Goal: Task Accomplishment & Management: Manage account settings

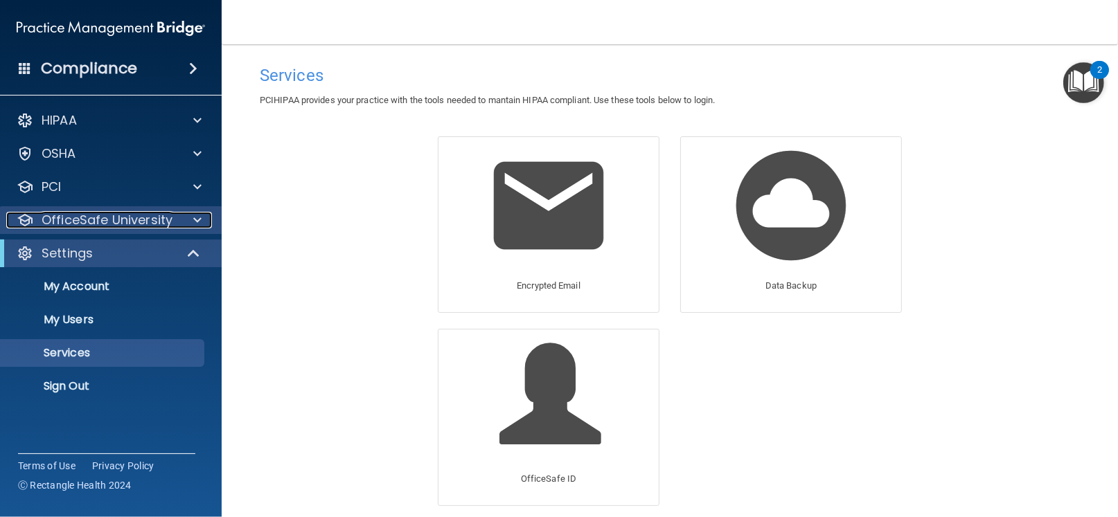
click at [168, 222] on p "OfficeSafe University" at bounding box center [107, 220] width 131 height 17
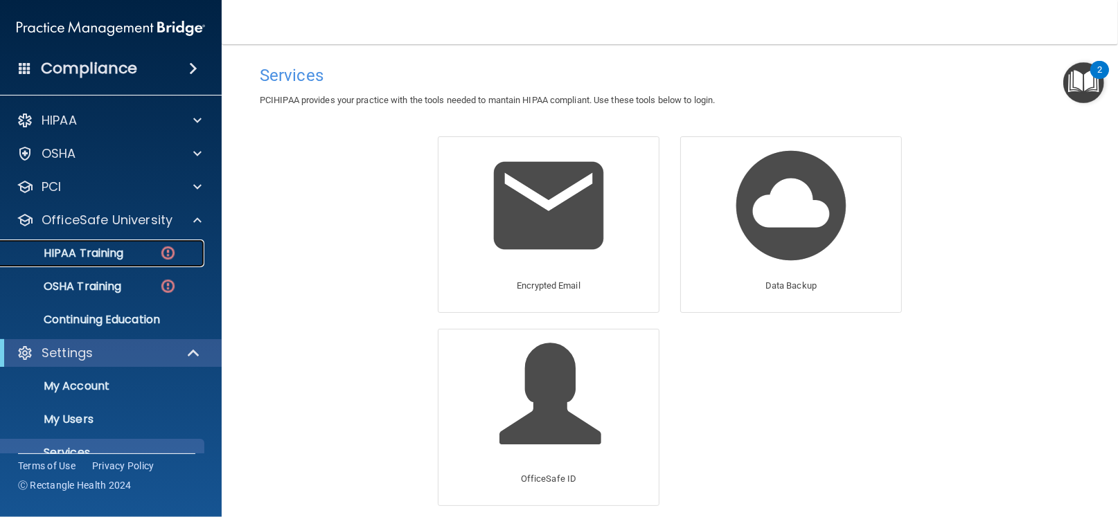
click at [116, 251] on p "HIPAA Training" at bounding box center [66, 254] width 114 height 14
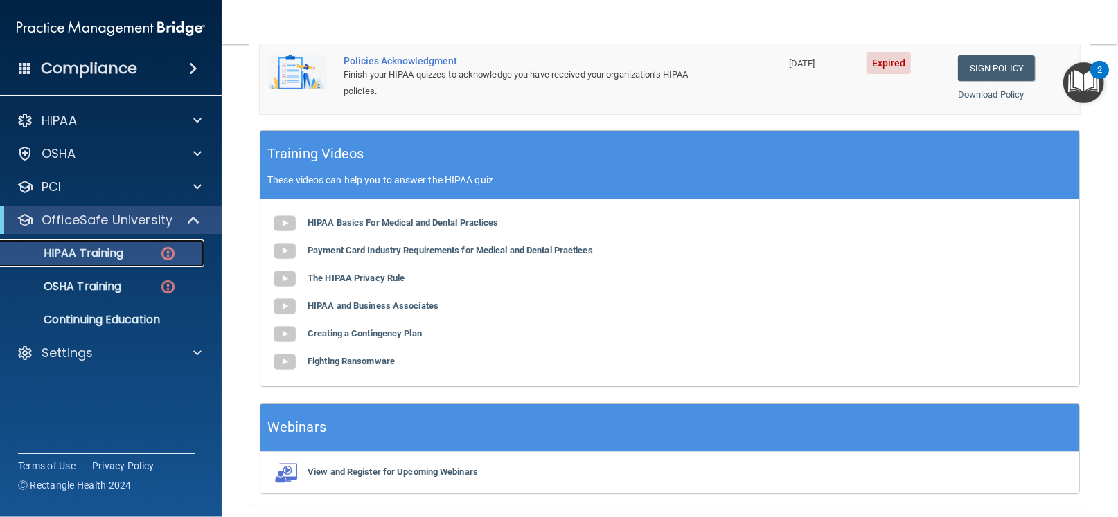
scroll to position [361, 0]
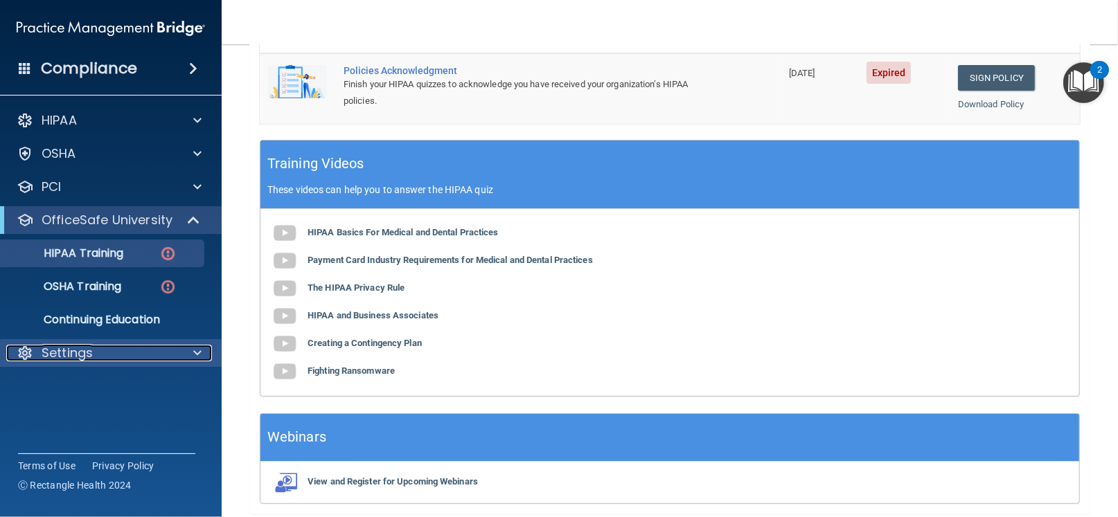
click at [102, 358] on div "Settings" at bounding box center [92, 353] width 172 height 17
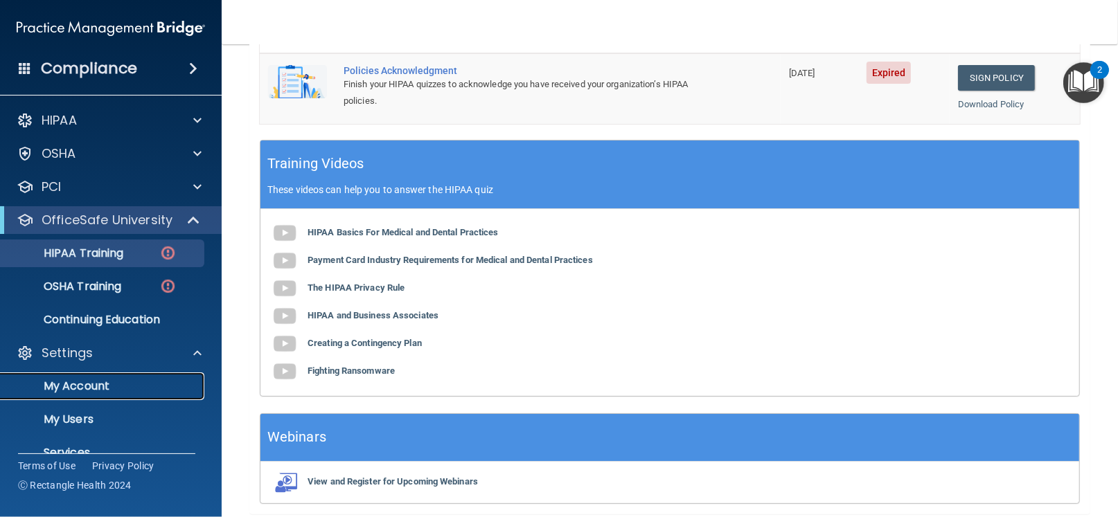
click at [93, 379] on p "My Account" at bounding box center [103, 386] width 189 height 14
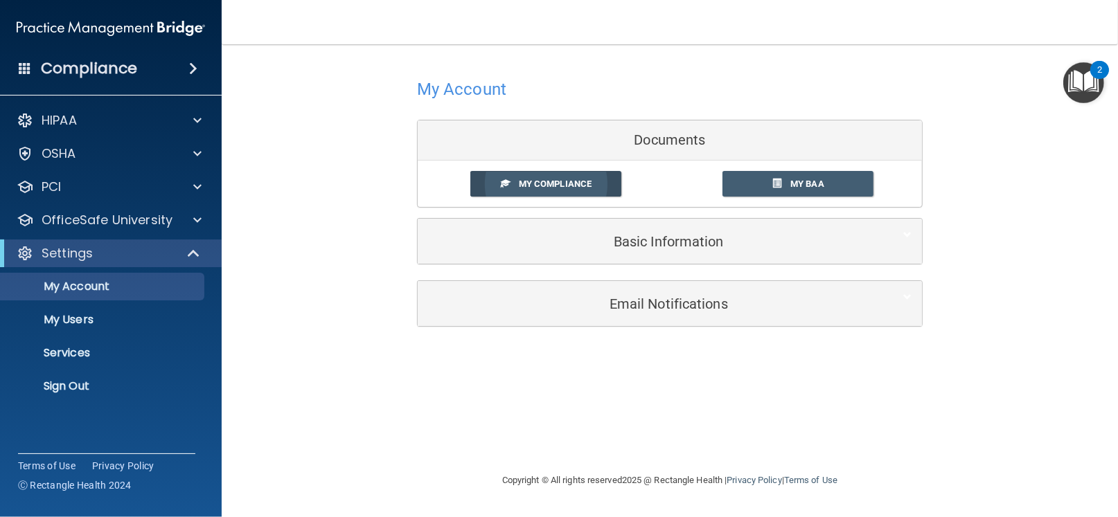
click at [553, 189] on link "My Compliance" at bounding box center [546, 184] width 152 height 26
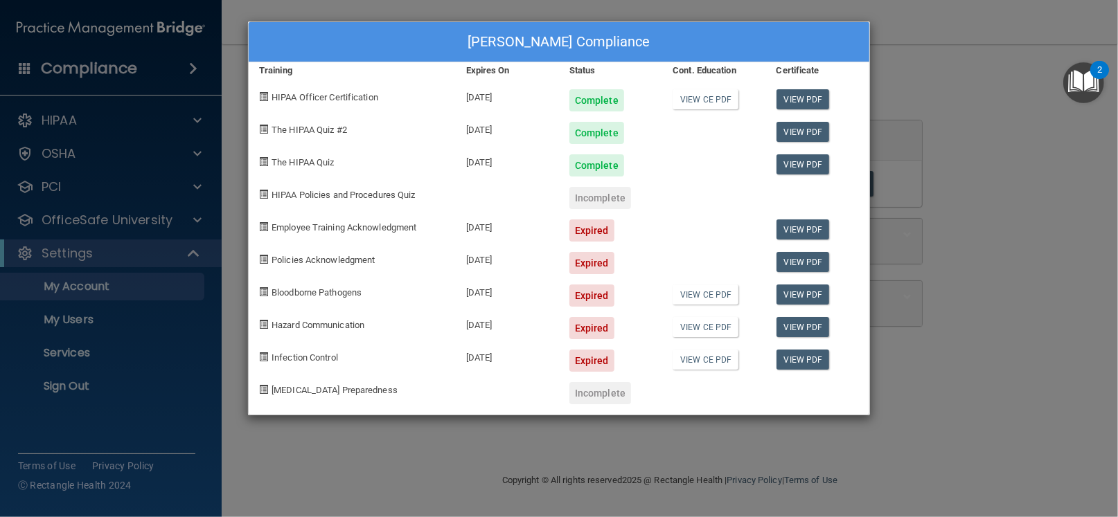
click at [956, 89] on div "Lynn Himler's Compliance Training Expires On Status Cont. Education Certificate…" at bounding box center [559, 258] width 1118 height 517
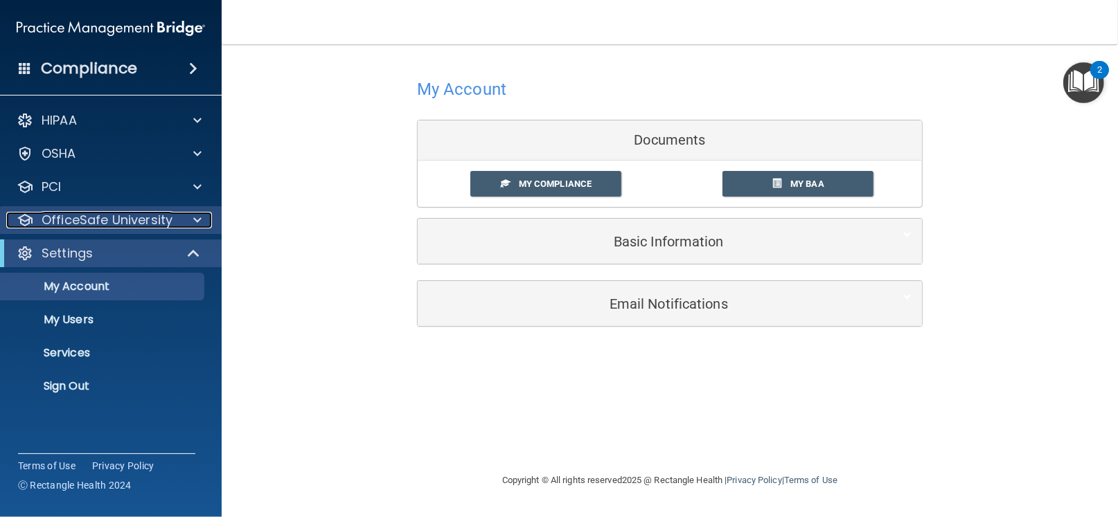
click at [124, 218] on p "OfficeSafe University" at bounding box center [107, 220] width 131 height 17
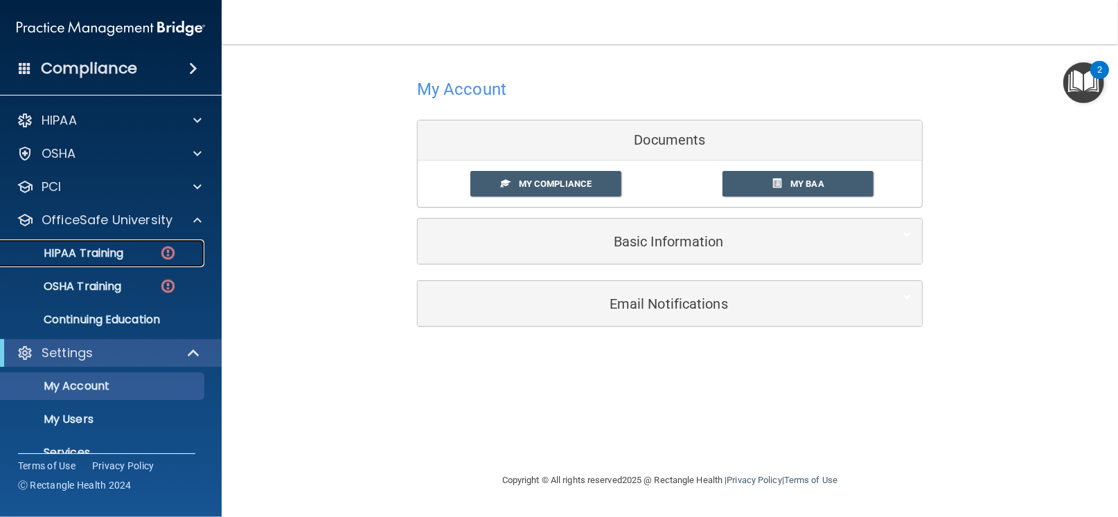
click at [105, 247] on p "HIPAA Training" at bounding box center [66, 254] width 114 height 14
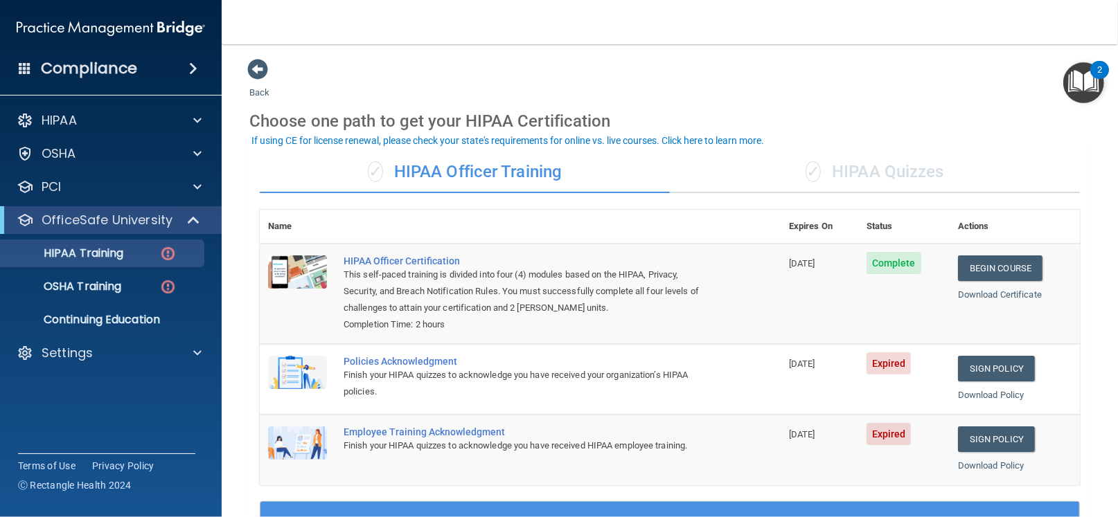
click at [883, 182] on div "✓ HIPAA Quizzes" at bounding box center [875, 173] width 410 height 42
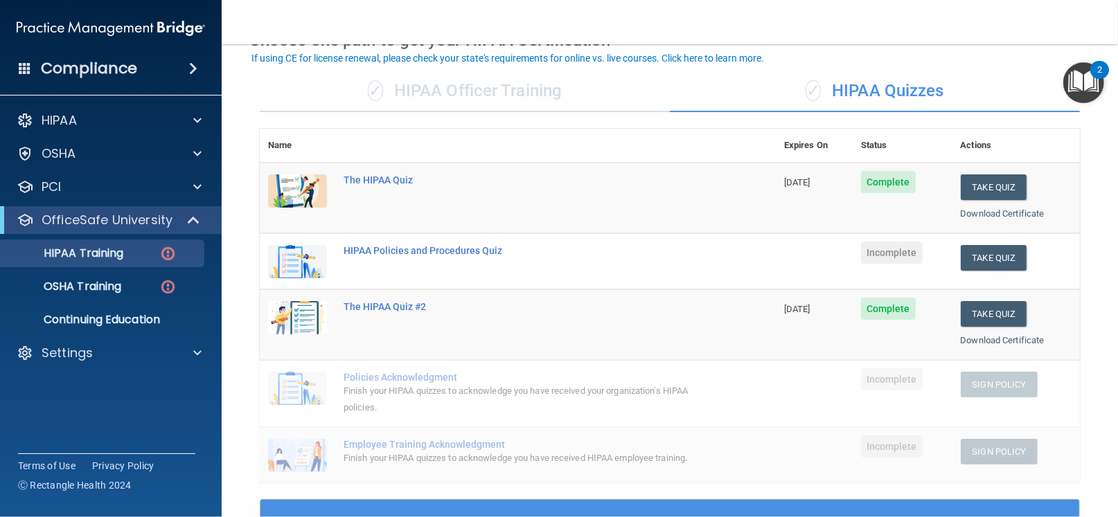
scroll to position [82, 0]
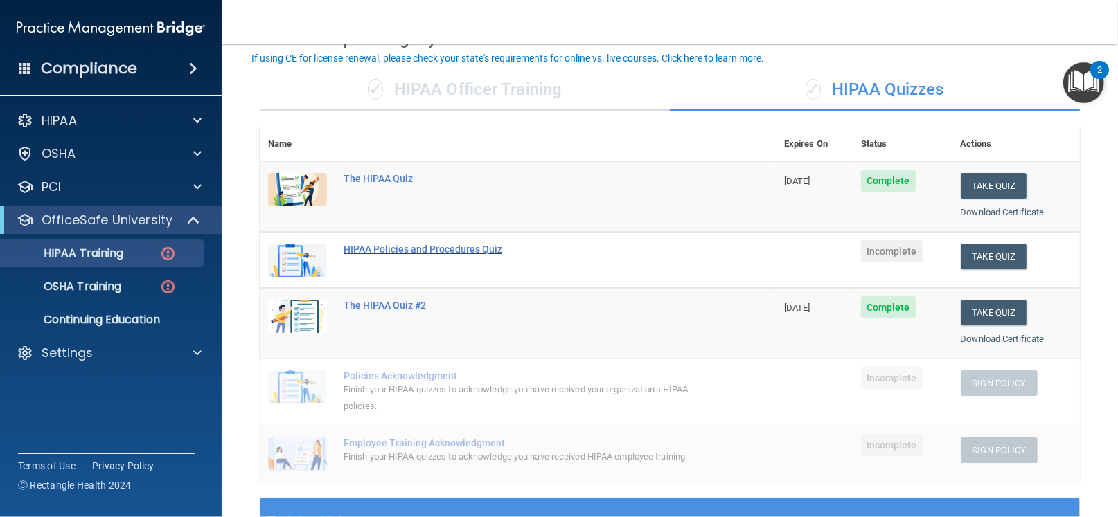
click at [461, 251] on div "HIPAA Policies and Procedures Quiz" at bounding box center [524, 249] width 363 height 11
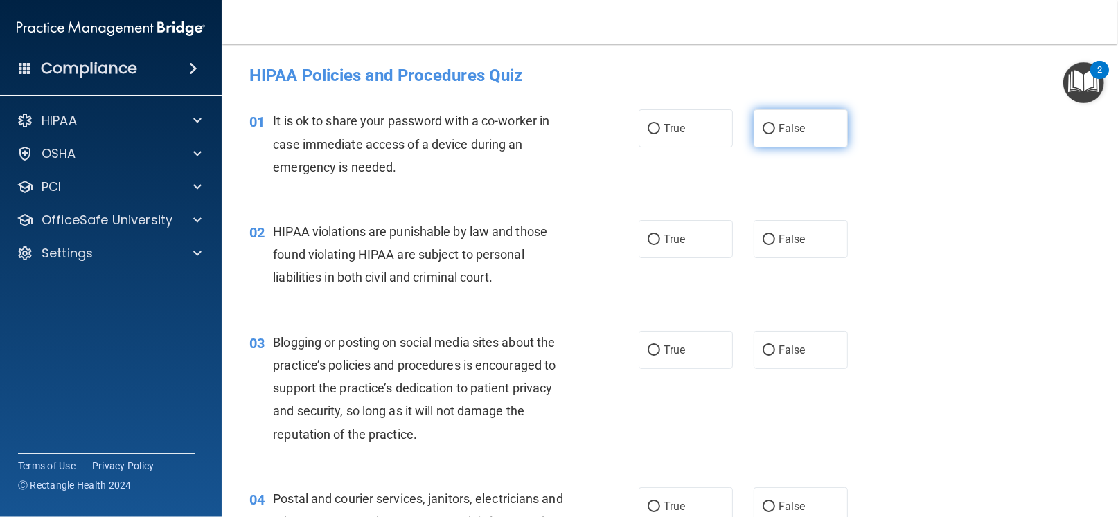
click at [763, 133] on input "False" at bounding box center [768, 129] width 12 height 10
radio input "true"
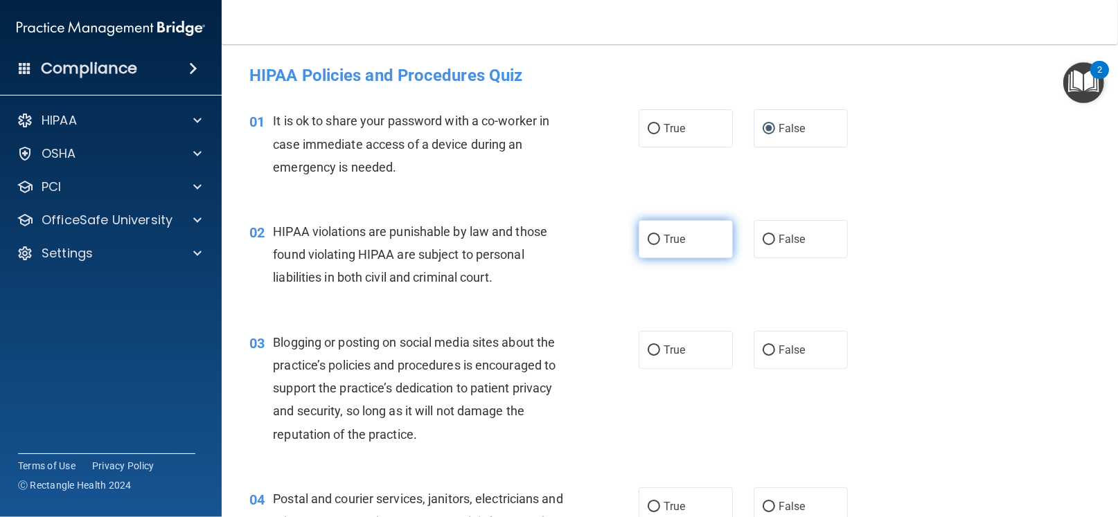
click at [651, 237] on input "True" at bounding box center [653, 240] width 12 height 10
radio input "true"
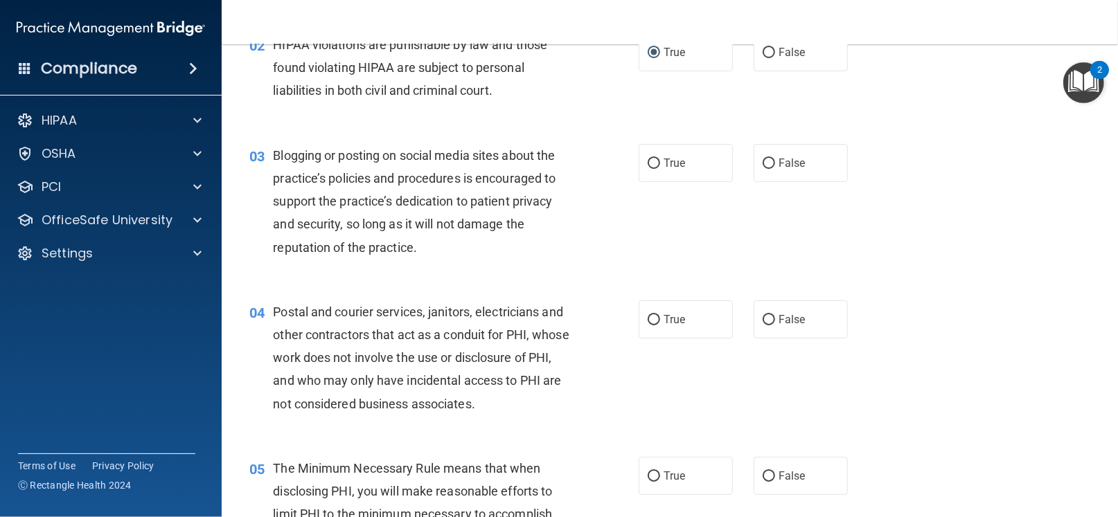
scroll to position [187, 0]
click at [648, 162] on input "True" at bounding box center [653, 164] width 12 height 10
radio input "true"
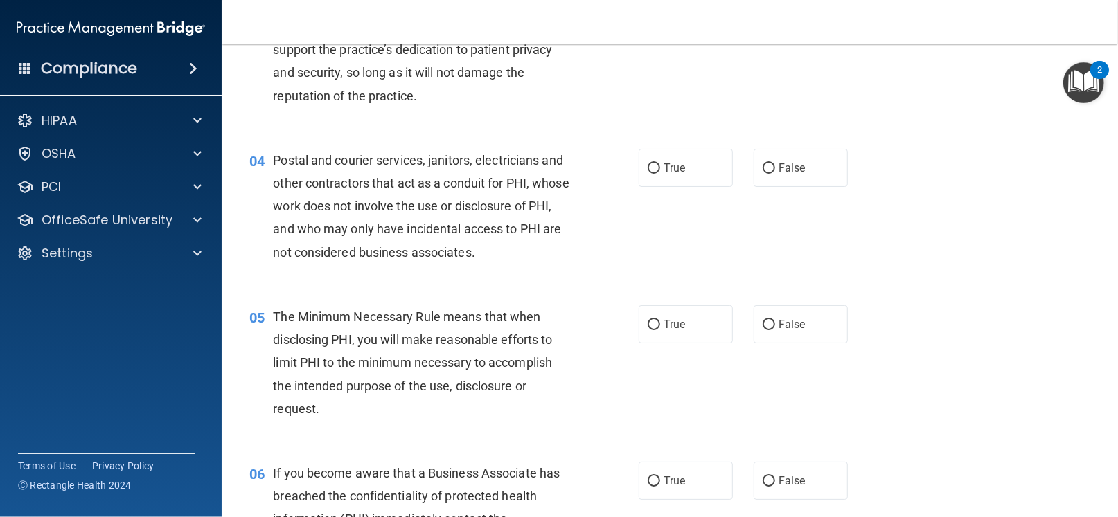
scroll to position [339, 0]
click at [652, 167] on input "True" at bounding box center [653, 168] width 12 height 10
radio input "true"
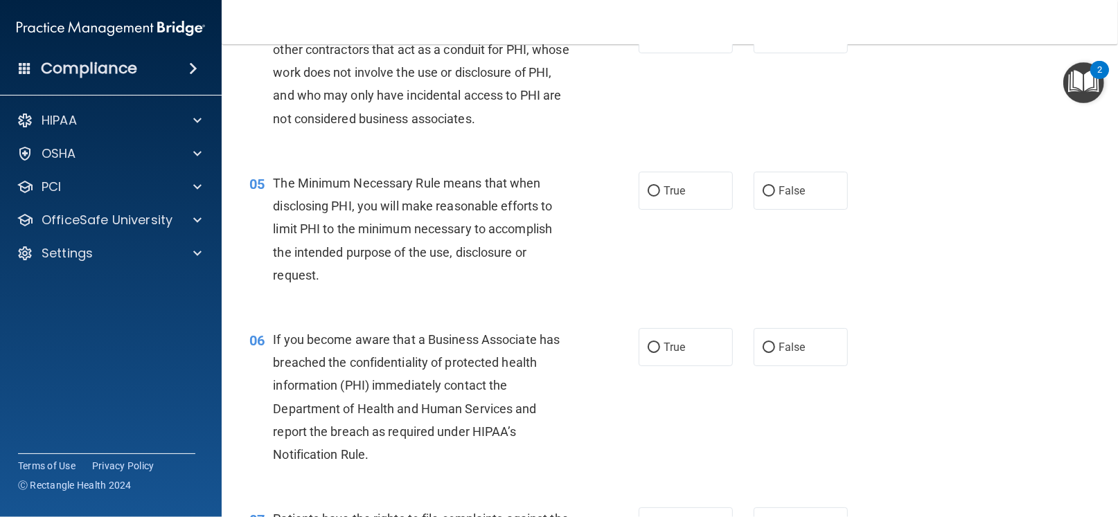
scroll to position [472, 0]
click at [647, 186] on input "True" at bounding box center [653, 191] width 12 height 10
radio input "true"
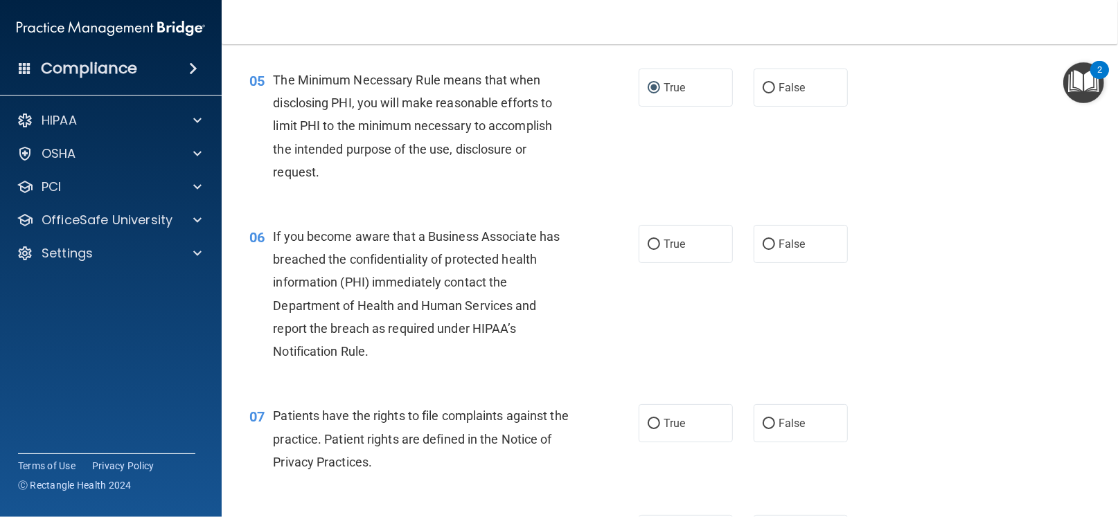
scroll to position [577, 0]
click at [647, 241] on input "True" at bounding box center [653, 243] width 12 height 10
radio input "true"
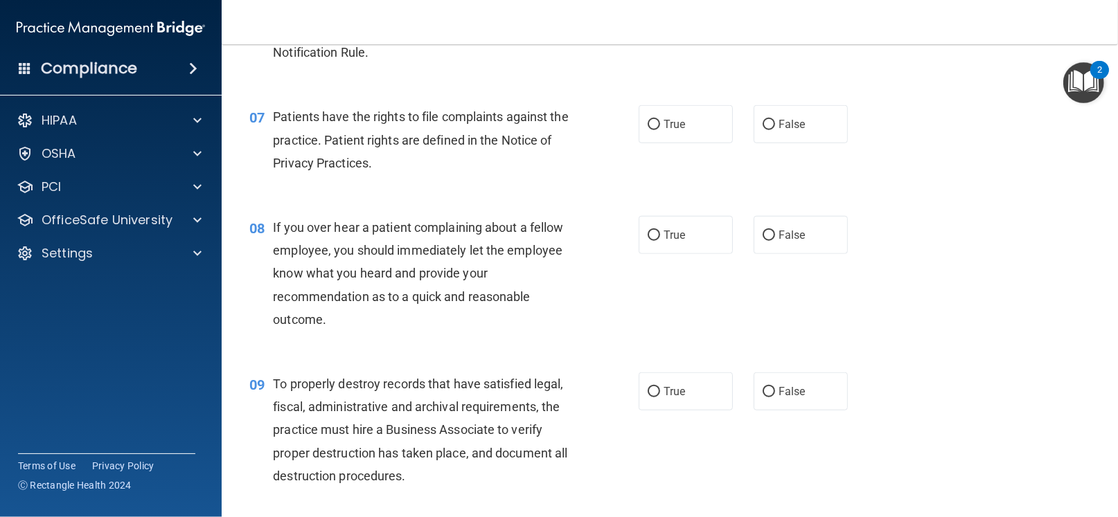
scroll to position [882, 0]
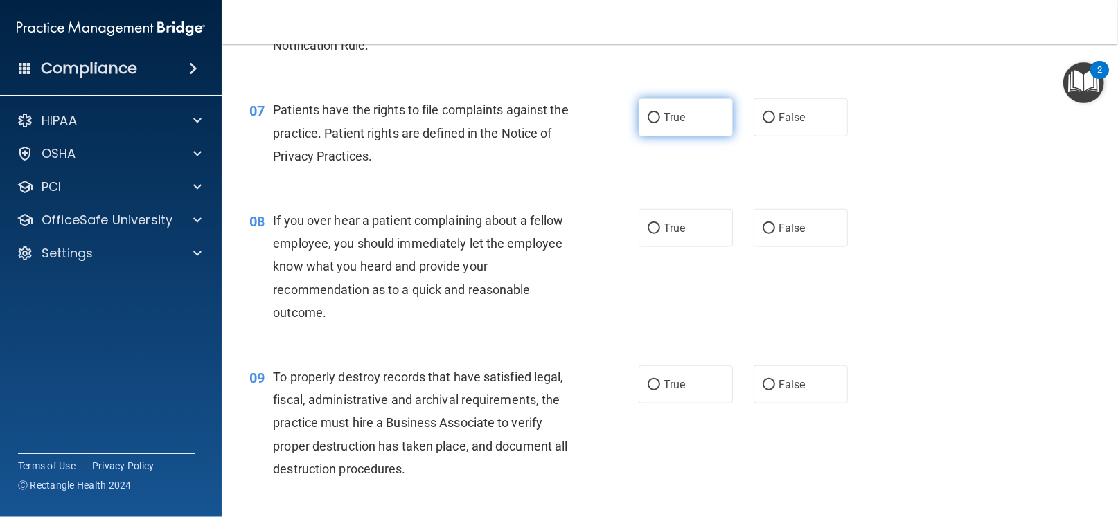
click at [654, 119] on input "True" at bounding box center [653, 118] width 12 height 10
radio input "true"
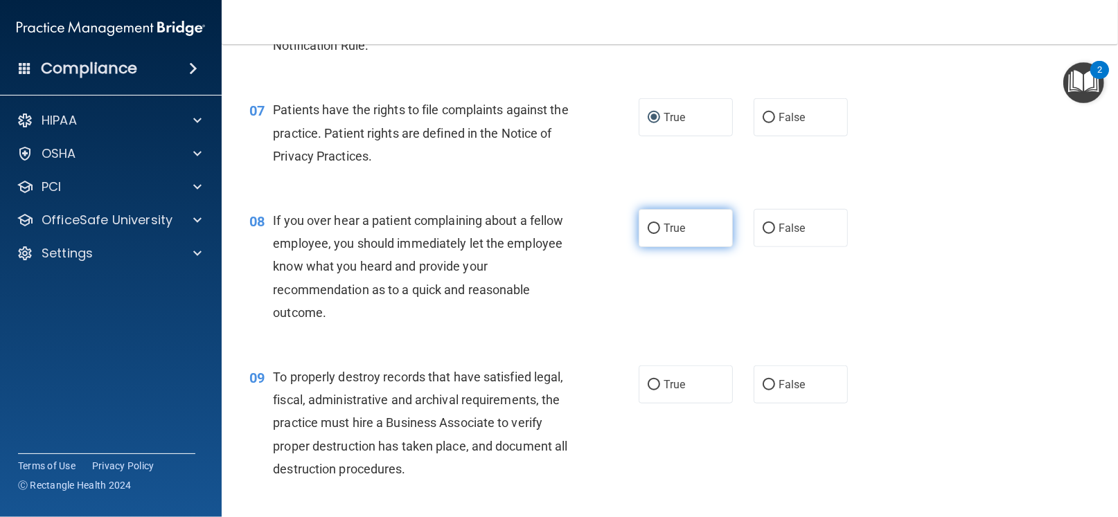
click at [647, 227] on input "True" at bounding box center [653, 229] width 12 height 10
radio input "true"
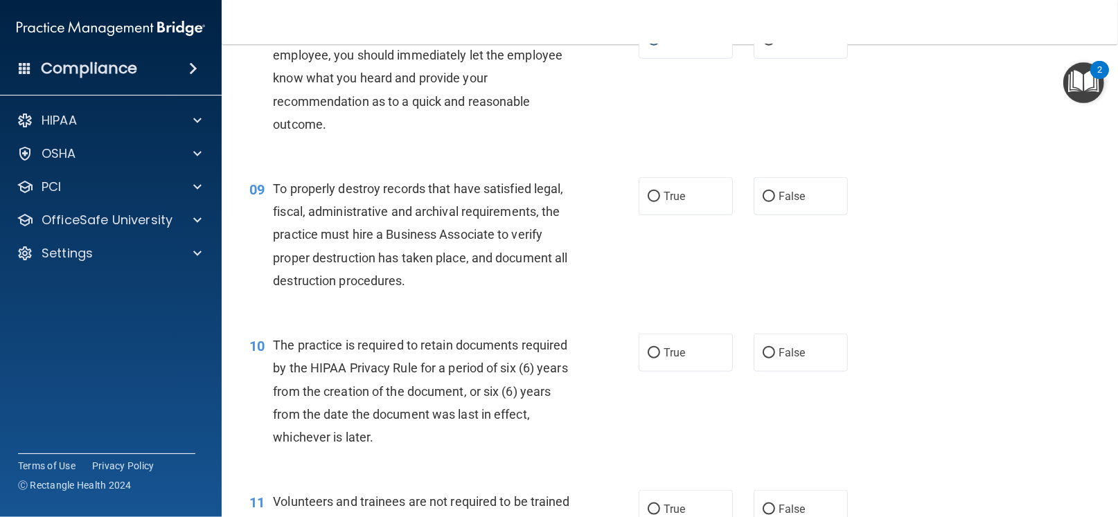
scroll to position [1071, 0]
click at [648, 196] on input "True" at bounding box center [653, 196] width 12 height 10
radio input "true"
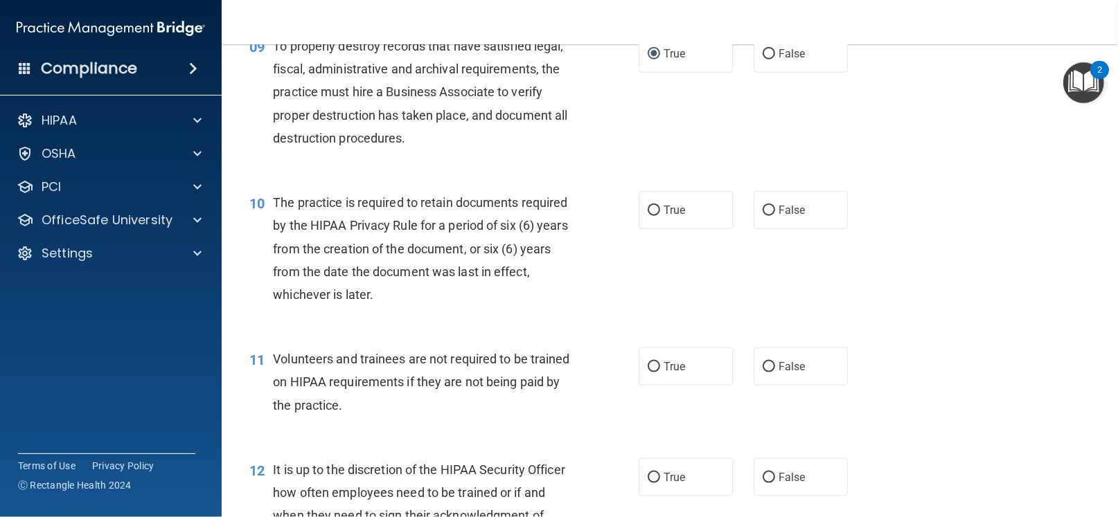
scroll to position [1213, 0]
click at [762, 205] on input "False" at bounding box center [768, 210] width 12 height 10
radio input "true"
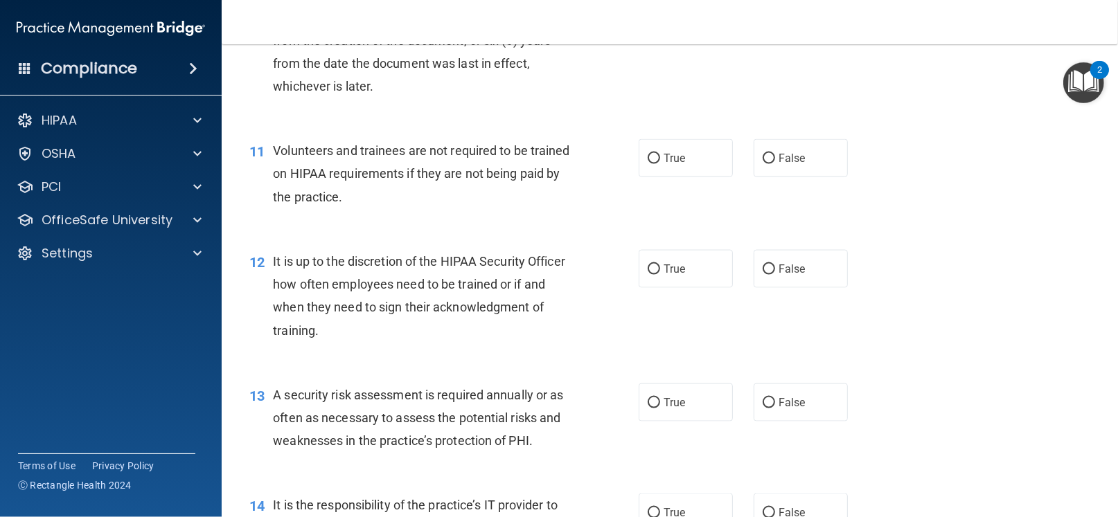
scroll to position [1421, 0]
click at [762, 156] on input "False" at bounding box center [768, 159] width 12 height 10
radio input "true"
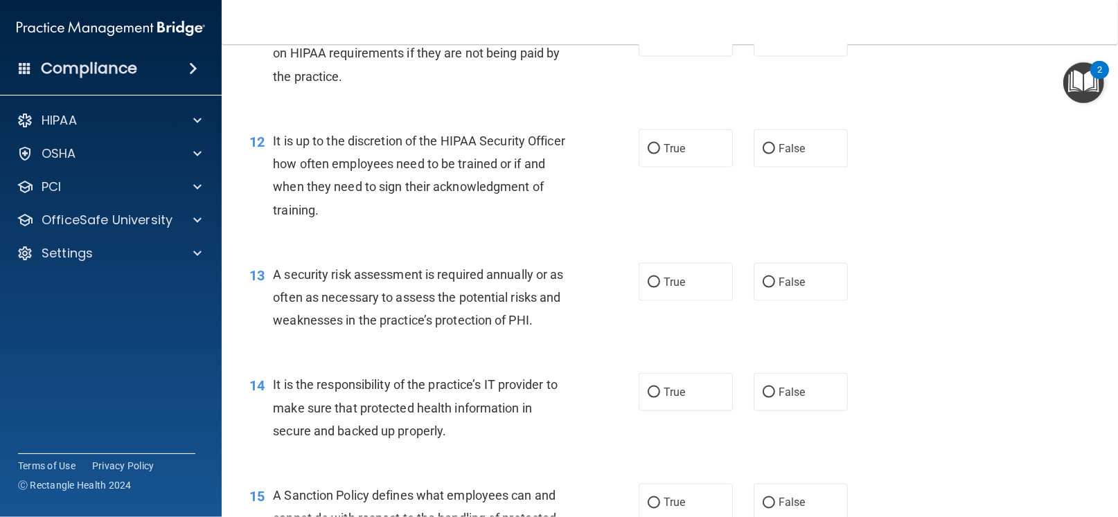
scroll to position [1541, 0]
click at [760, 139] on label "False" at bounding box center [800, 148] width 94 height 38
click at [762, 144] on input "False" at bounding box center [768, 149] width 12 height 10
radio input "true"
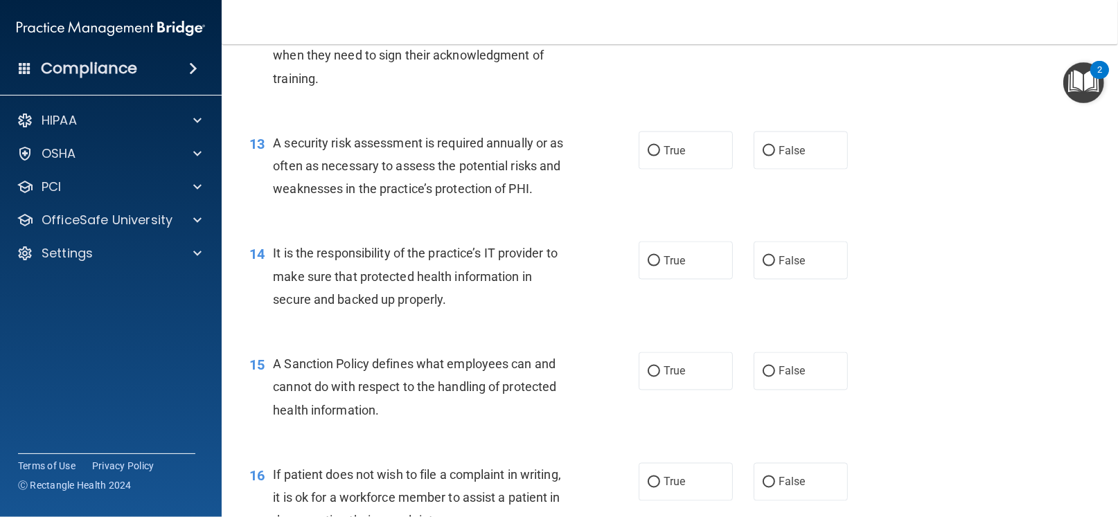
scroll to position [1674, 0]
click at [648, 145] on input "True" at bounding box center [653, 150] width 12 height 10
radio input "true"
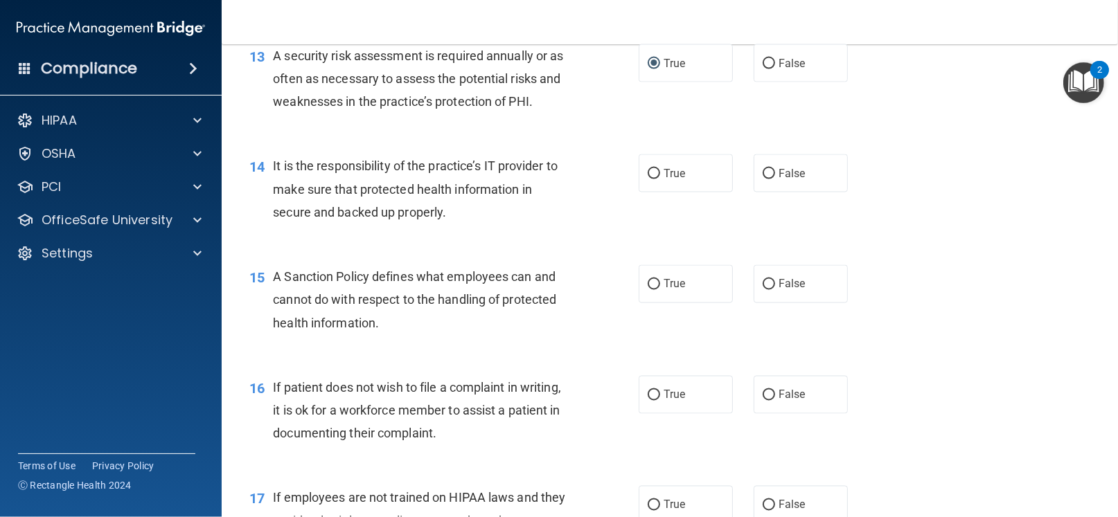
scroll to position [1761, 0]
click at [762, 175] on input "False" at bounding box center [768, 173] width 12 height 10
radio input "true"
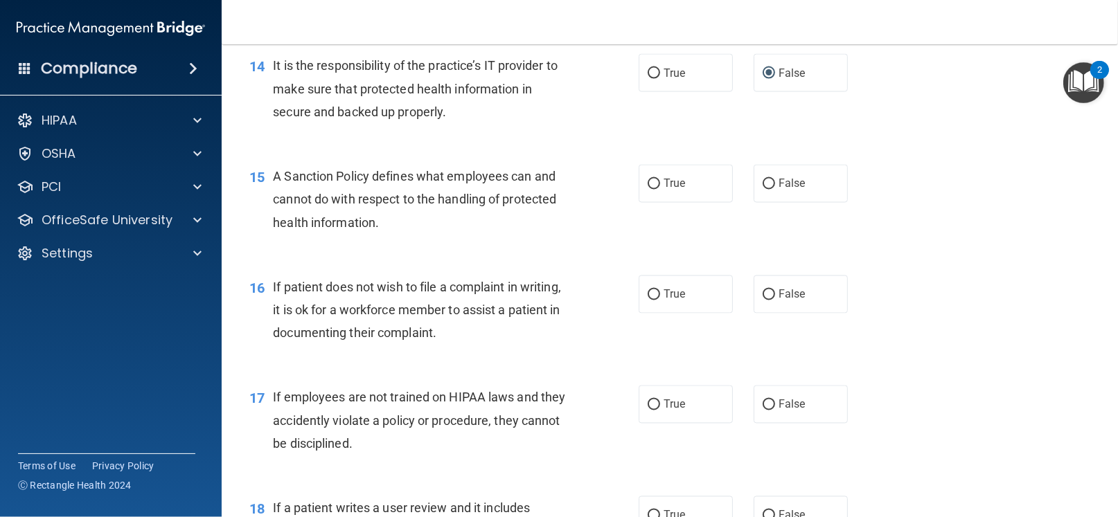
scroll to position [1873, 0]
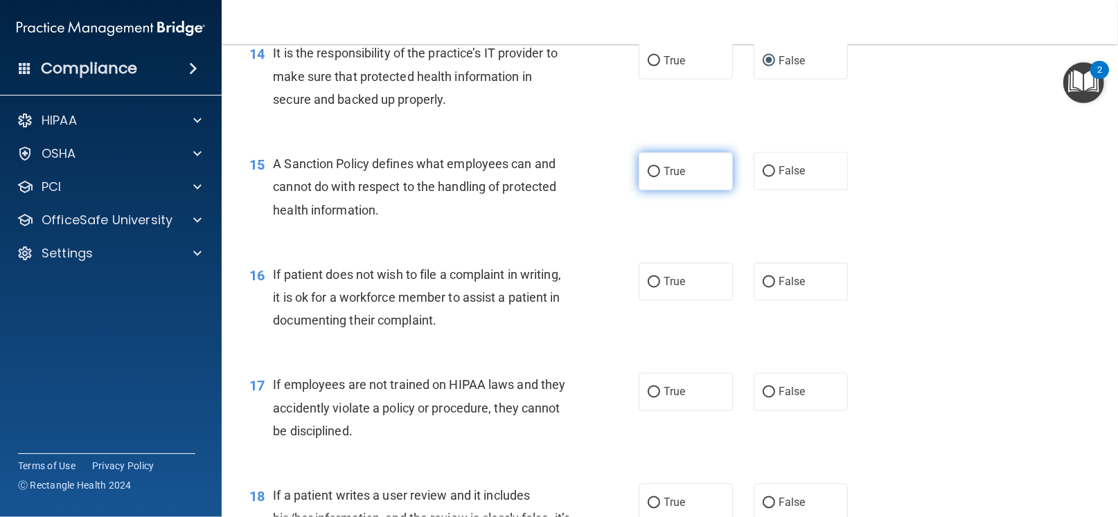
click at [650, 184] on label "True" at bounding box center [685, 171] width 94 height 38
click at [650, 177] on input "True" at bounding box center [653, 172] width 12 height 10
radio input "true"
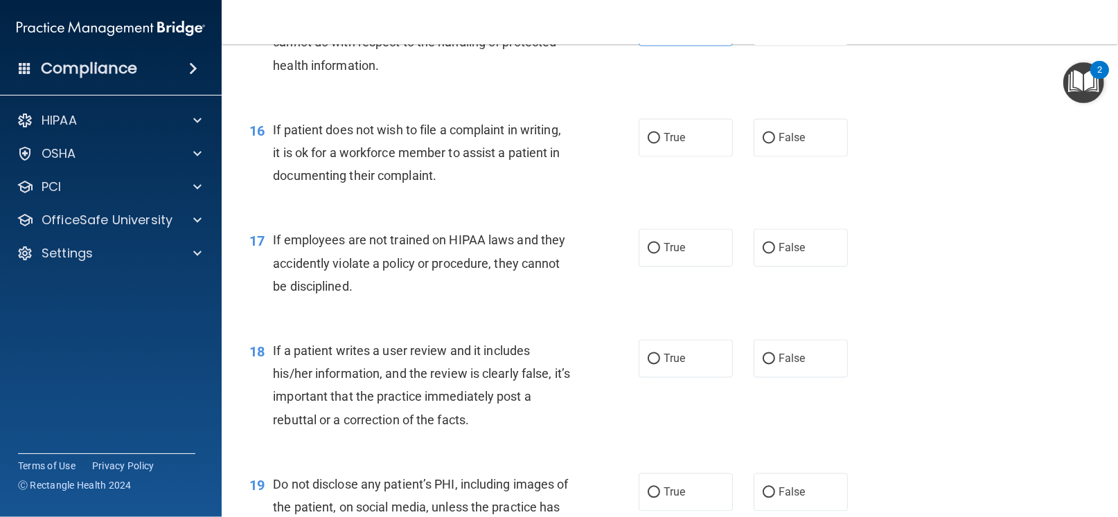
scroll to position [2019, 0]
click at [652, 133] on input "True" at bounding box center [653, 137] width 12 height 10
radio input "true"
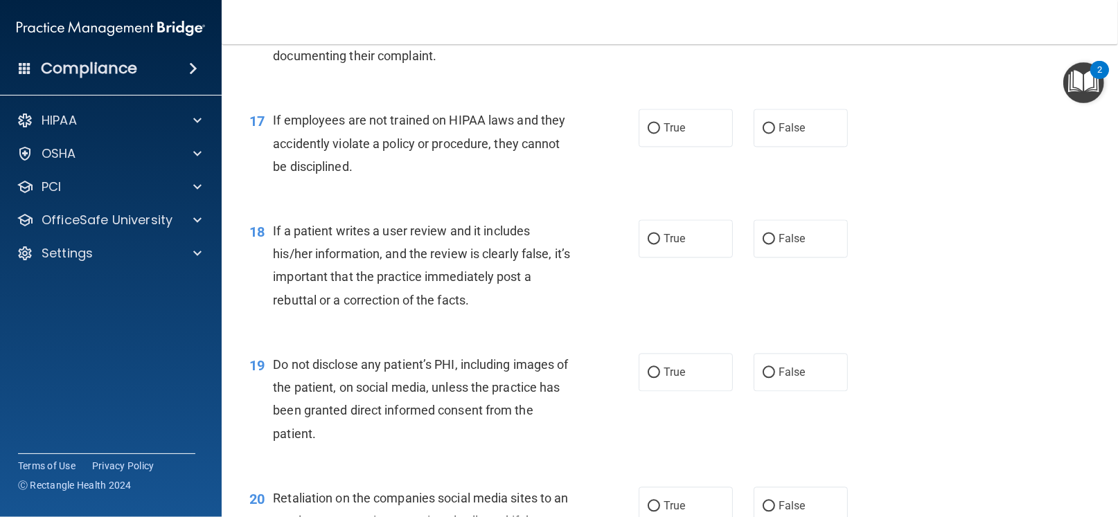
scroll to position [2143, 0]
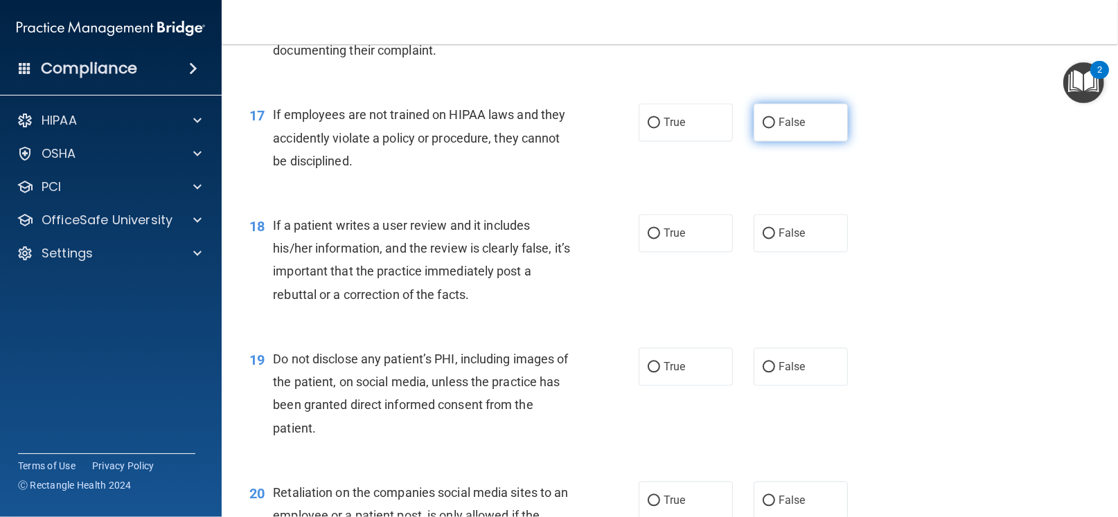
click at [764, 120] on input "False" at bounding box center [768, 123] width 12 height 10
radio input "true"
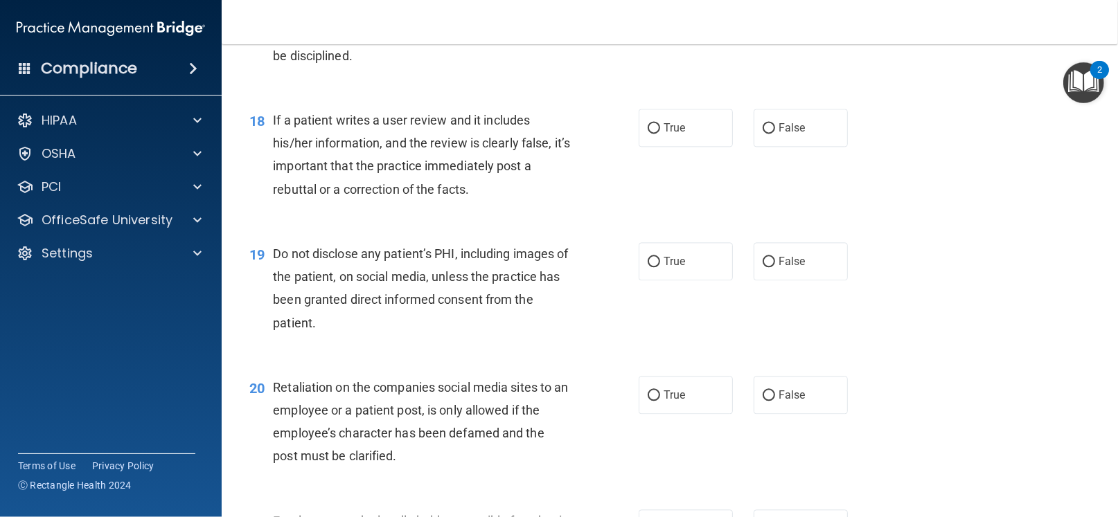
scroll to position [2249, 0]
click at [649, 132] on label "True" at bounding box center [685, 127] width 94 height 38
click at [649, 132] on input "True" at bounding box center [653, 128] width 12 height 10
radio input "true"
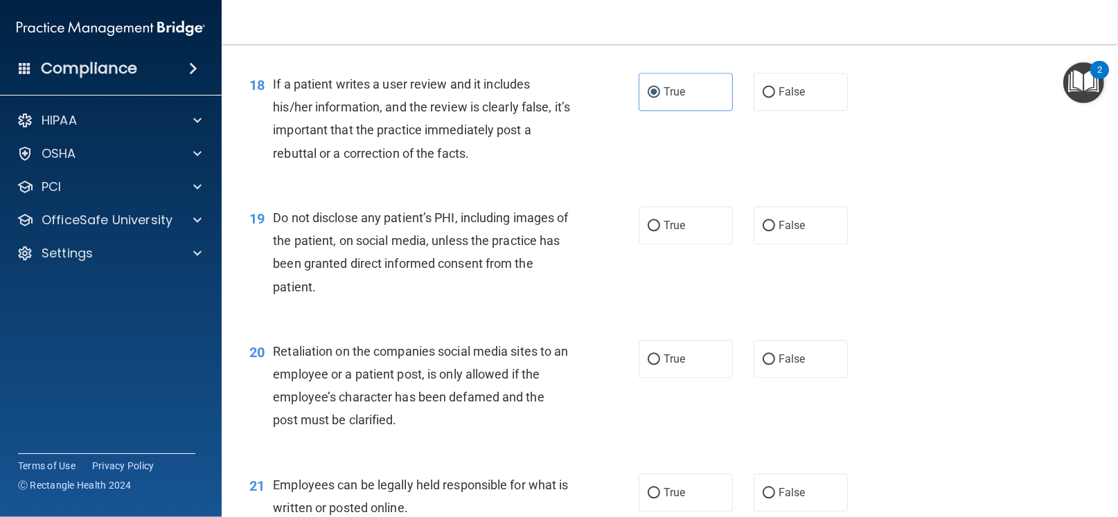
scroll to position [2284, 0]
click at [762, 90] on input "False" at bounding box center [768, 92] width 12 height 10
radio input "true"
radio input "false"
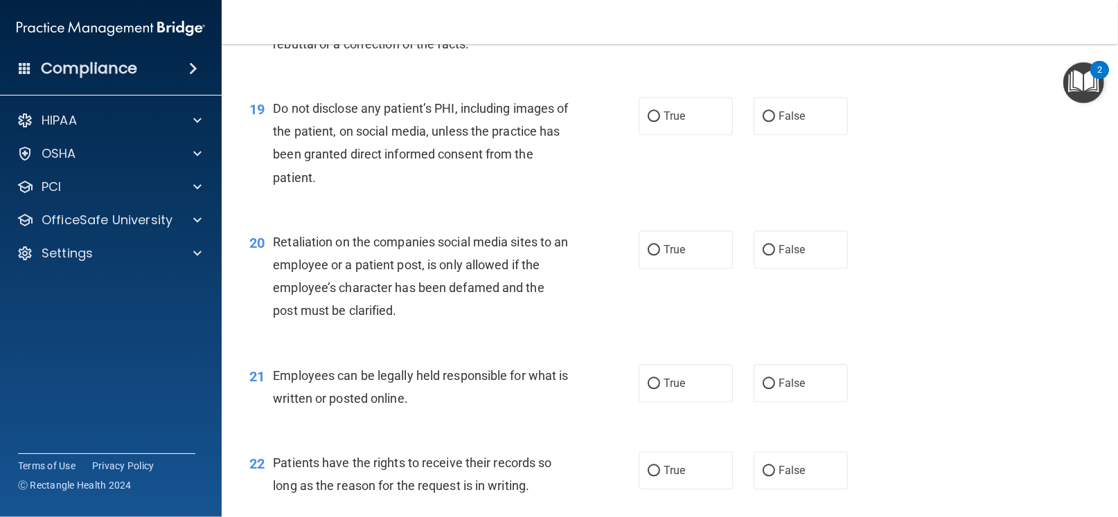
scroll to position [2405, 0]
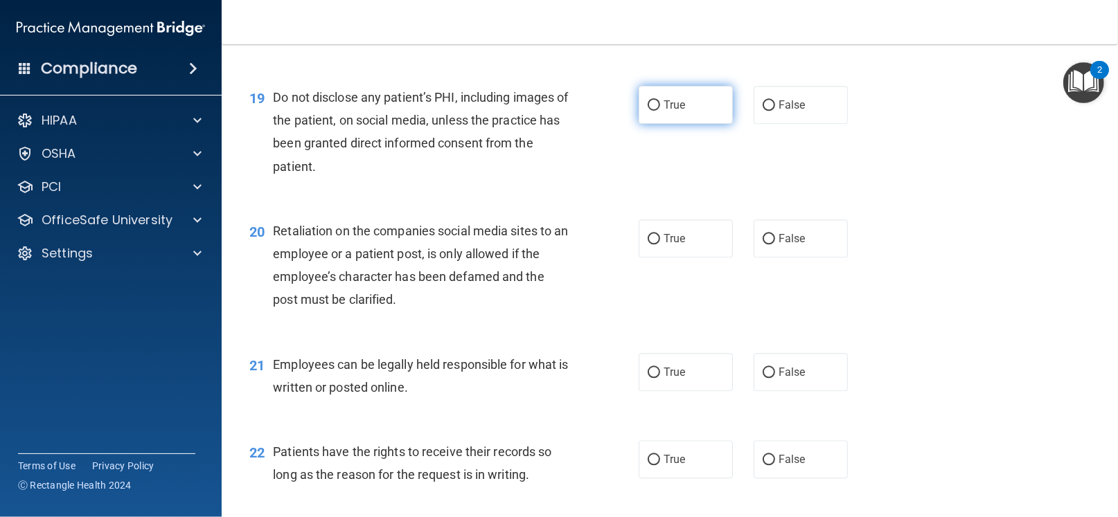
click at [650, 109] on input "True" at bounding box center [653, 105] width 12 height 10
radio input "true"
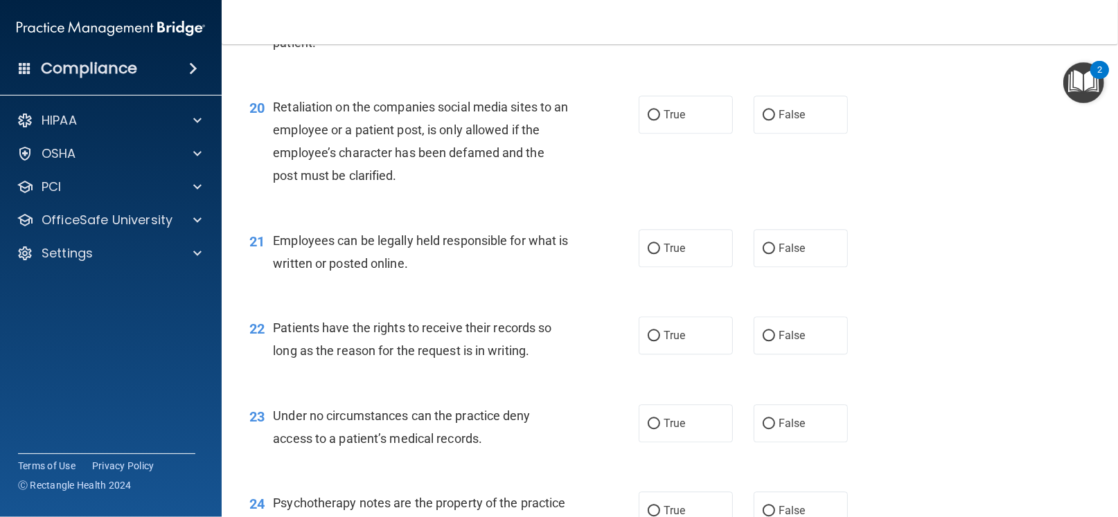
scroll to position [2530, 0]
click at [762, 112] on input "False" at bounding box center [768, 114] width 12 height 10
radio input "true"
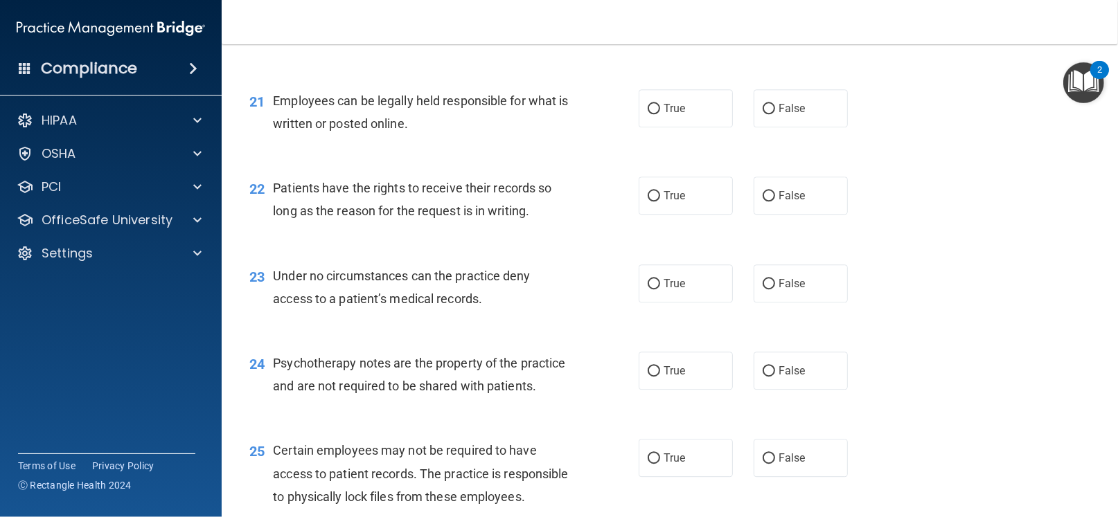
scroll to position [2668, 0]
click at [647, 111] on input "True" at bounding box center [653, 110] width 12 height 10
radio input "true"
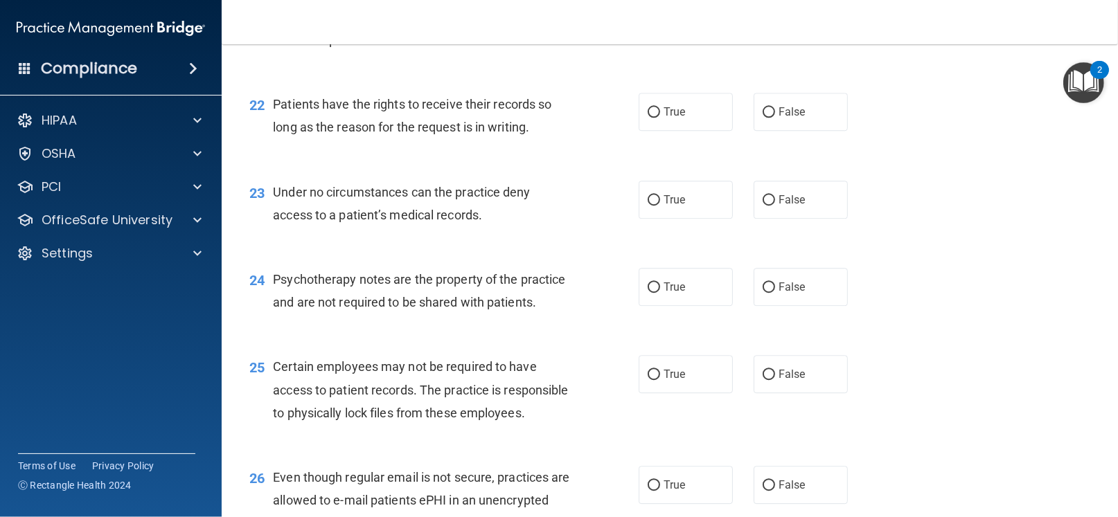
scroll to position [2754, 0]
click at [764, 116] on input "False" at bounding box center [768, 111] width 12 height 10
radio input "true"
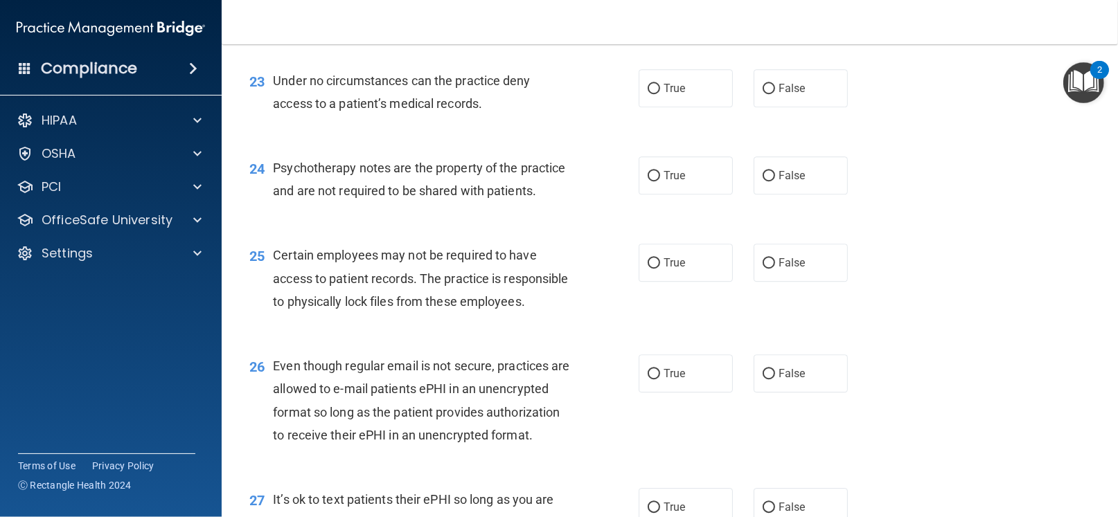
scroll to position [2864, 0]
click at [647, 87] on input "True" at bounding box center [653, 89] width 12 height 10
radio input "true"
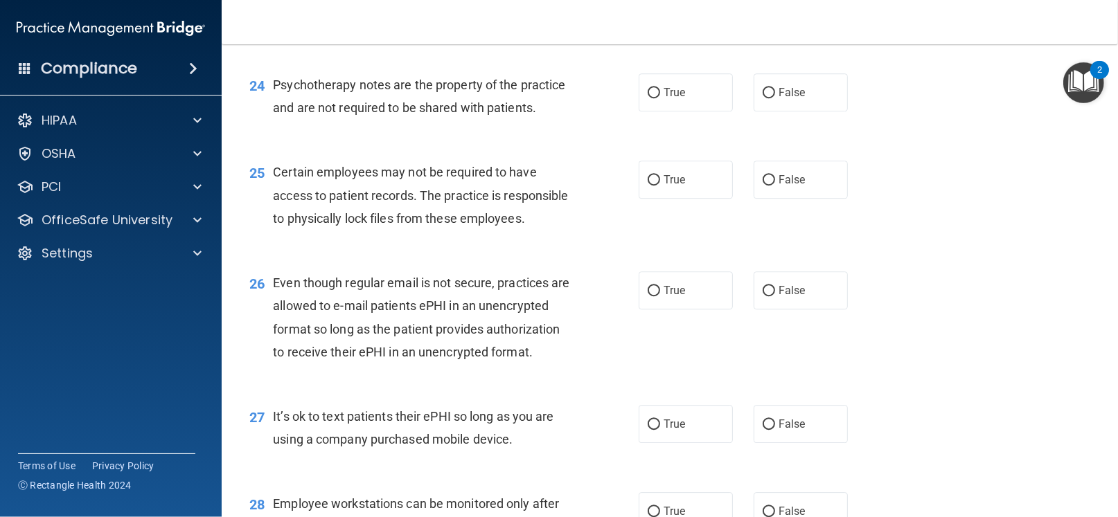
scroll to position [2948, 0]
click at [648, 87] on input "True" at bounding box center [653, 92] width 12 height 10
radio input "true"
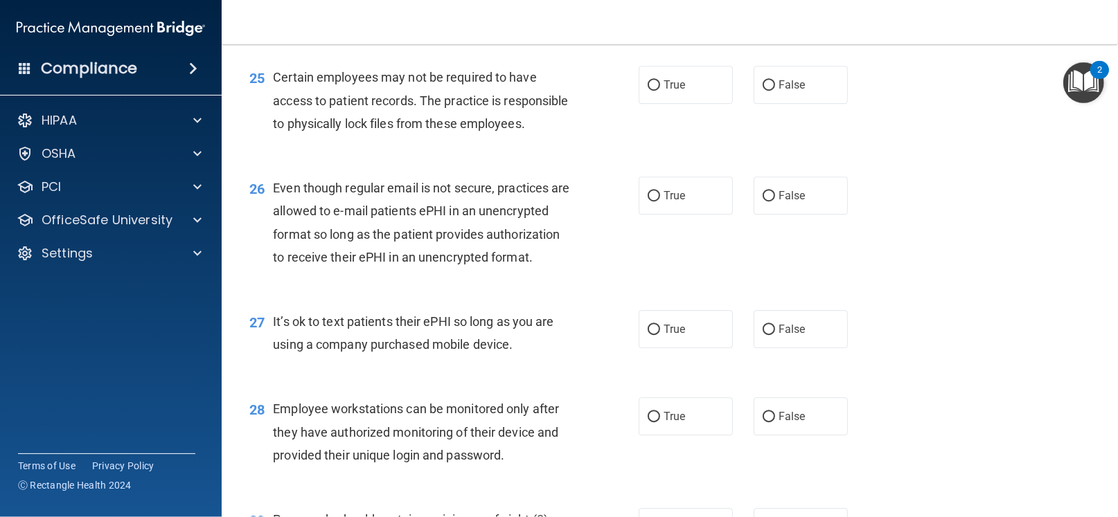
scroll to position [3038, 0]
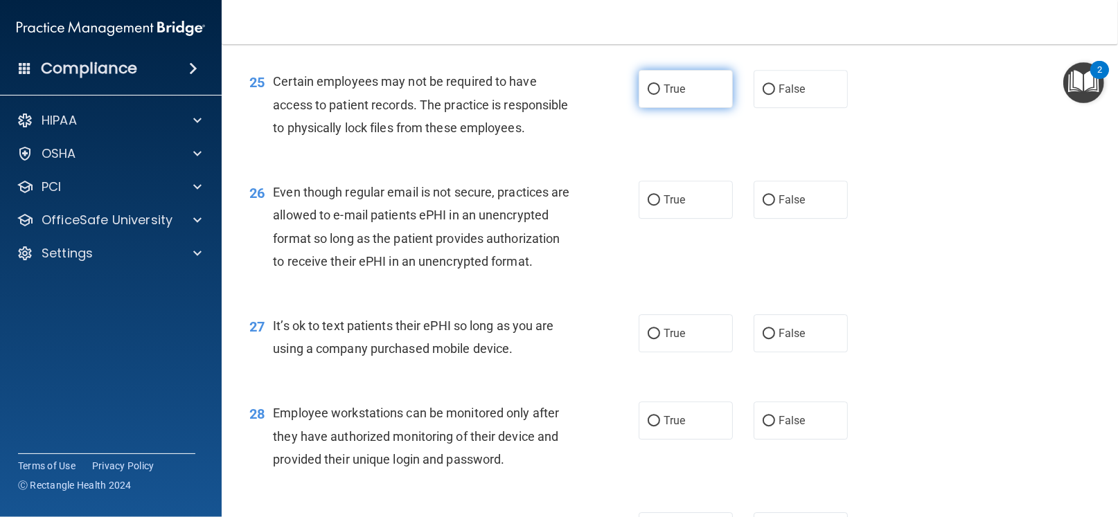
click at [651, 80] on label "True" at bounding box center [685, 89] width 94 height 38
click at [651, 84] on input "True" at bounding box center [653, 89] width 12 height 10
radio input "true"
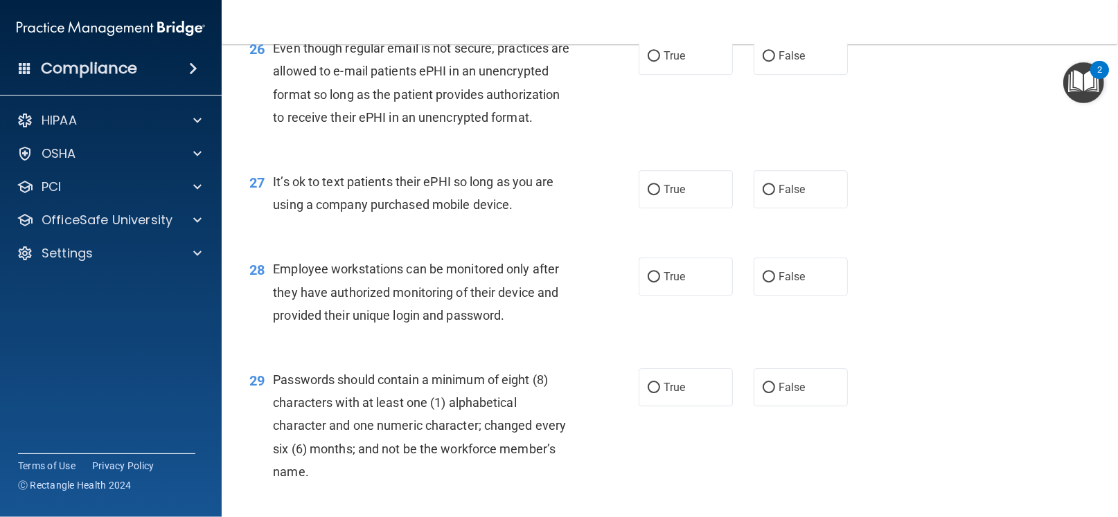
scroll to position [3182, 0]
click at [652, 71] on label "True" at bounding box center [685, 56] width 94 height 38
click at [652, 62] on input "True" at bounding box center [653, 56] width 12 height 10
radio input "true"
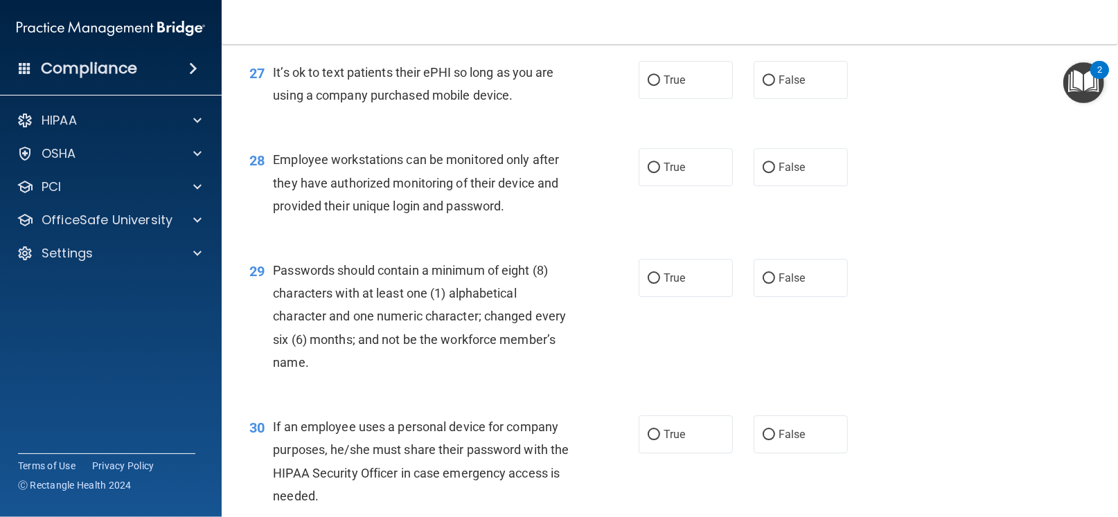
scroll to position [3301, 0]
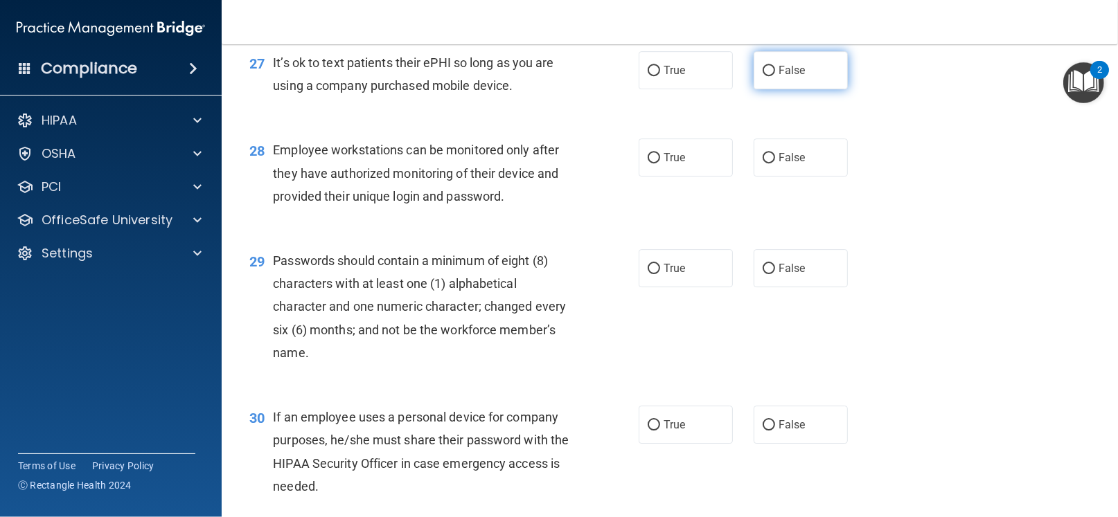
click at [762, 76] on input "False" at bounding box center [768, 71] width 12 height 10
radio input "true"
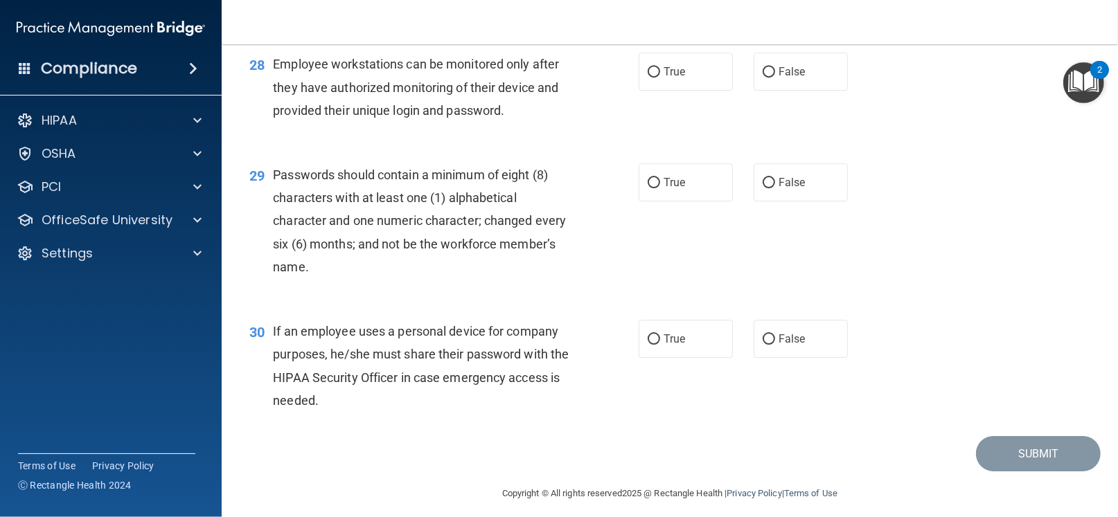
scroll to position [3388, 0]
click at [763, 76] on input "False" at bounding box center [768, 71] width 12 height 10
radio input "true"
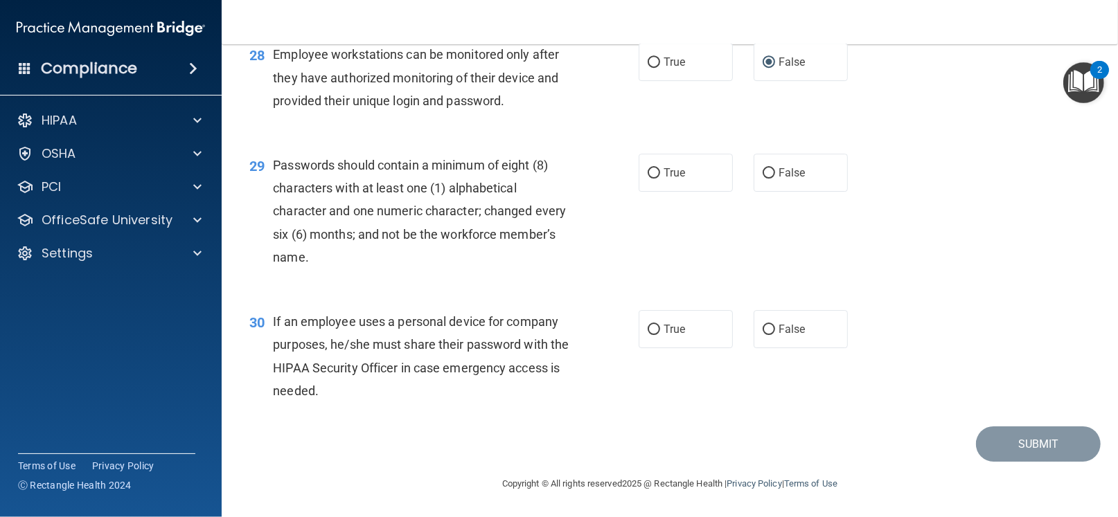
scroll to position [3441, 0]
click at [762, 175] on input "False" at bounding box center [768, 173] width 12 height 10
radio input "true"
click at [762, 329] on input "False" at bounding box center [768, 330] width 12 height 10
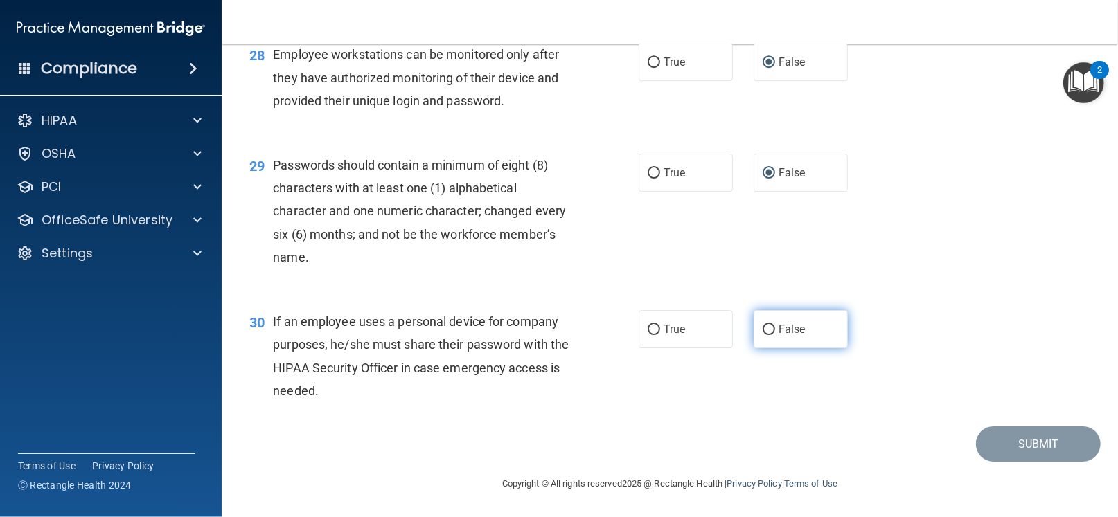
radio input "true"
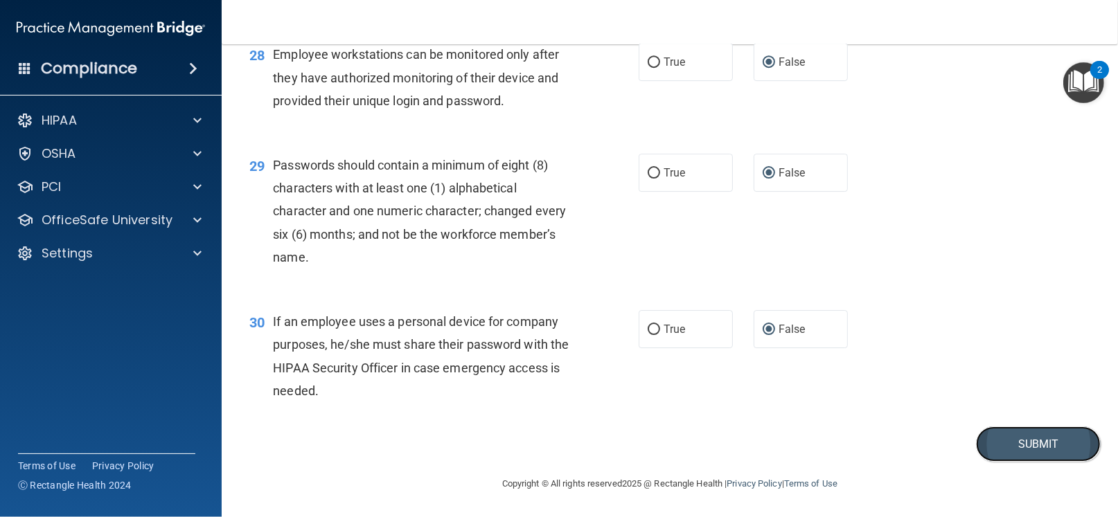
click at [994, 438] on button "Submit" at bounding box center [1038, 444] width 125 height 35
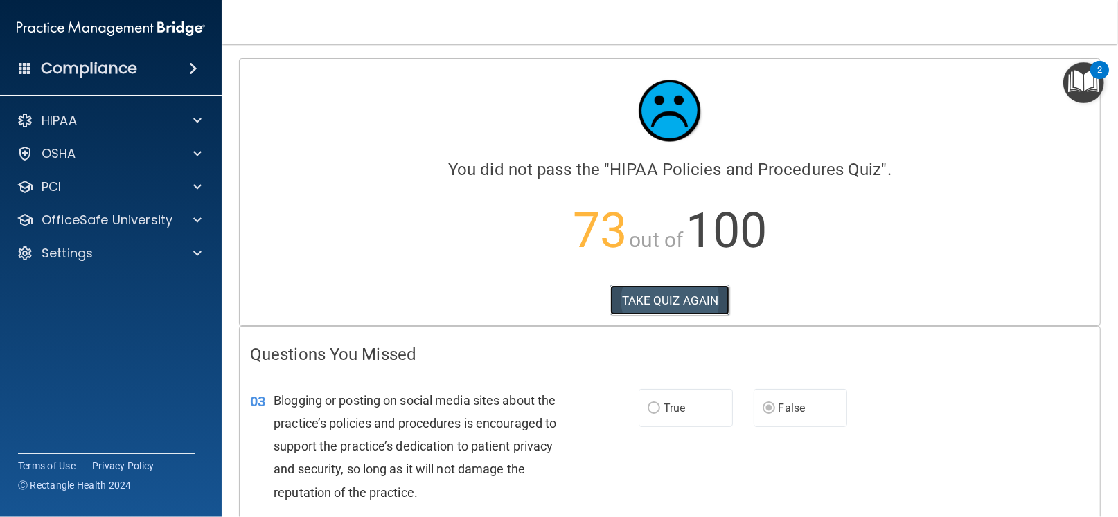
click at [674, 292] on button "TAKE QUIZ AGAIN" at bounding box center [670, 300] width 120 height 30
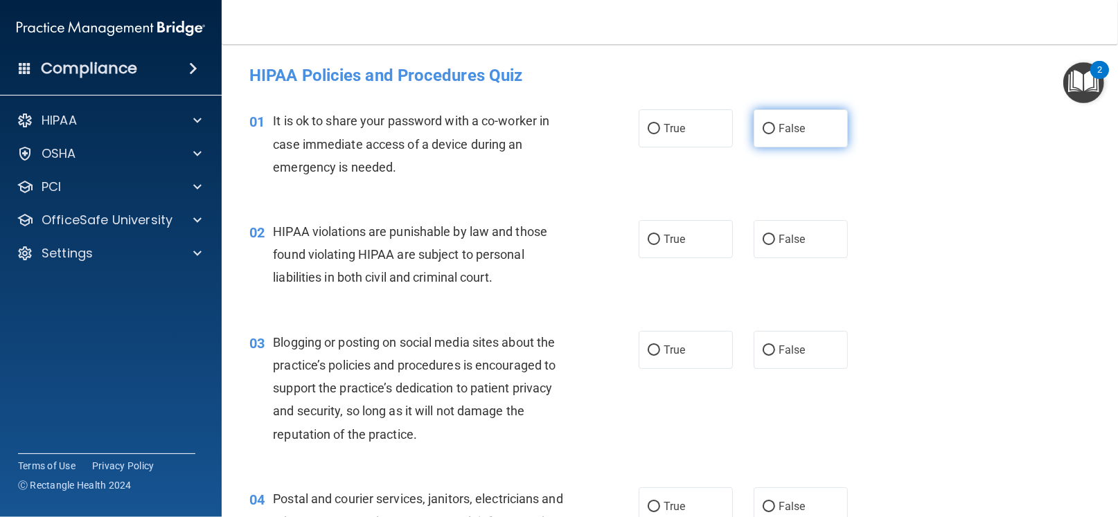
click at [762, 131] on input "False" at bounding box center [768, 129] width 12 height 10
radio input "true"
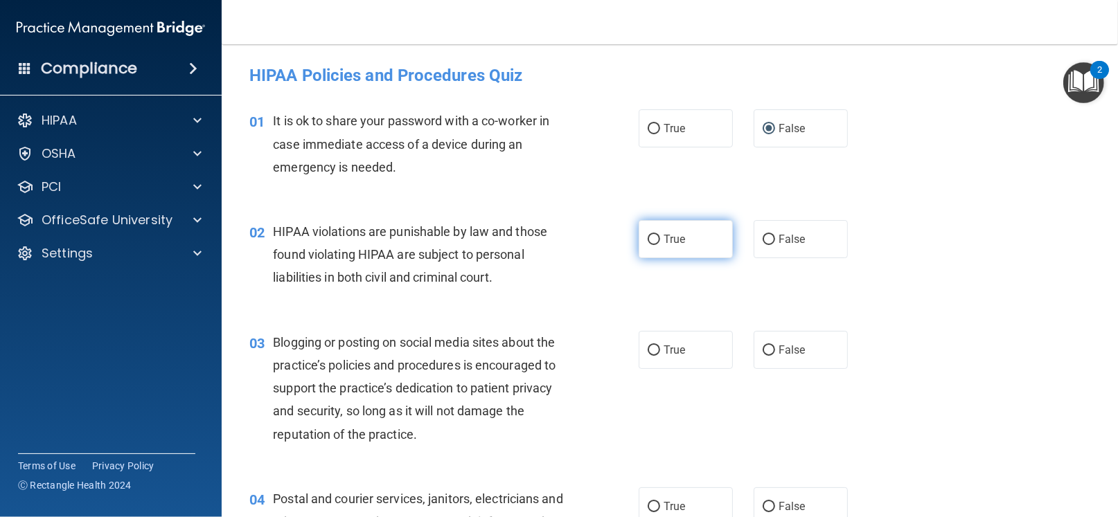
click at [647, 240] on input "True" at bounding box center [653, 240] width 12 height 10
radio input "true"
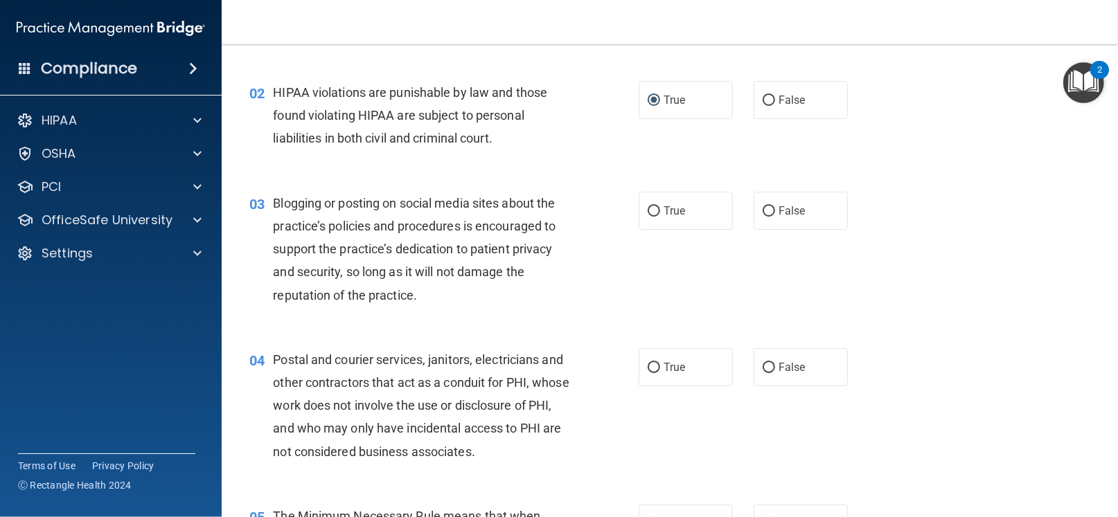
scroll to position [152, 0]
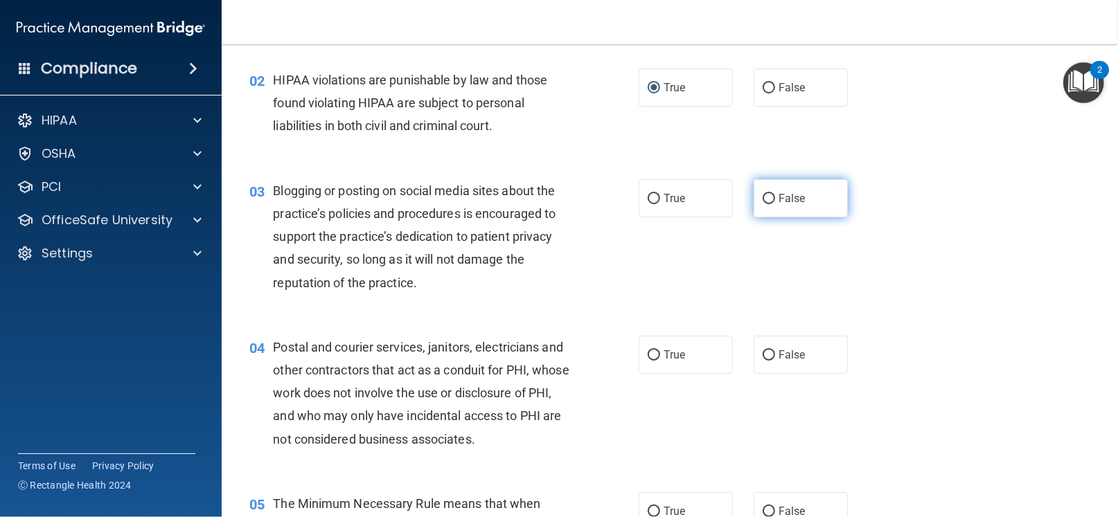
click at [764, 197] on input "False" at bounding box center [768, 199] width 12 height 10
radio input "true"
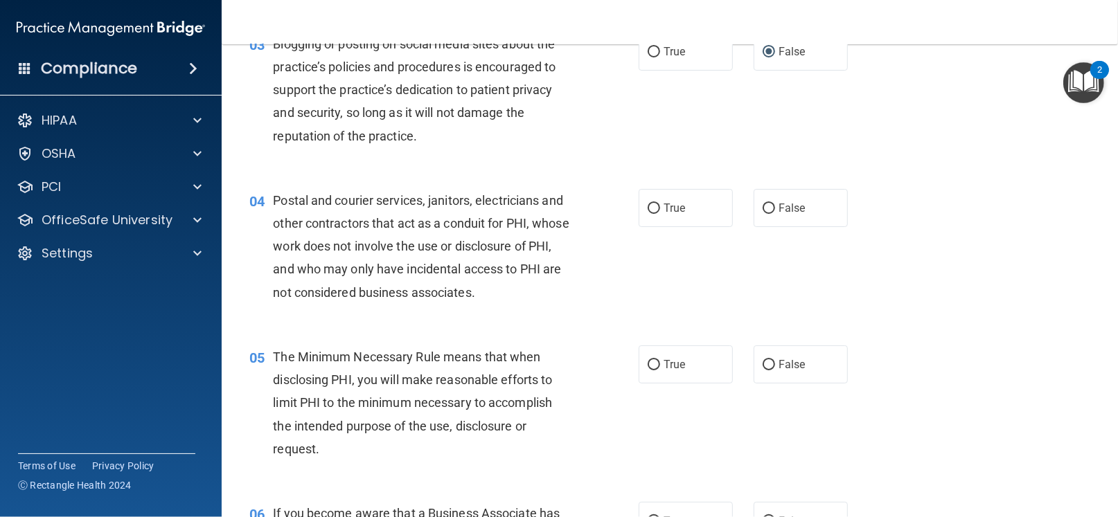
scroll to position [301, 0]
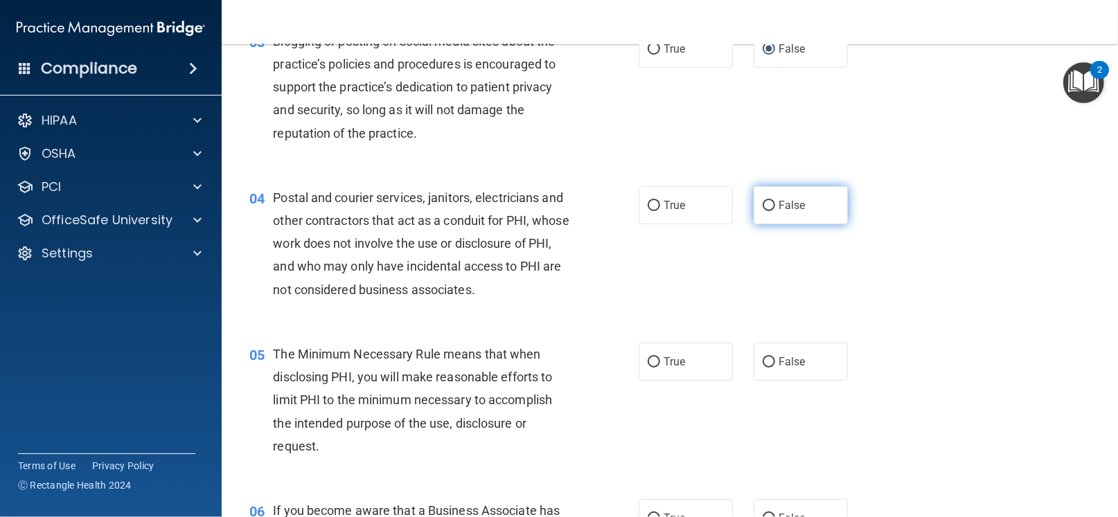
click at [762, 204] on input "False" at bounding box center [768, 206] width 12 height 10
radio input "true"
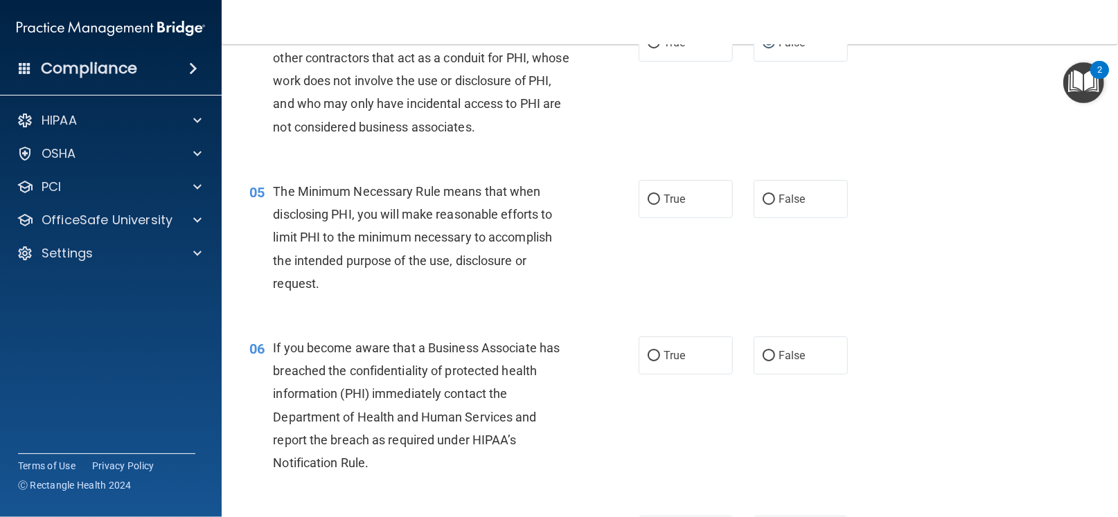
scroll to position [469, 0]
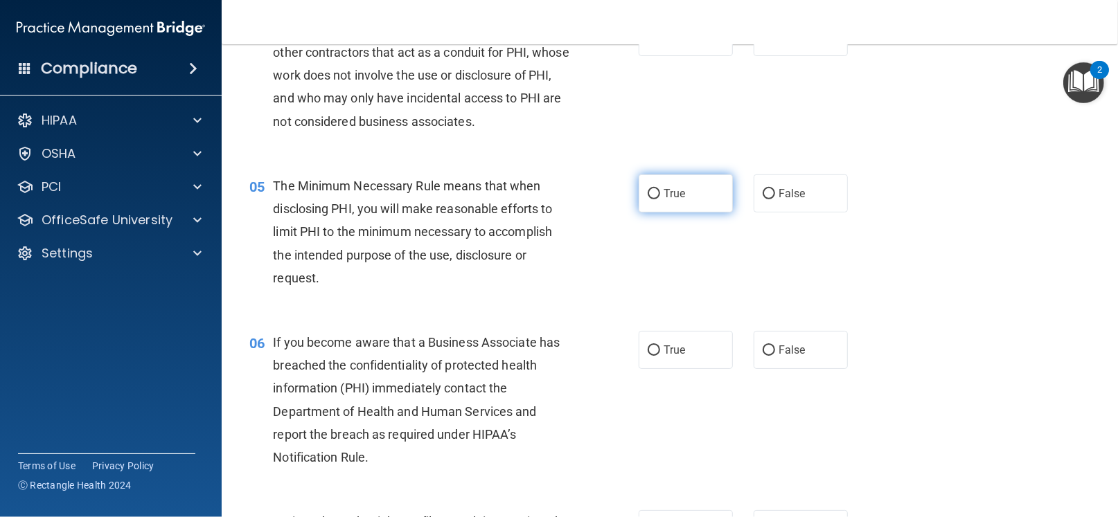
click at [648, 195] on input "True" at bounding box center [653, 194] width 12 height 10
radio input "true"
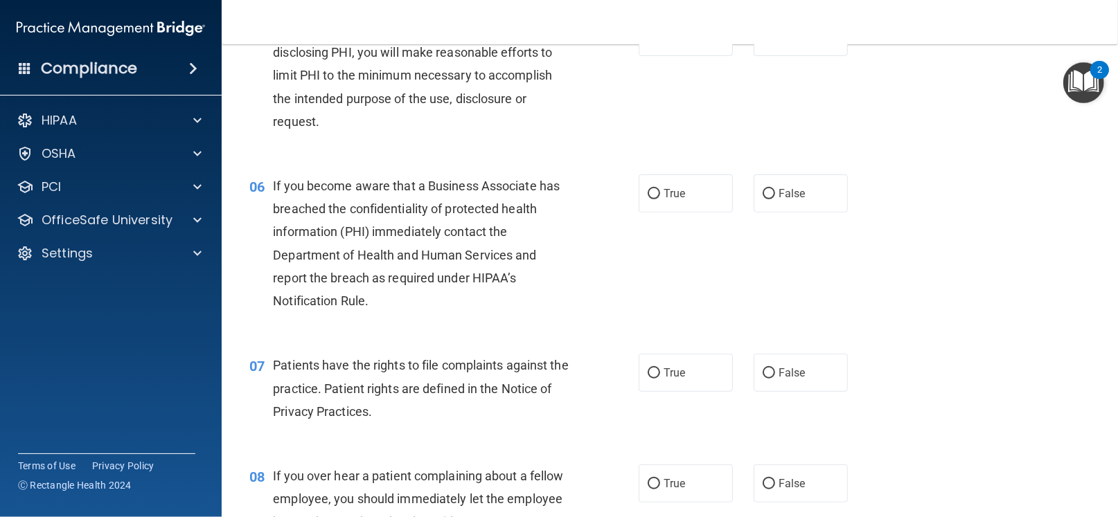
scroll to position [627, 0]
click at [764, 191] on input "False" at bounding box center [768, 193] width 12 height 10
radio input "true"
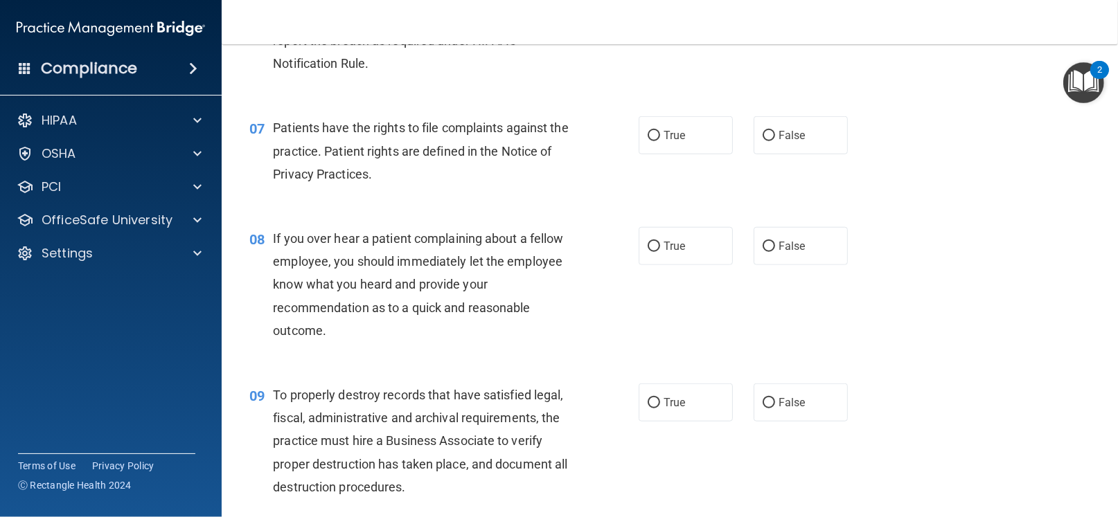
scroll to position [864, 0]
click at [648, 137] on input "True" at bounding box center [653, 136] width 12 height 10
radio input "true"
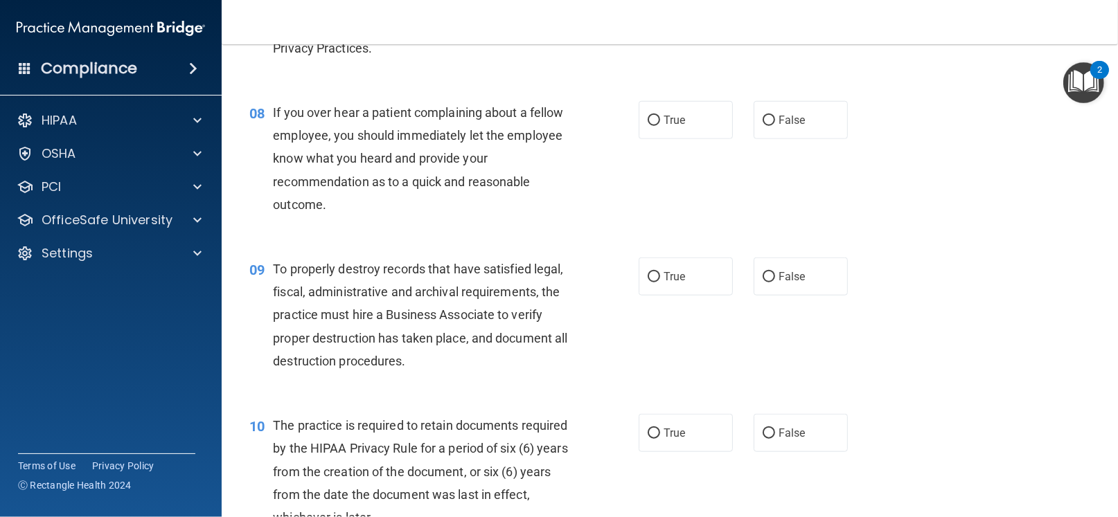
scroll to position [991, 0]
click at [762, 119] on input "False" at bounding box center [768, 119] width 12 height 10
radio input "true"
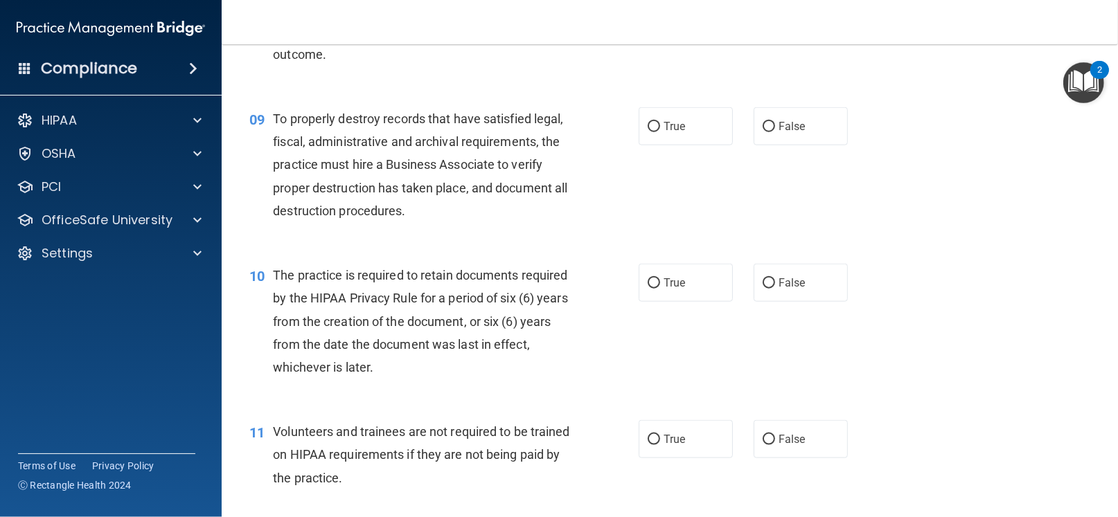
scroll to position [1169, 0]
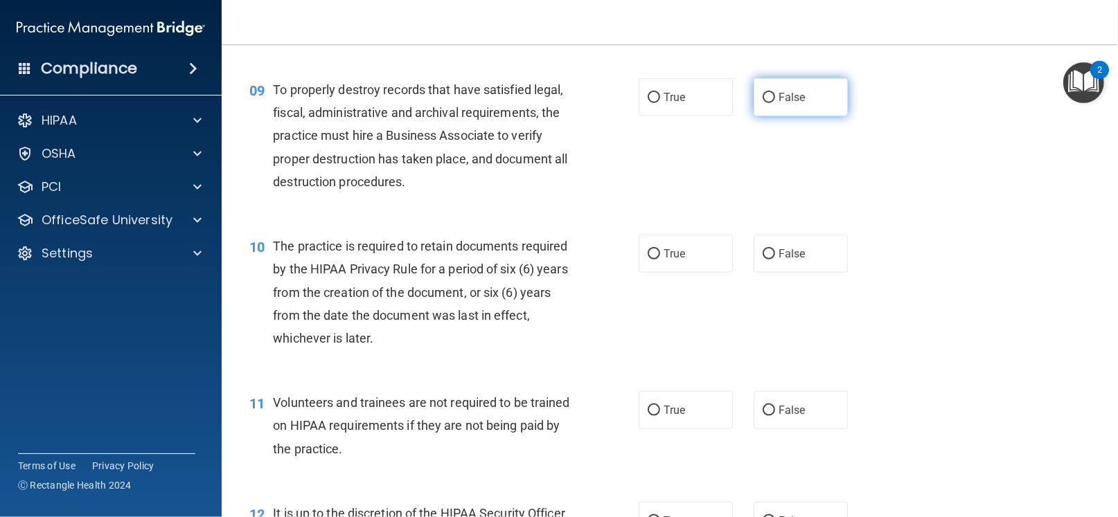
click at [762, 93] on input "False" at bounding box center [768, 98] width 12 height 10
radio input "true"
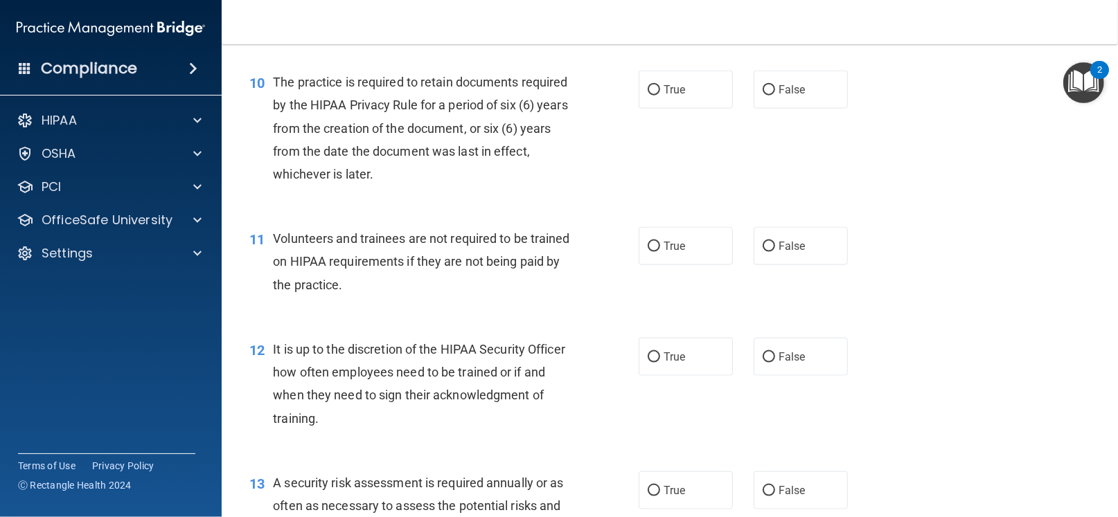
scroll to position [1334, 0]
click at [652, 92] on input "True" at bounding box center [653, 89] width 12 height 10
radio input "true"
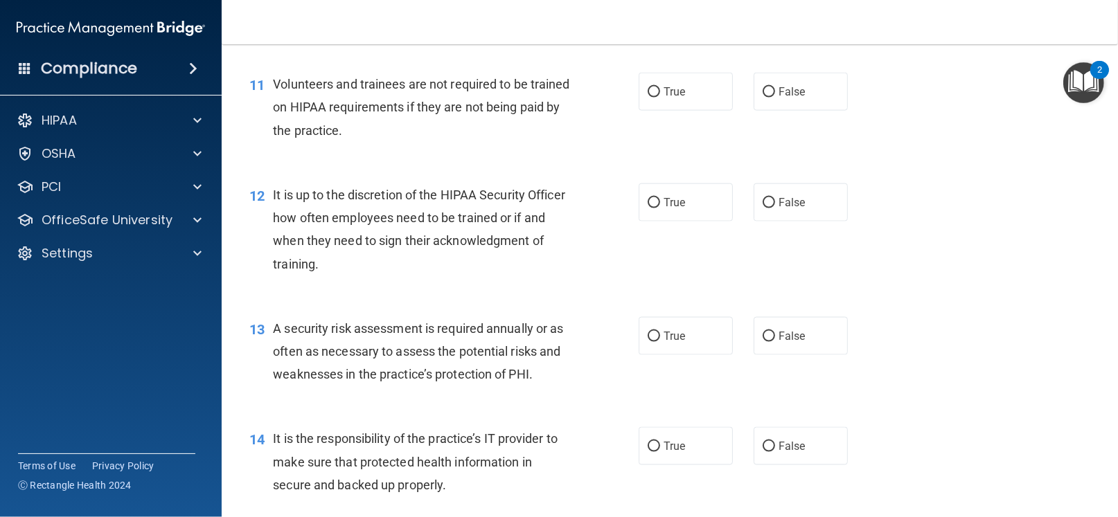
scroll to position [1490, 0]
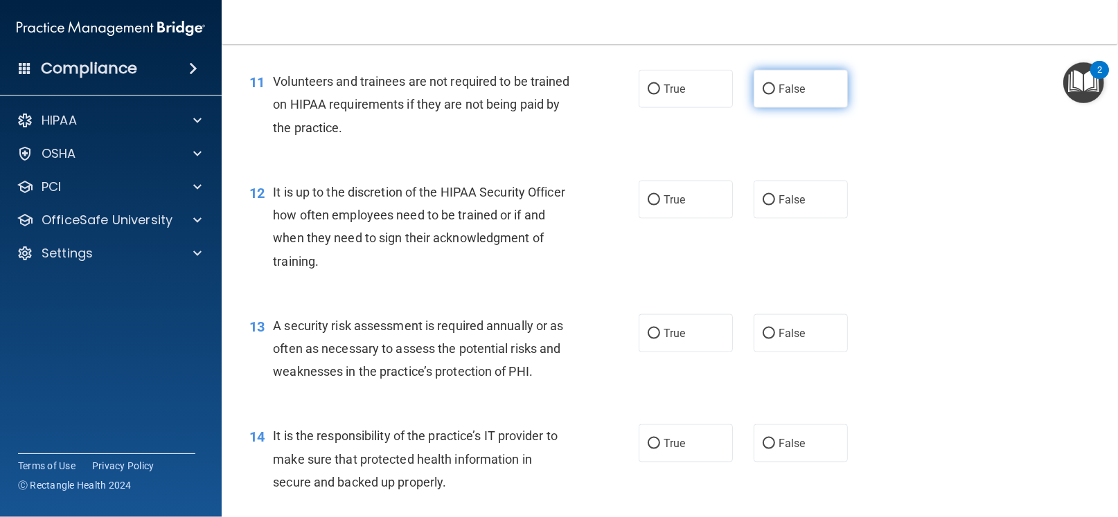
click at [768, 84] on input "False" at bounding box center [768, 89] width 12 height 10
radio input "true"
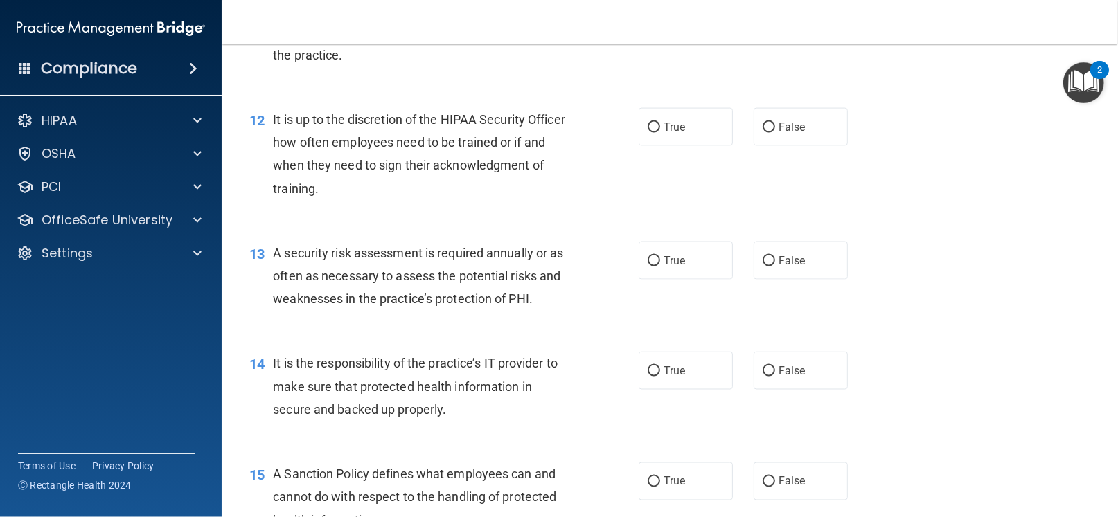
scroll to position [1569, 0]
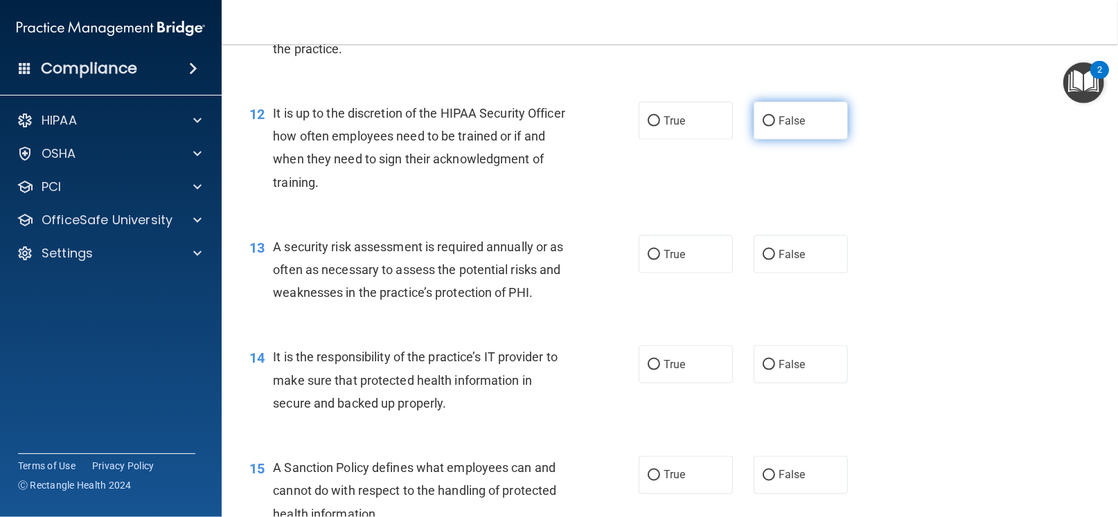
click at [762, 116] on input "False" at bounding box center [768, 121] width 12 height 10
radio input "true"
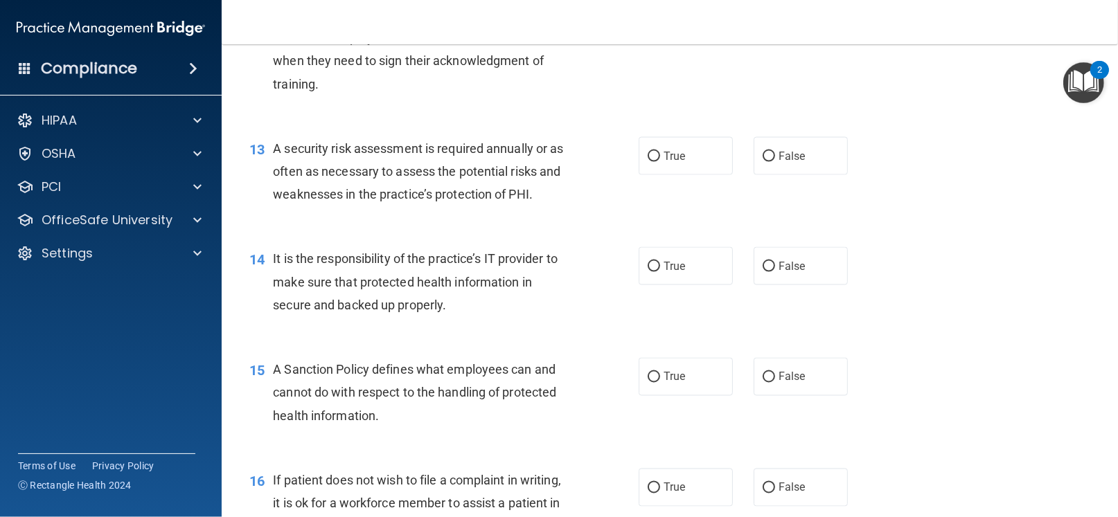
scroll to position [1696, 0]
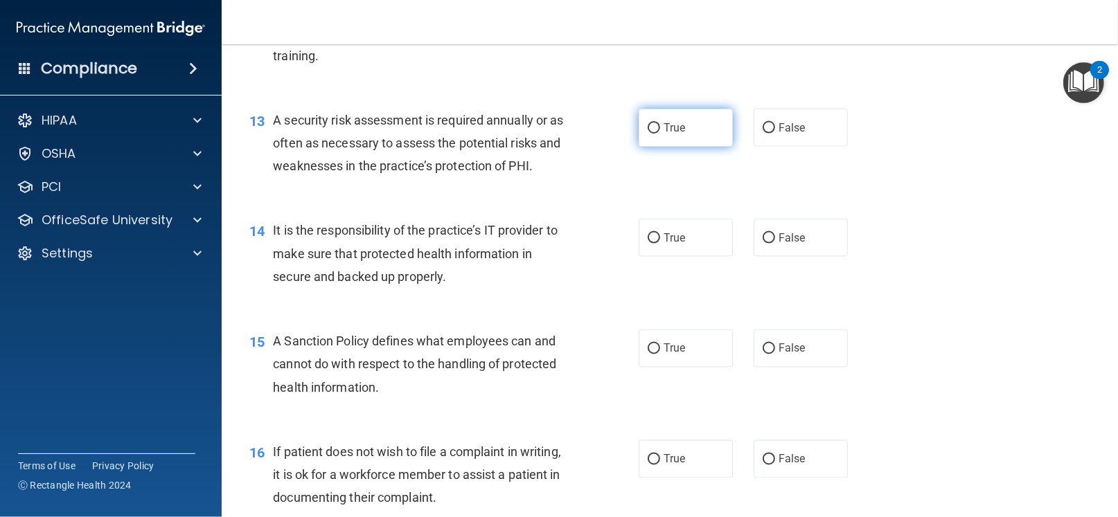
click at [651, 125] on input "True" at bounding box center [653, 128] width 12 height 10
radio input "true"
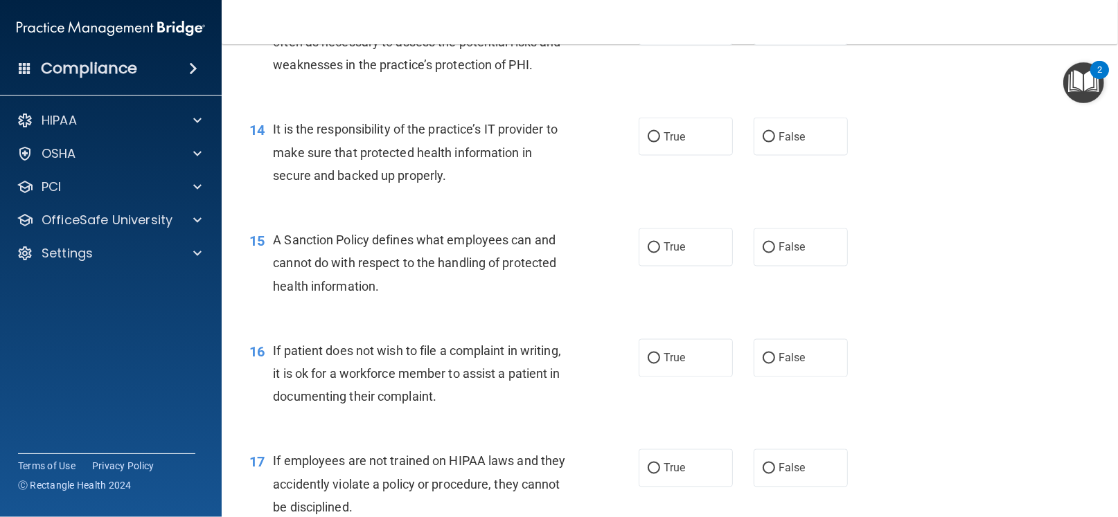
scroll to position [1798, 0]
click at [762, 136] on input "False" at bounding box center [768, 137] width 12 height 10
radio input "true"
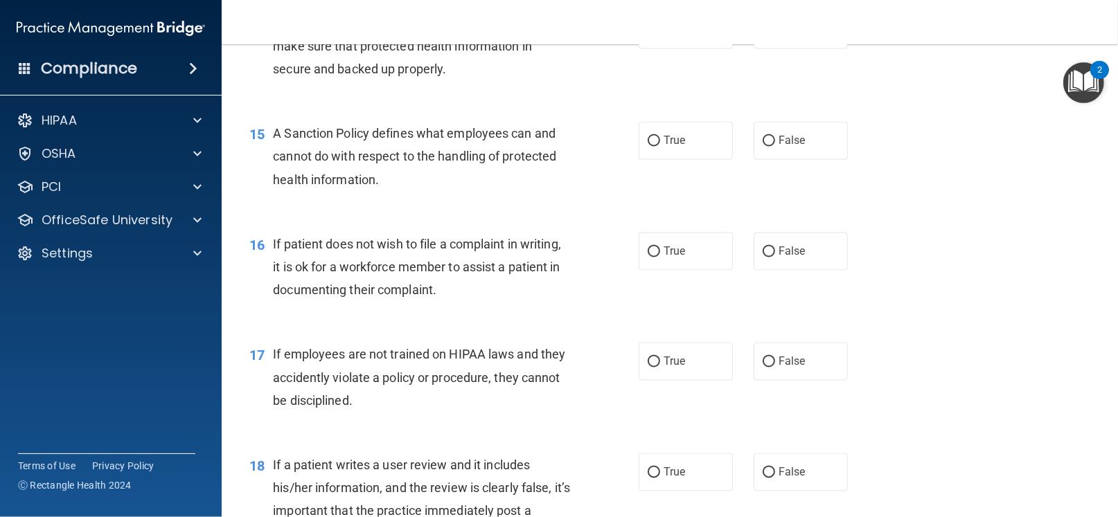
scroll to position [1908, 0]
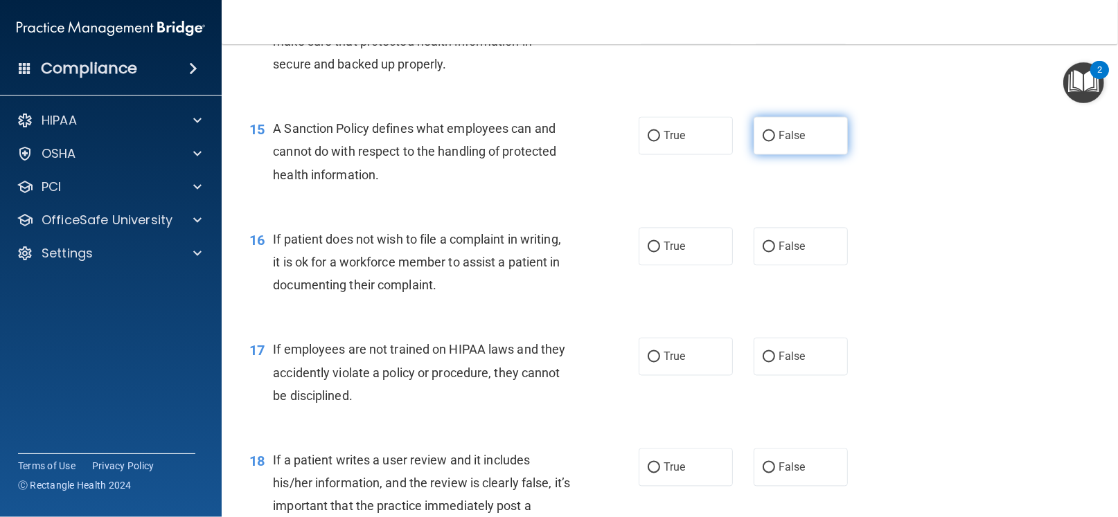
click at [770, 130] on label "False" at bounding box center [800, 136] width 94 height 38
click at [770, 132] on input "False" at bounding box center [768, 137] width 12 height 10
radio input "true"
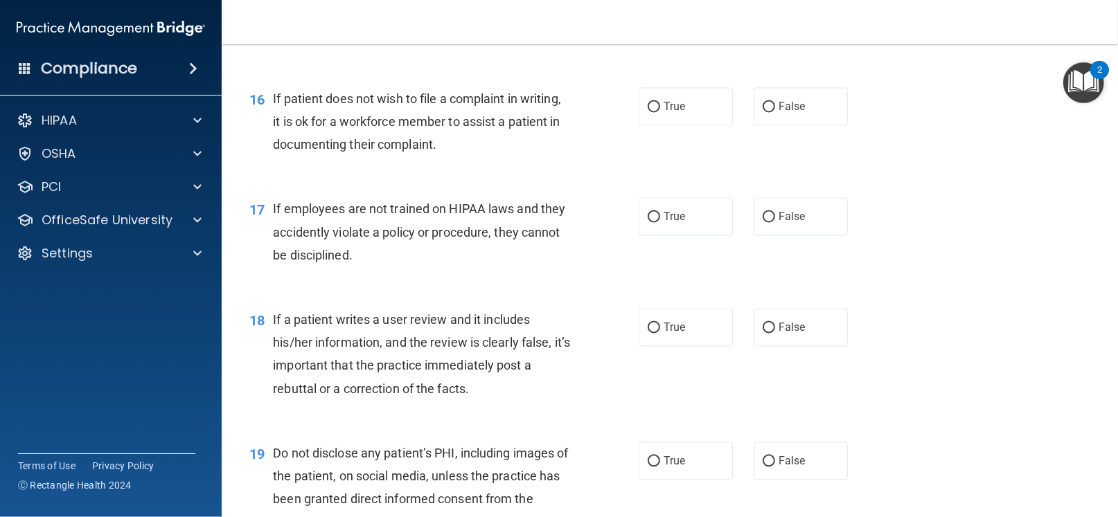
scroll to position [2045, 0]
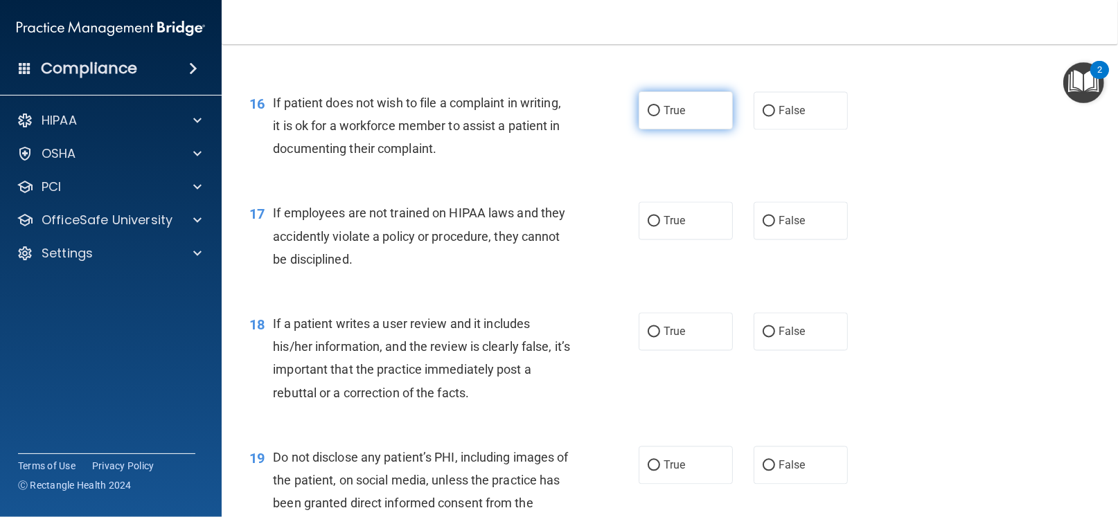
click at [650, 109] on input "True" at bounding box center [653, 111] width 12 height 10
radio input "true"
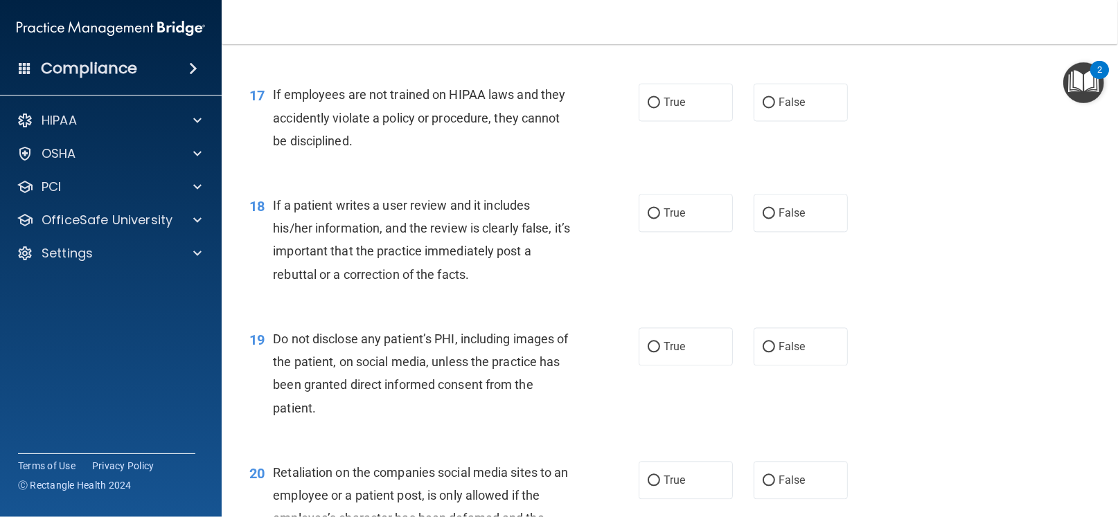
scroll to position [2165, 0]
click at [762, 105] on input "False" at bounding box center [768, 101] width 12 height 10
radio input "true"
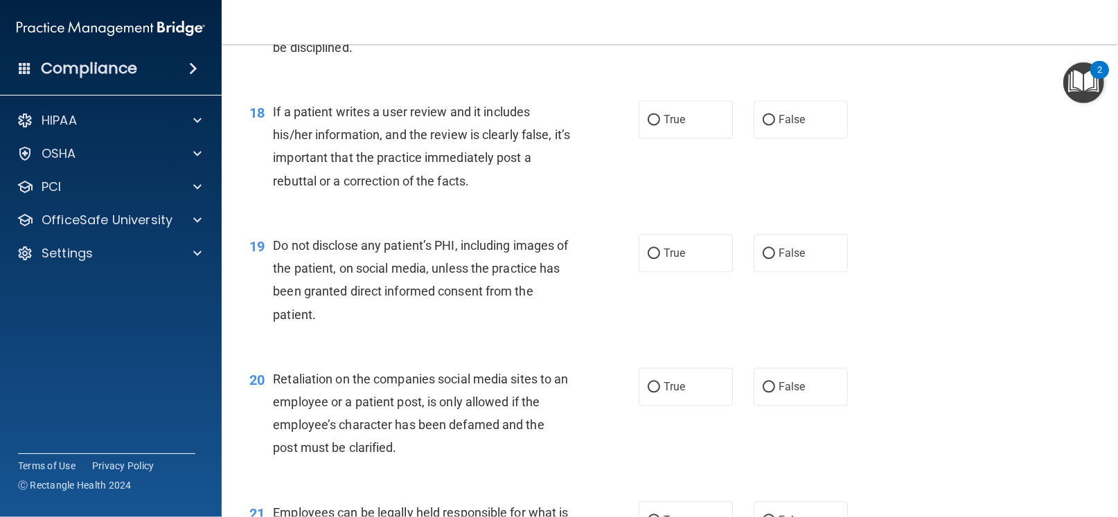
scroll to position [2262, 0]
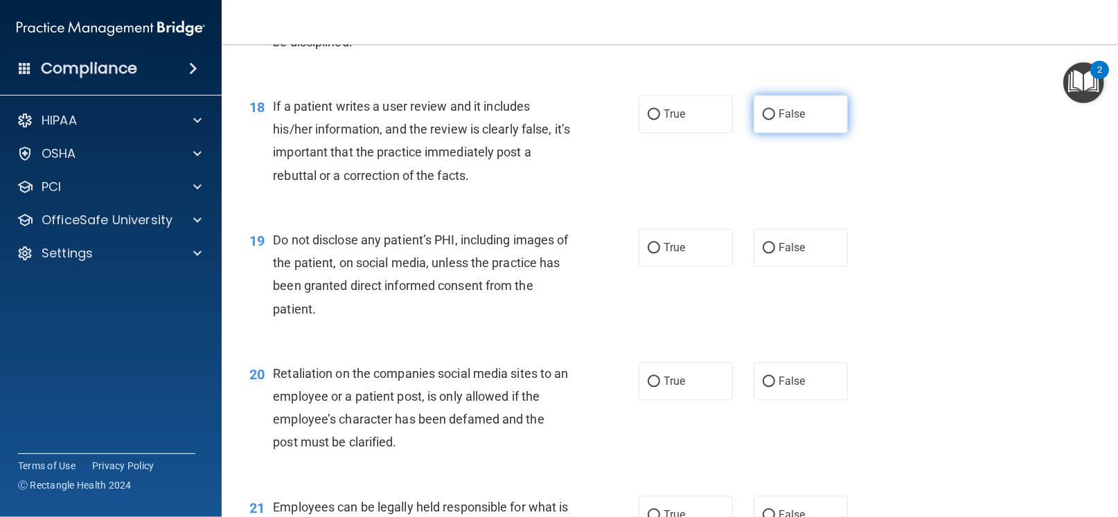
click at [762, 119] on input "False" at bounding box center [768, 114] width 12 height 10
radio input "true"
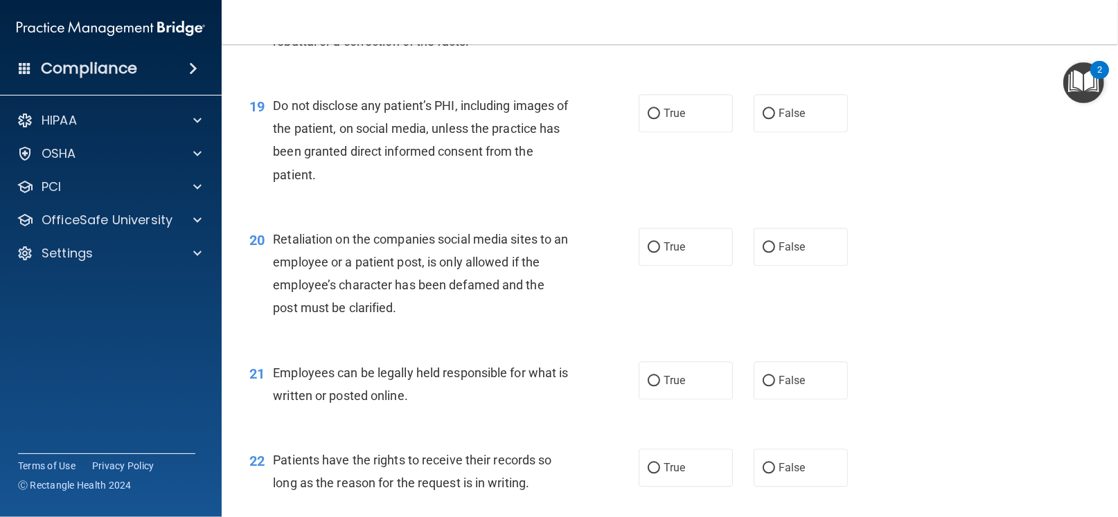
scroll to position [2397, 0]
click at [648, 109] on input "True" at bounding box center [653, 114] width 12 height 10
radio input "true"
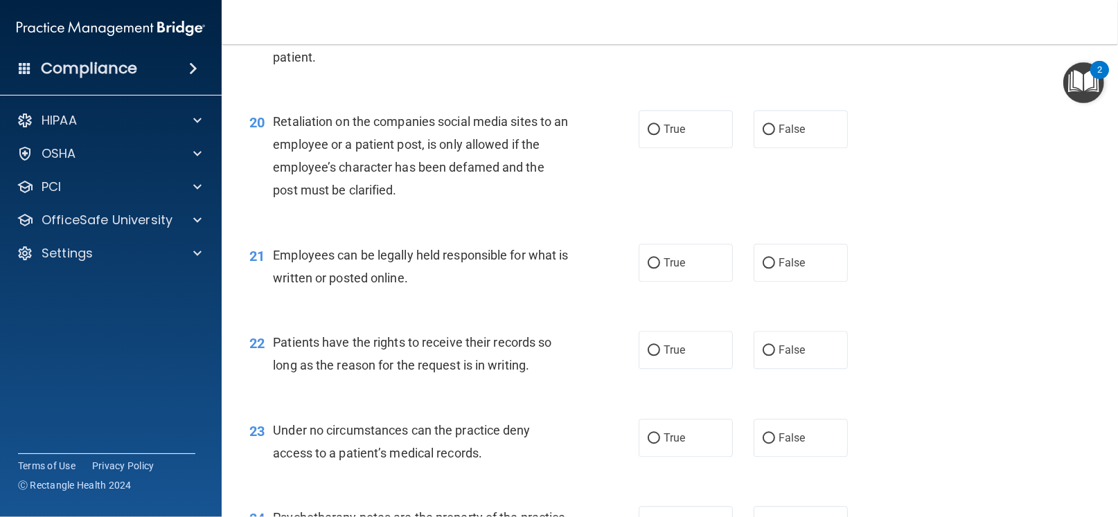
scroll to position [2514, 0]
click at [762, 127] on input "False" at bounding box center [768, 130] width 12 height 10
radio input "true"
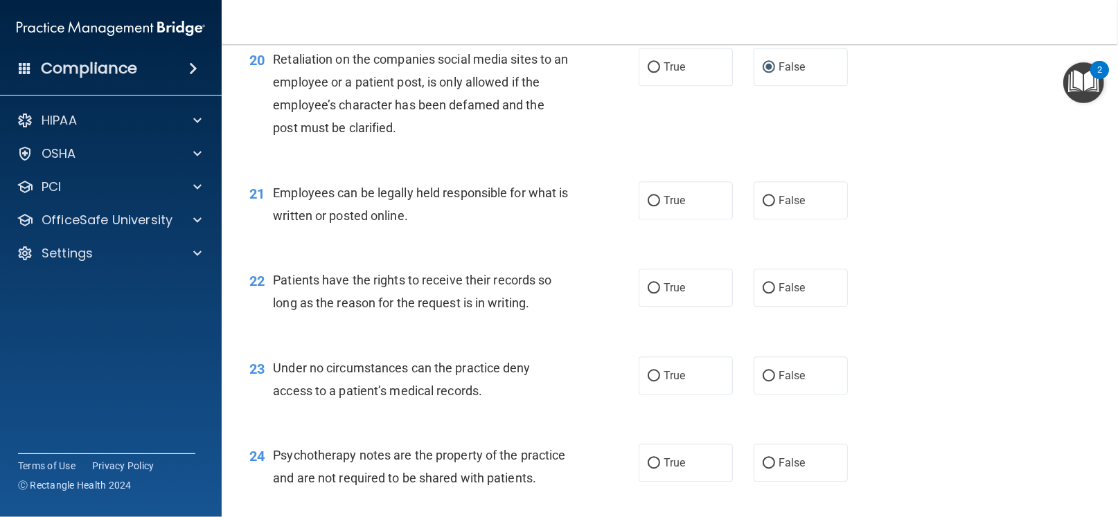
scroll to position [2584, 0]
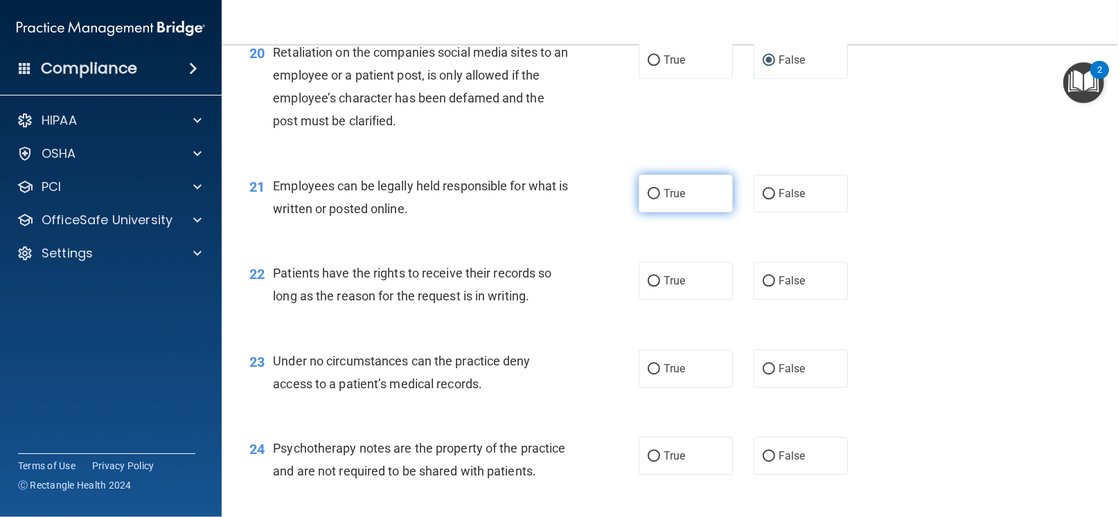
click at [647, 196] on input "True" at bounding box center [653, 194] width 12 height 10
radio input "true"
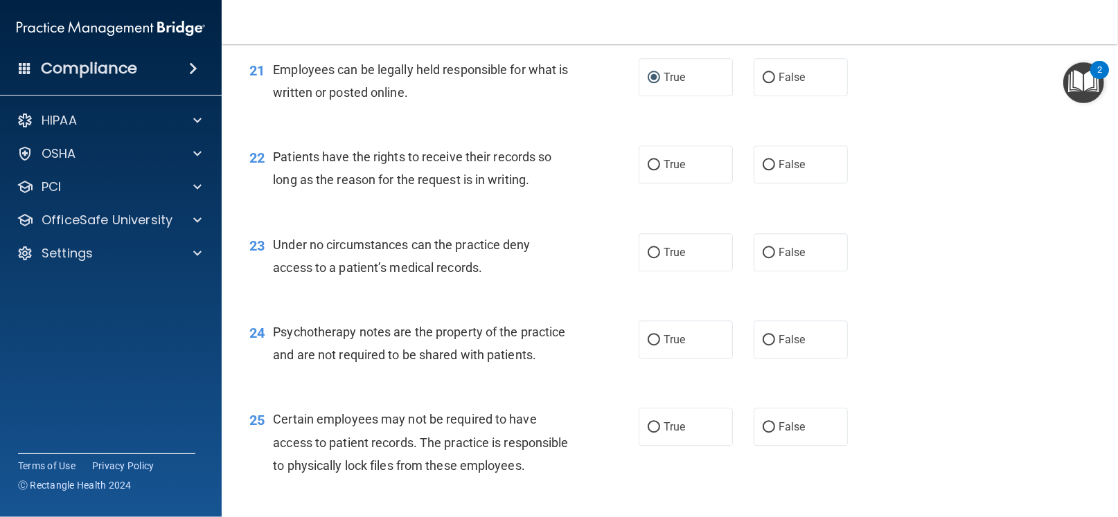
scroll to position [2703, 0]
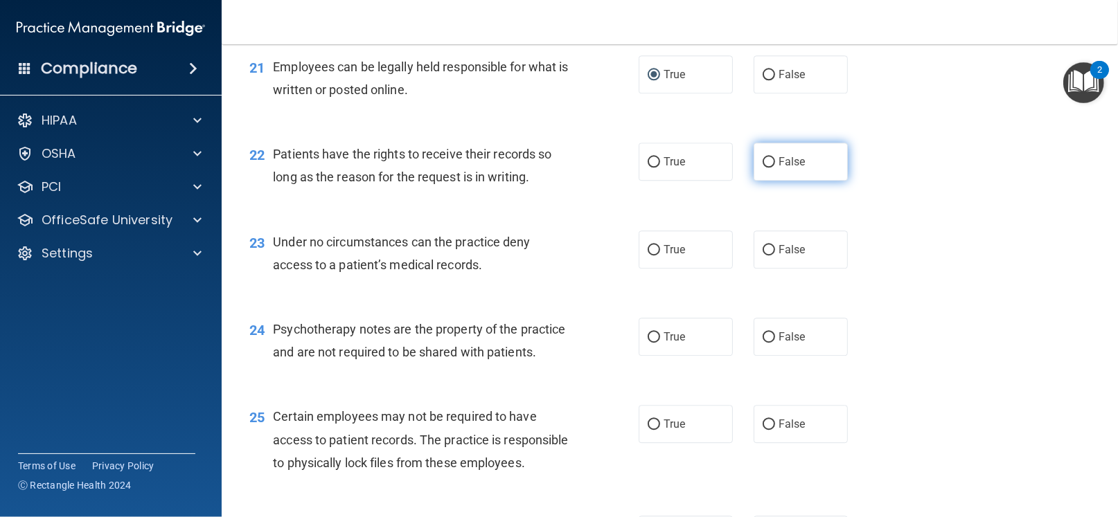
click at [762, 161] on input "False" at bounding box center [768, 162] width 12 height 10
radio input "true"
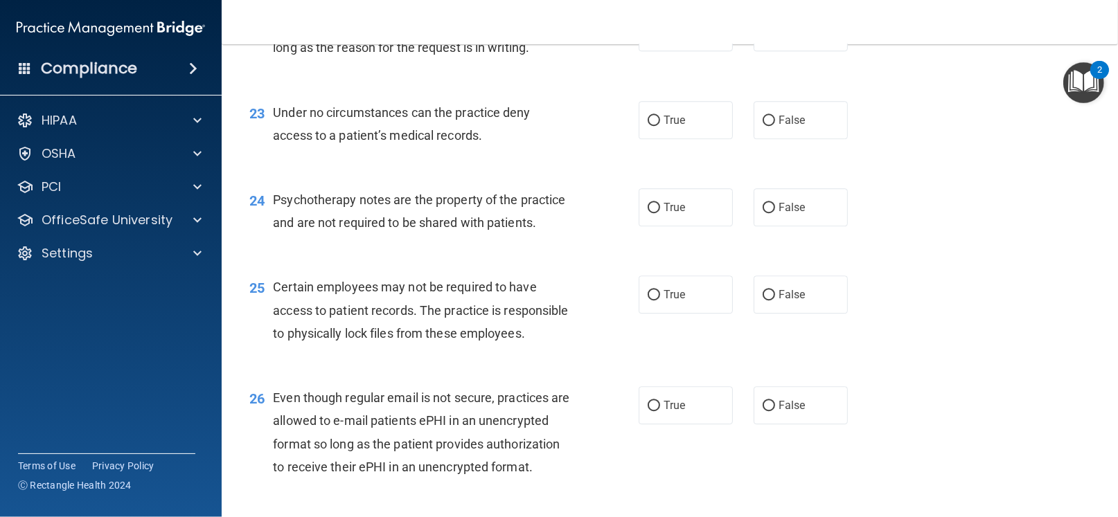
scroll to position [2833, 0]
click at [760, 128] on label "False" at bounding box center [800, 119] width 94 height 38
click at [762, 125] on input "False" at bounding box center [768, 120] width 12 height 10
radio input "true"
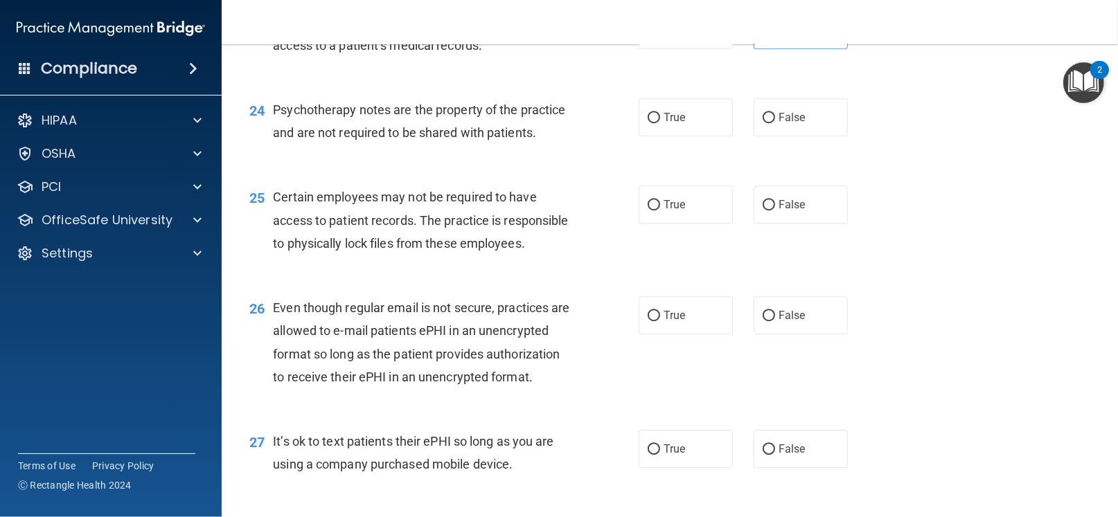
scroll to position [2923, 0]
click at [647, 114] on input "True" at bounding box center [653, 117] width 12 height 10
radio input "true"
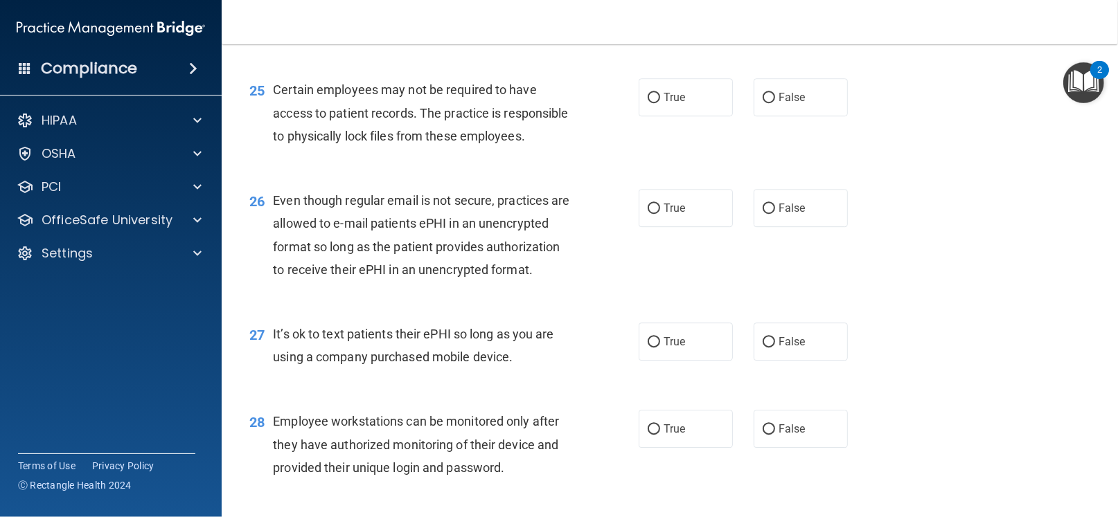
scroll to position [3039, 0]
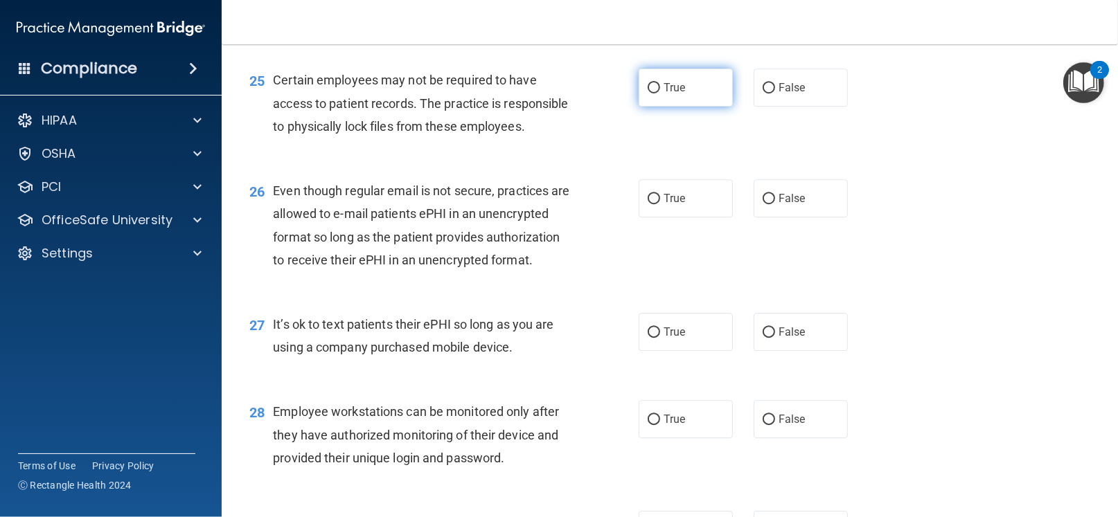
click at [649, 84] on input "True" at bounding box center [653, 88] width 12 height 10
radio input "true"
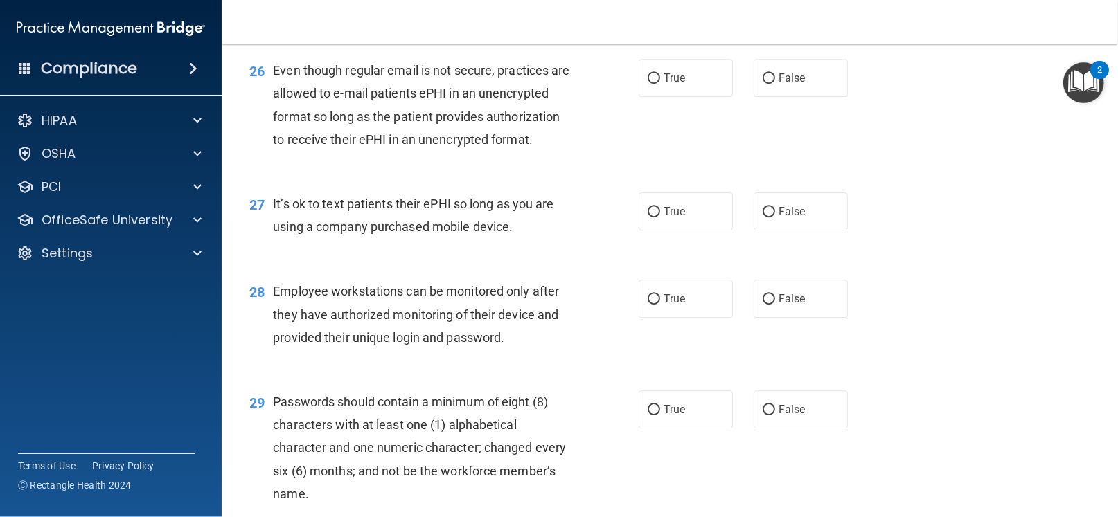
scroll to position [3165, 0]
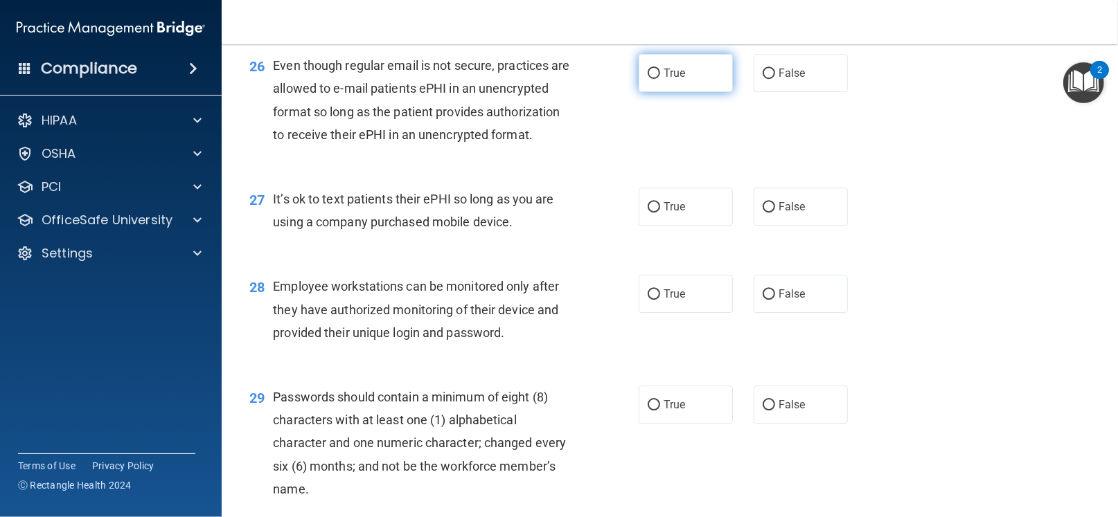
click at [647, 79] on input "True" at bounding box center [653, 74] width 12 height 10
radio input "true"
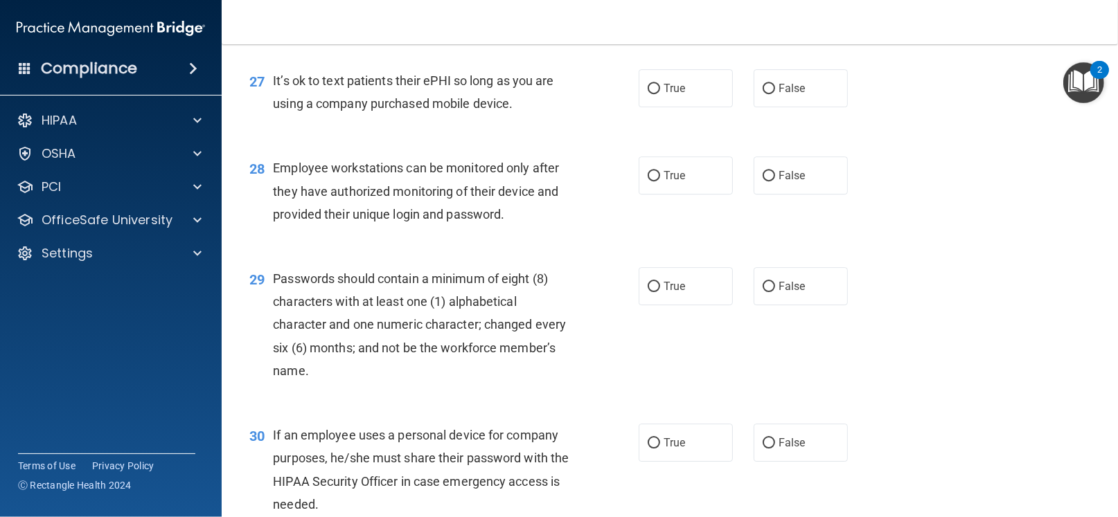
scroll to position [3284, 0]
click at [762, 93] on input "False" at bounding box center [768, 88] width 12 height 10
radio input "true"
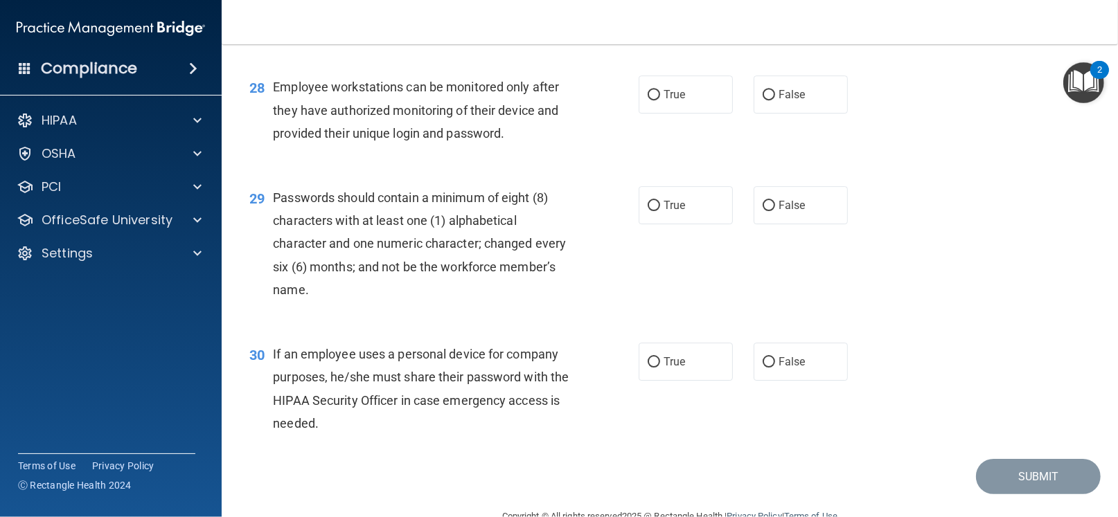
scroll to position [3365, 0]
click at [762, 100] on input "False" at bounding box center [768, 94] width 12 height 10
radio input "true"
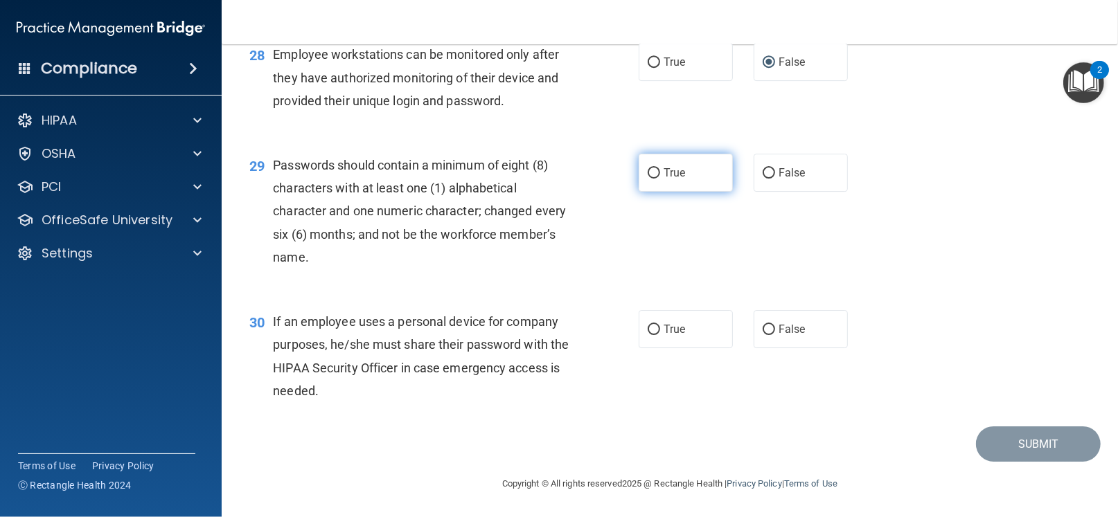
click at [651, 174] on input "True" at bounding box center [653, 173] width 12 height 10
radio input "true"
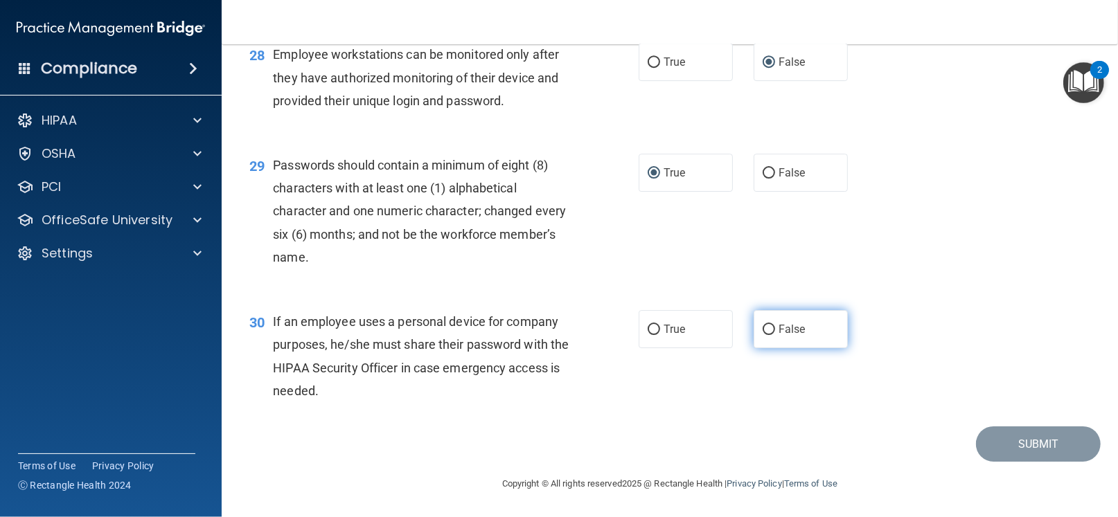
click at [765, 330] on input "False" at bounding box center [768, 330] width 12 height 10
radio input "true"
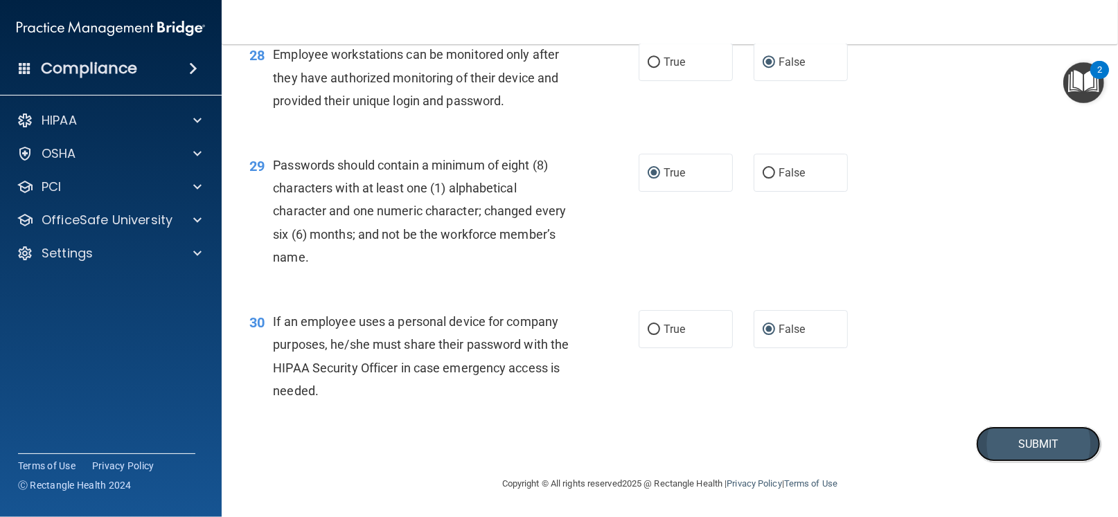
click at [990, 445] on button "Submit" at bounding box center [1038, 444] width 125 height 35
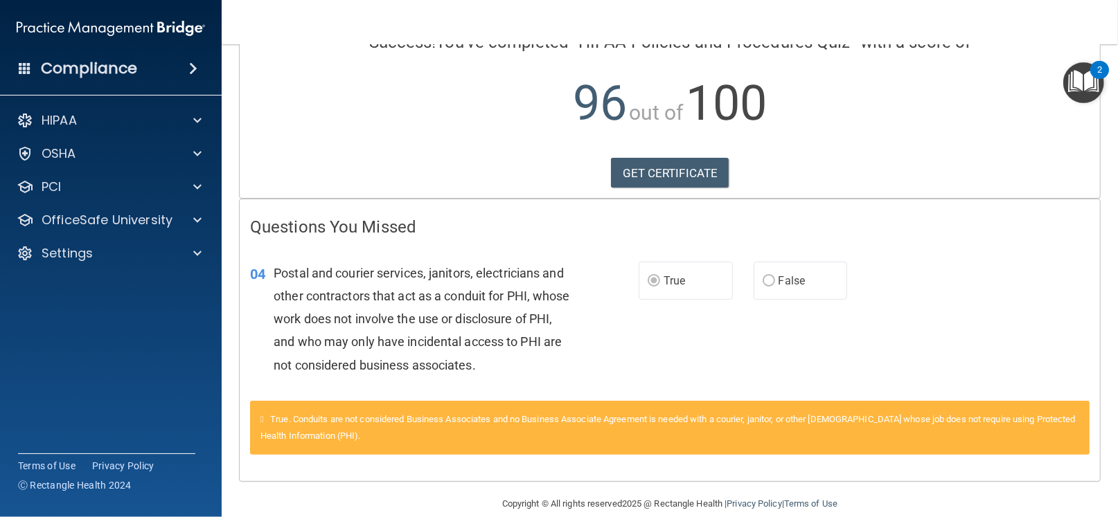
scroll to position [127, 0]
click at [636, 164] on link "GET CERTIFICATE" at bounding box center [670, 173] width 118 height 30
click at [129, 227] on p "OfficeSafe University" at bounding box center [107, 220] width 131 height 17
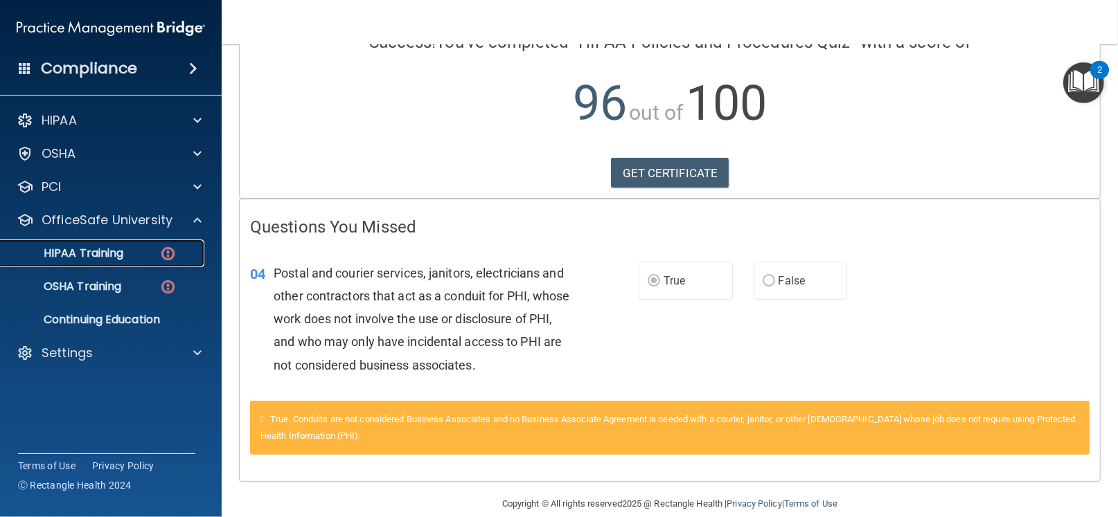
click at [118, 253] on p "HIPAA Training" at bounding box center [66, 254] width 114 height 14
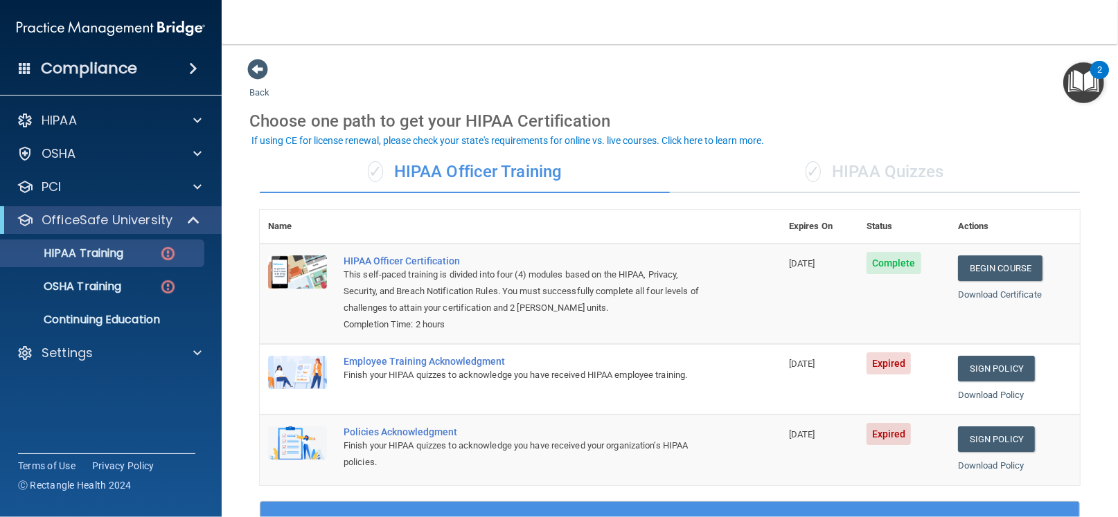
click at [878, 170] on div "✓ HIPAA Quizzes" at bounding box center [875, 173] width 410 height 42
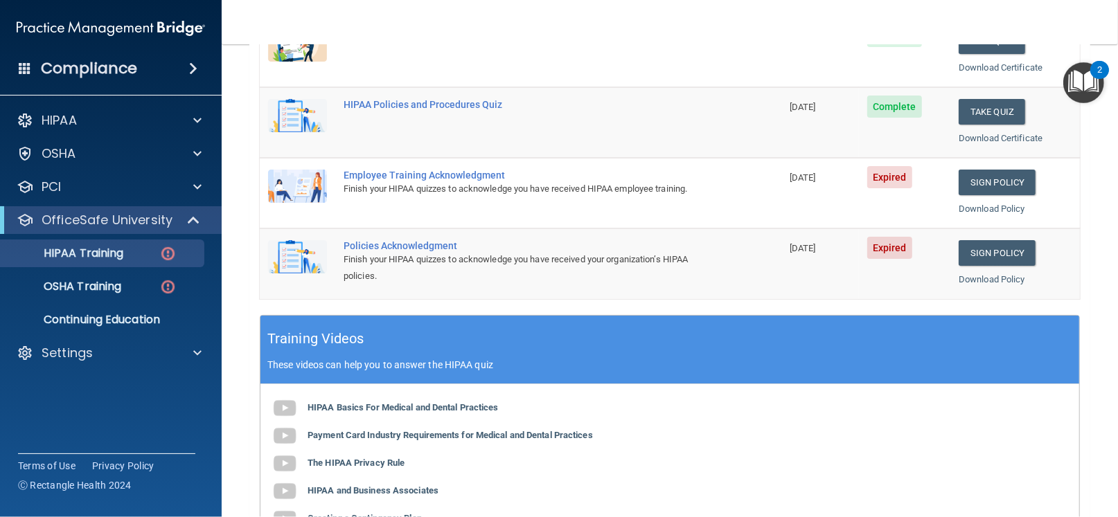
scroll to position [298, 0]
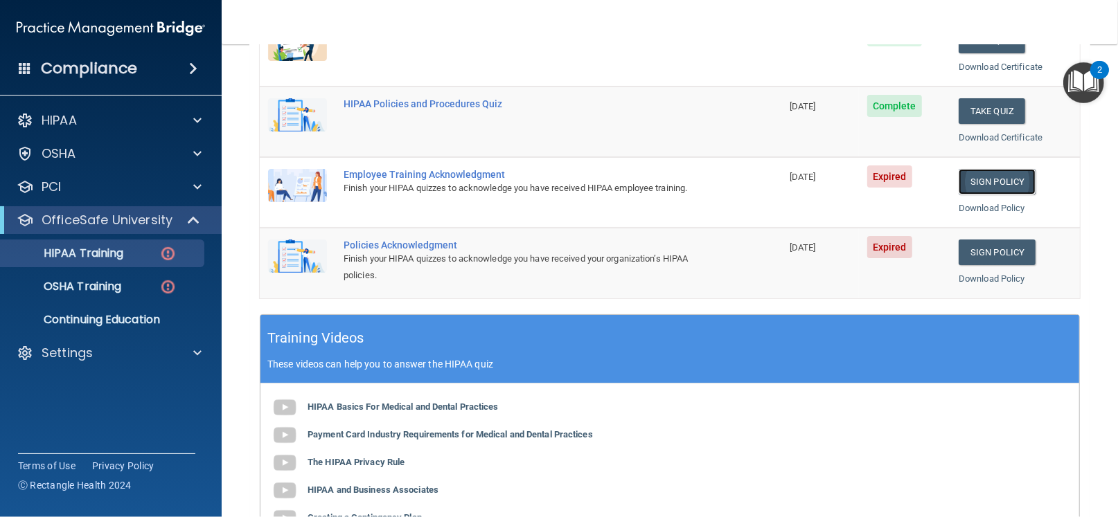
click at [981, 171] on link "Sign Policy" at bounding box center [996, 182] width 77 height 26
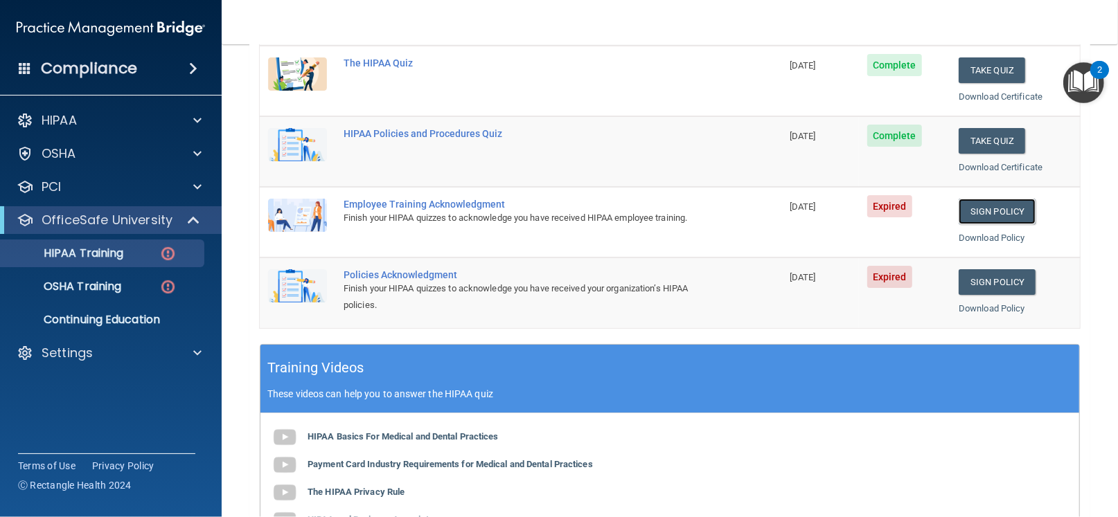
scroll to position [269, 0]
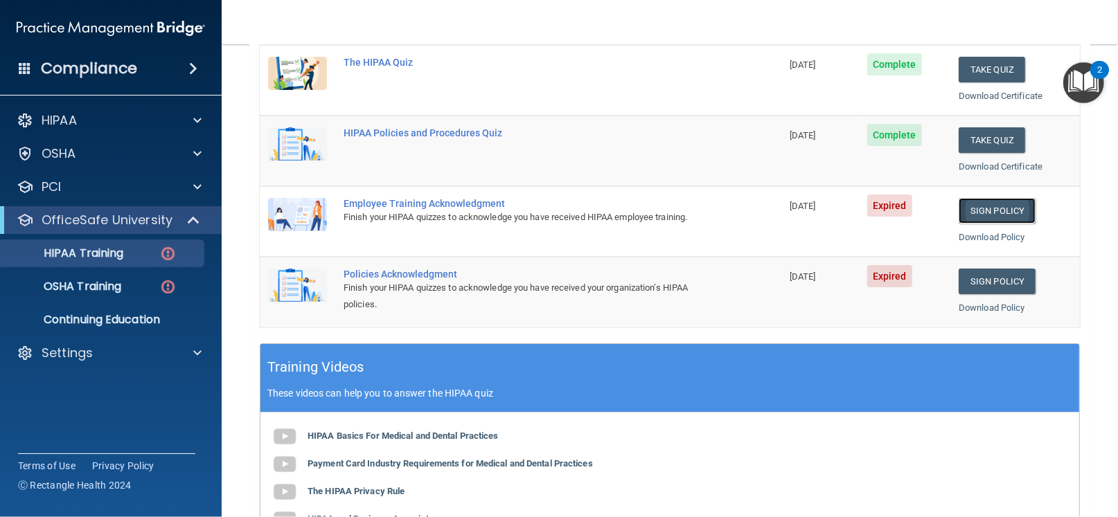
click at [966, 208] on link "Sign Policy" at bounding box center [996, 211] width 77 height 26
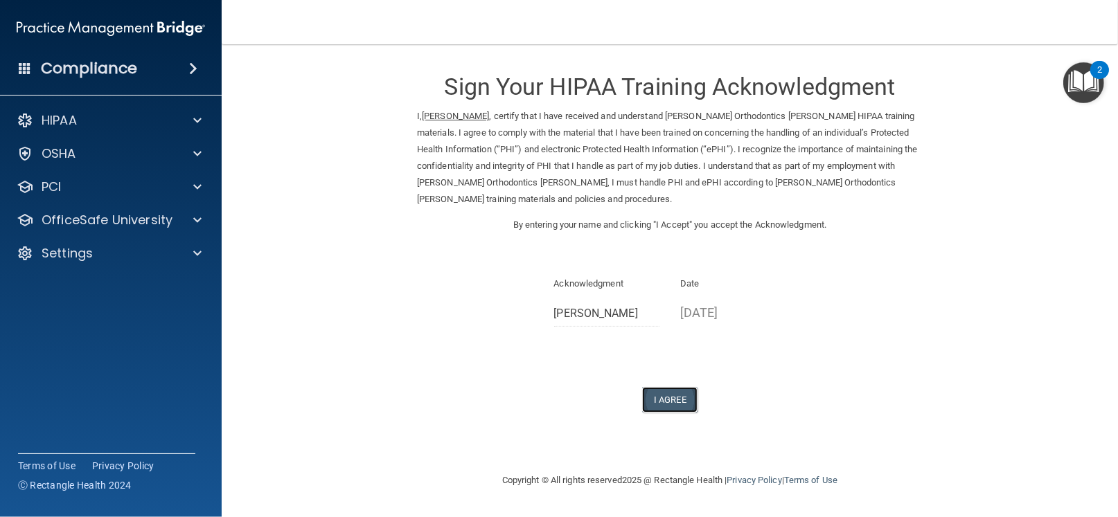
click at [681, 397] on button "I Agree" at bounding box center [669, 400] width 55 height 26
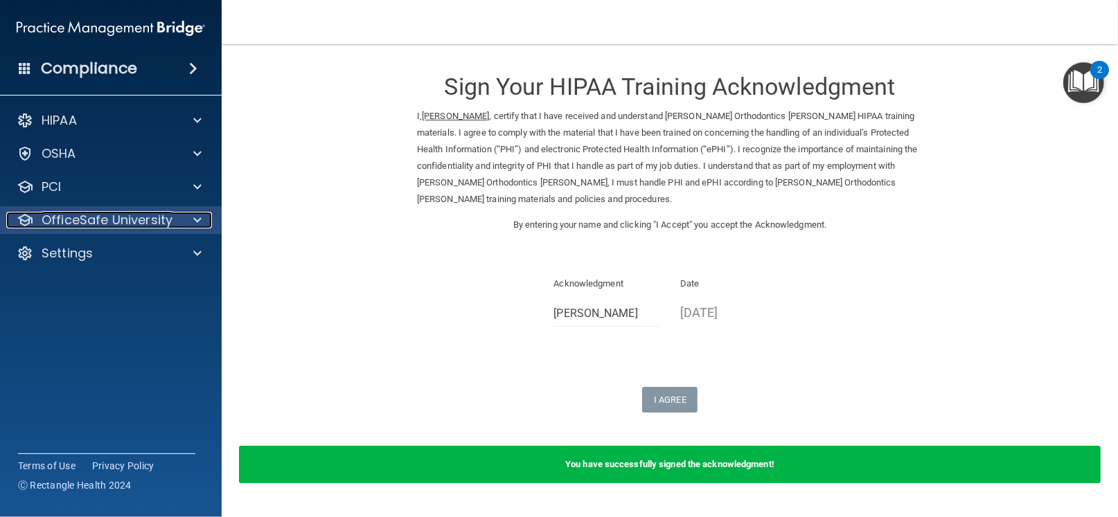
click at [62, 215] on p "OfficeSafe University" at bounding box center [107, 220] width 131 height 17
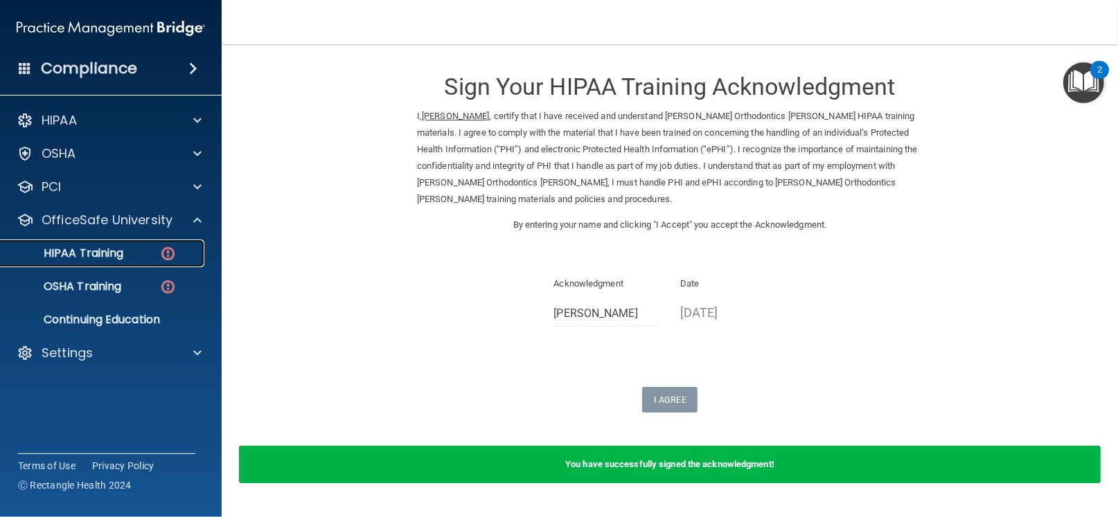
click at [65, 247] on p "HIPAA Training" at bounding box center [66, 254] width 114 height 14
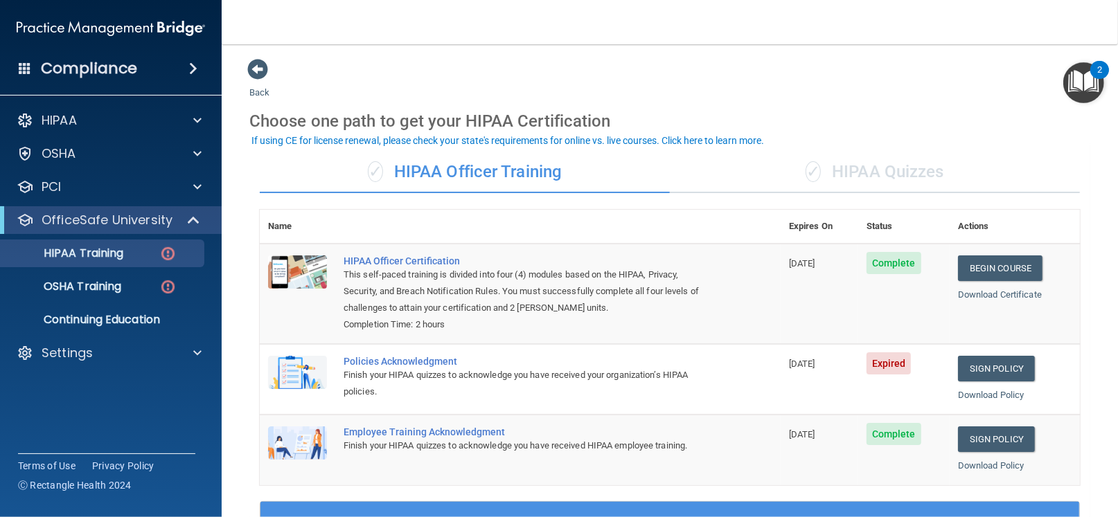
click at [854, 171] on div "✓ HIPAA Quizzes" at bounding box center [875, 173] width 410 height 42
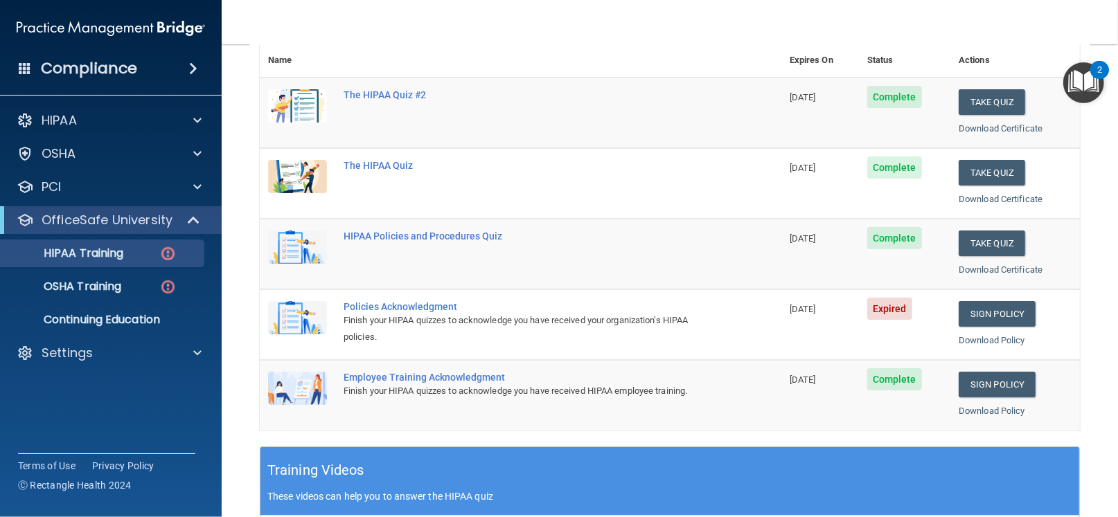
scroll to position [167, 0]
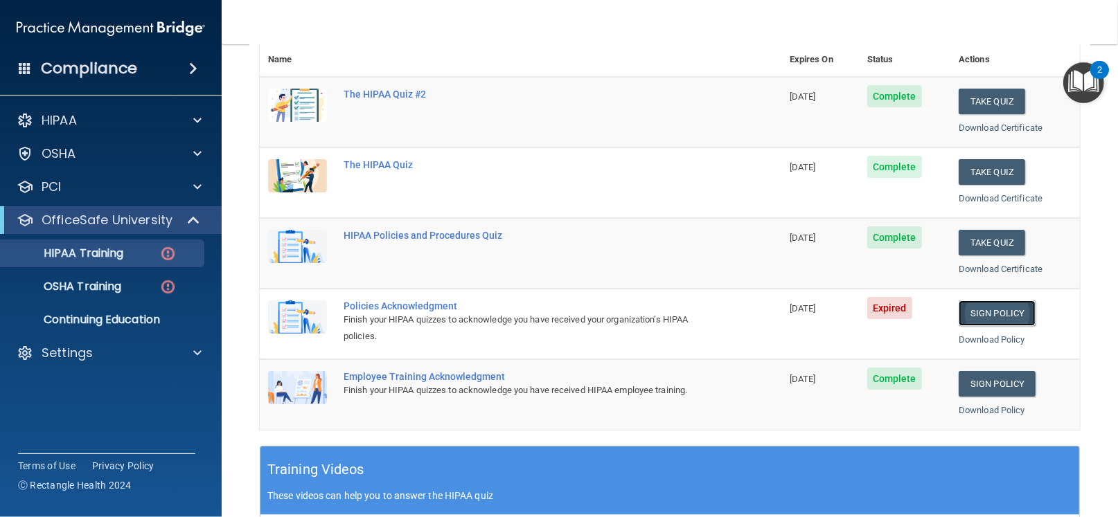
click at [983, 301] on link "Sign Policy" at bounding box center [996, 314] width 77 height 26
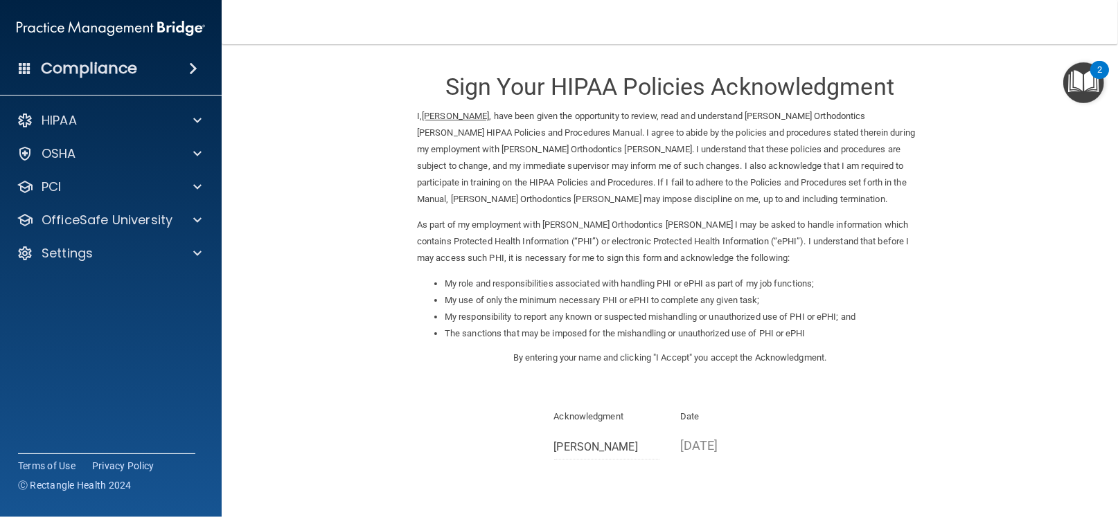
scroll to position [116, 0]
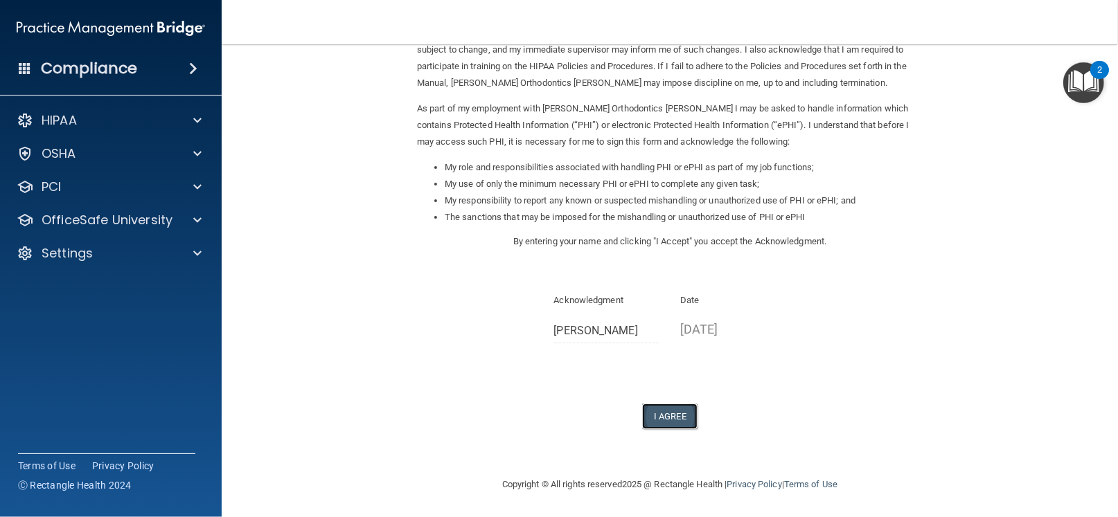
click at [671, 417] on button "I Agree" at bounding box center [669, 417] width 55 height 26
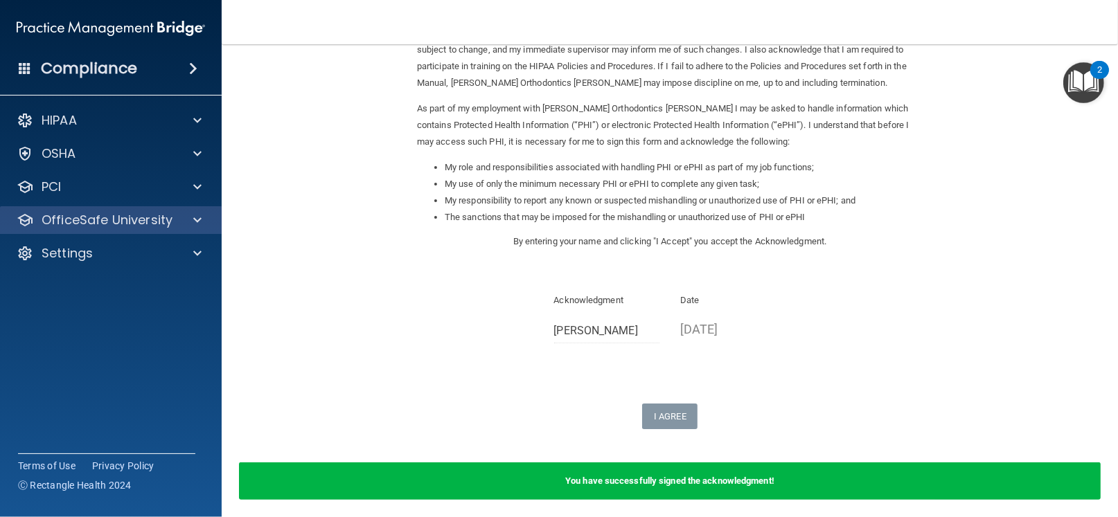
click at [111, 210] on div "OfficeSafe University" at bounding box center [111, 220] width 222 height 28
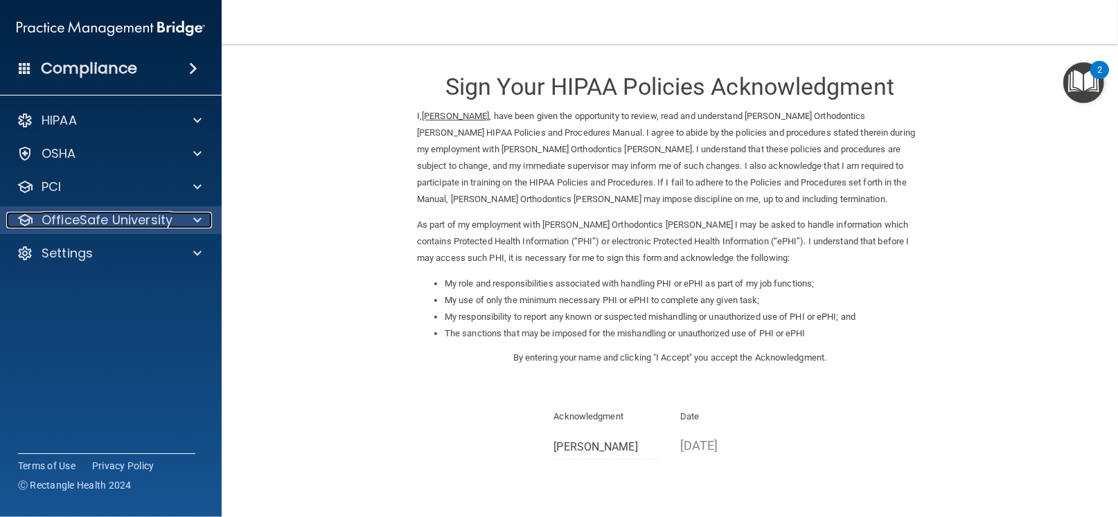
click at [145, 216] on p "OfficeSafe University" at bounding box center [107, 220] width 131 height 17
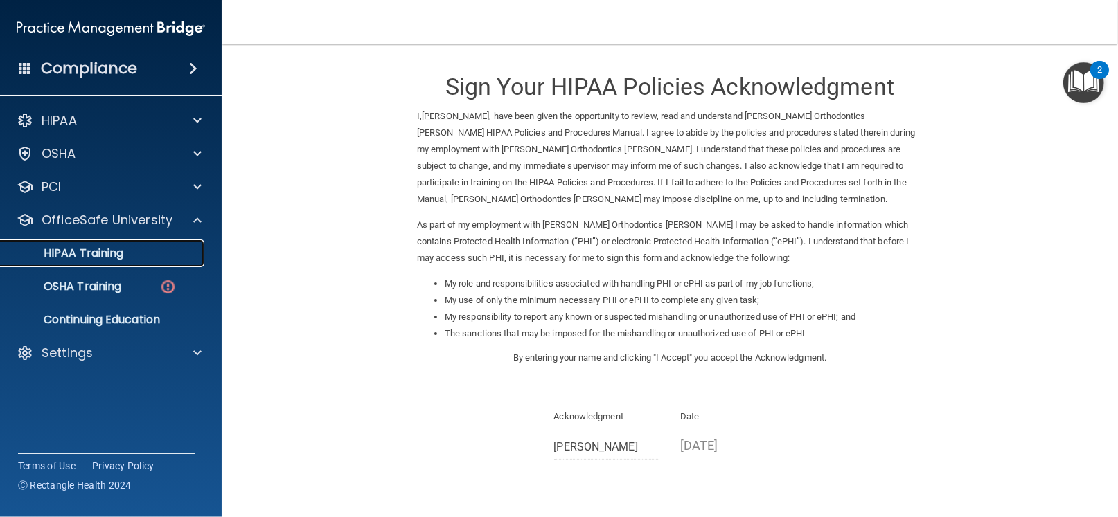
click at [111, 248] on p "HIPAA Training" at bounding box center [66, 254] width 114 height 14
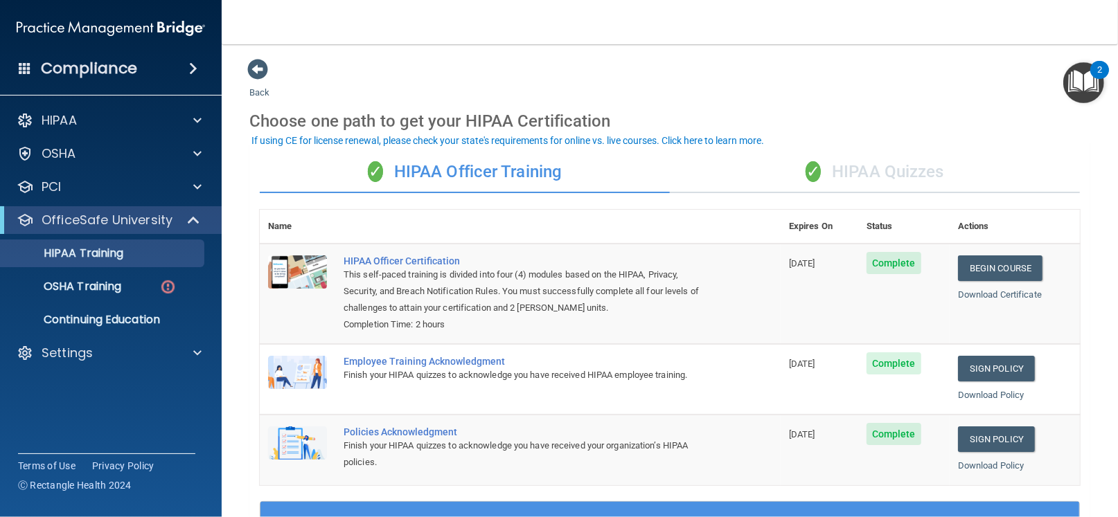
click at [471, 171] on div "✓ HIPAA Officer Training" at bounding box center [465, 173] width 410 height 42
click at [889, 179] on div "✓ HIPAA Quizzes" at bounding box center [875, 173] width 410 height 42
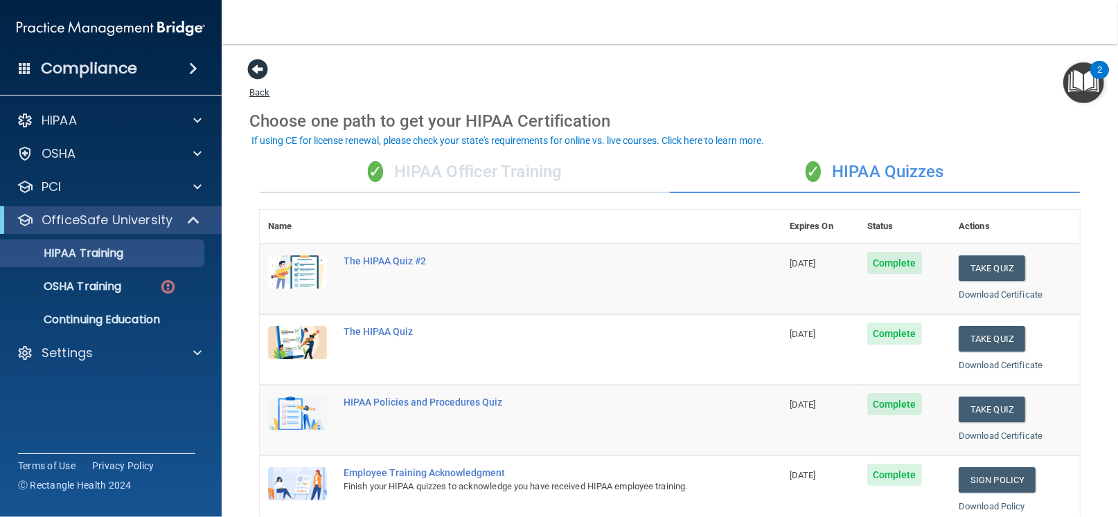
click at [264, 66] on span at bounding box center [257, 69] width 21 height 21
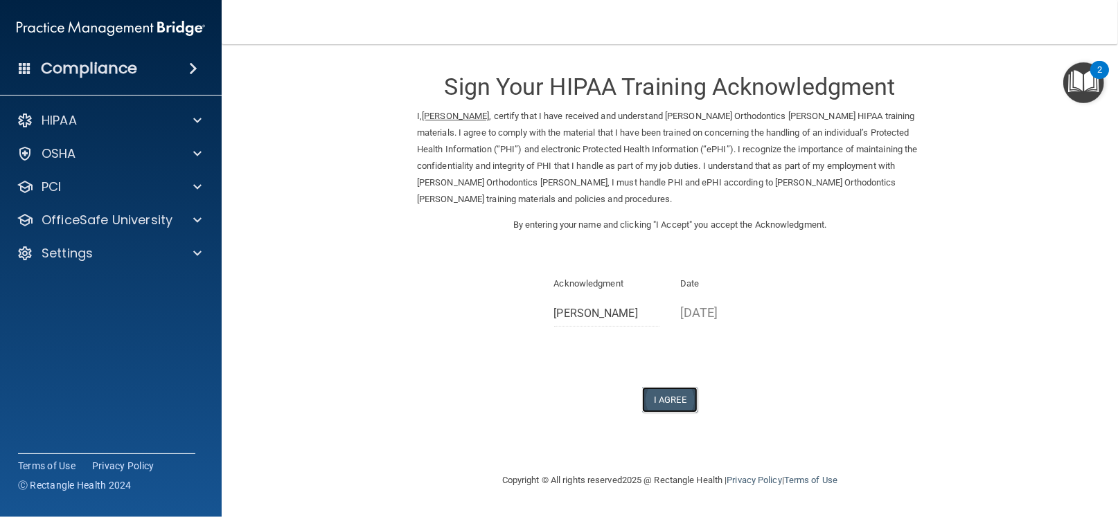
click at [681, 395] on button "I Agree" at bounding box center [669, 400] width 55 height 26
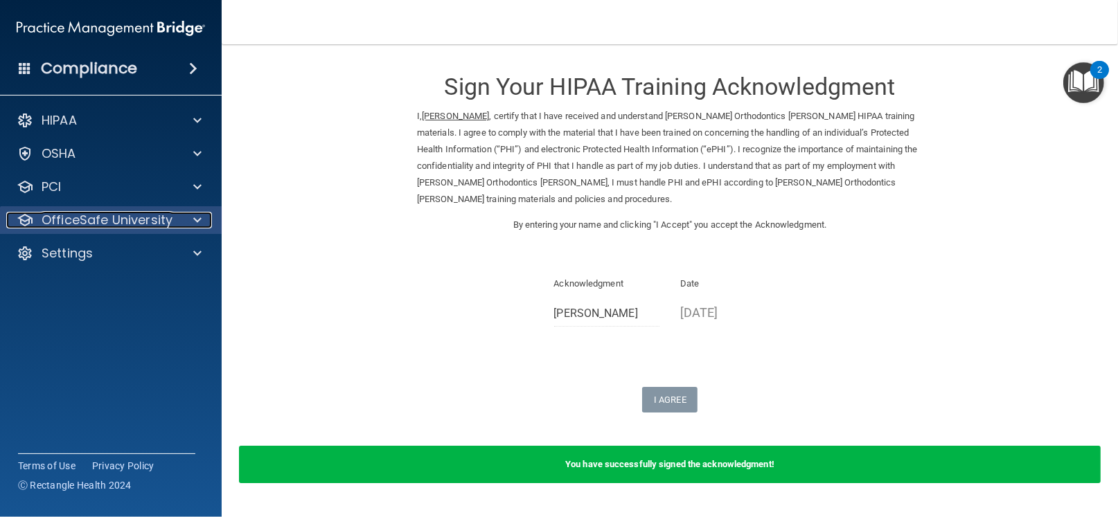
click at [102, 213] on p "OfficeSafe University" at bounding box center [107, 220] width 131 height 17
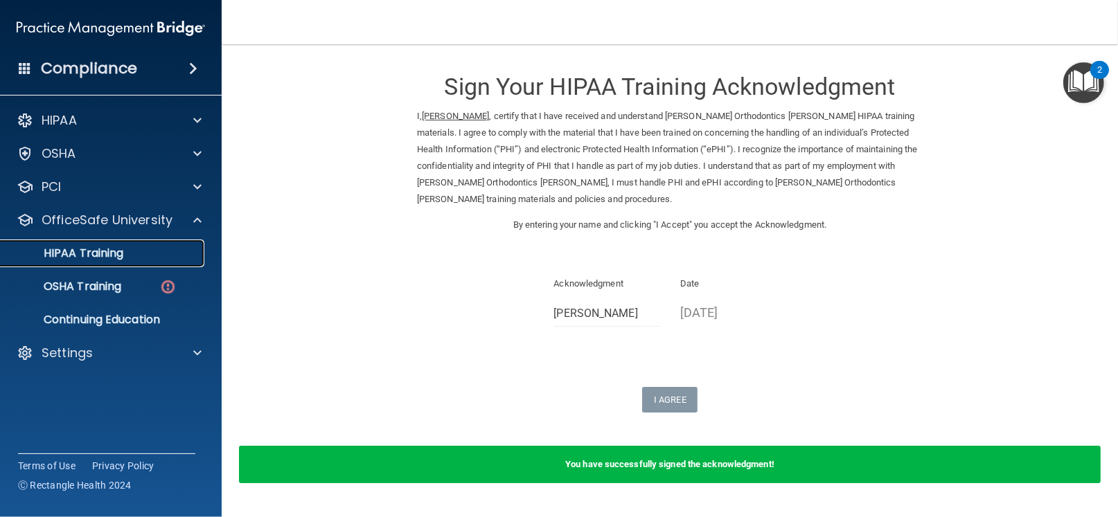
click at [98, 247] on p "HIPAA Training" at bounding box center [66, 254] width 114 height 14
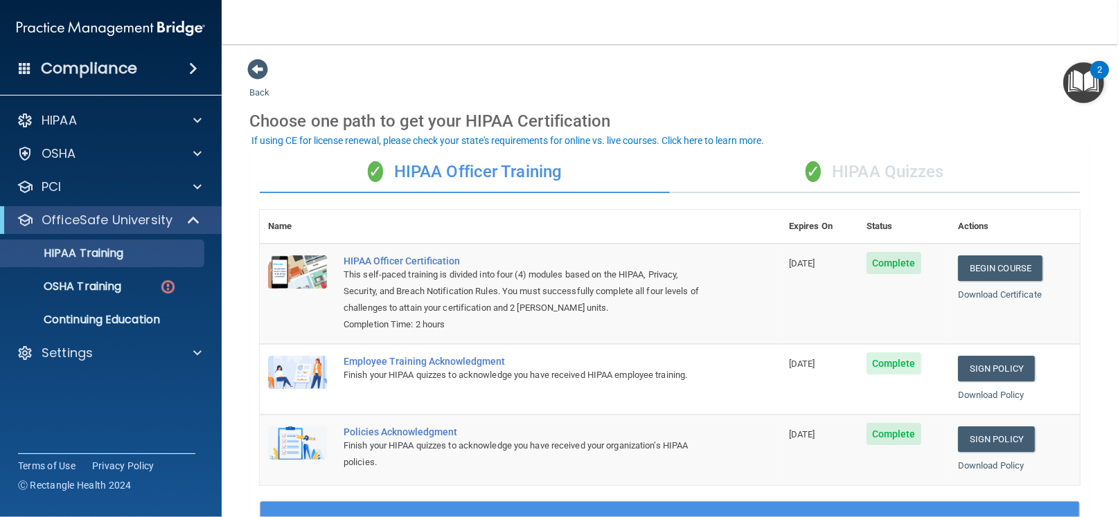
click at [880, 178] on div "✓ HIPAA Quizzes" at bounding box center [875, 173] width 410 height 42
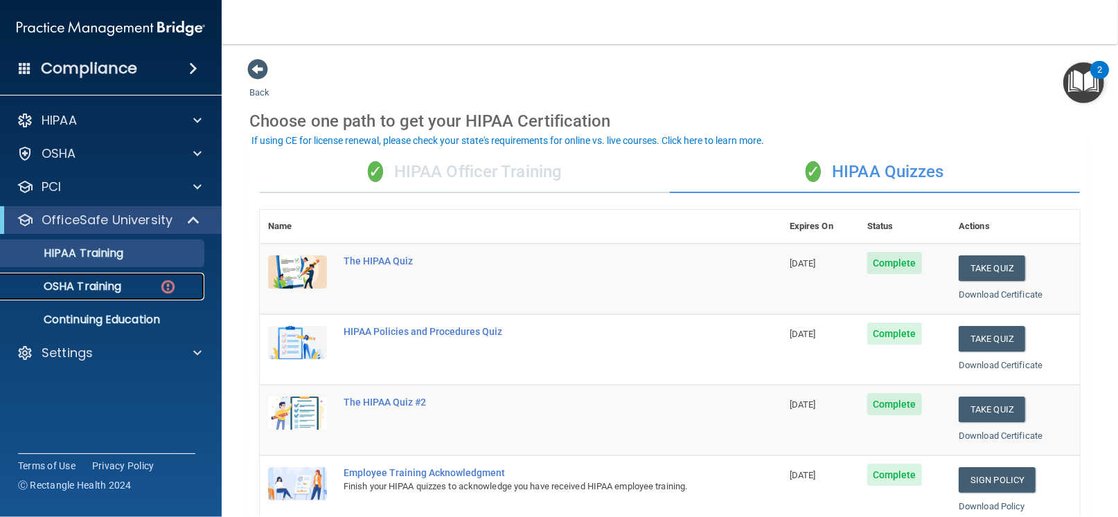
click at [104, 292] on p "OSHA Training" at bounding box center [65, 287] width 112 height 14
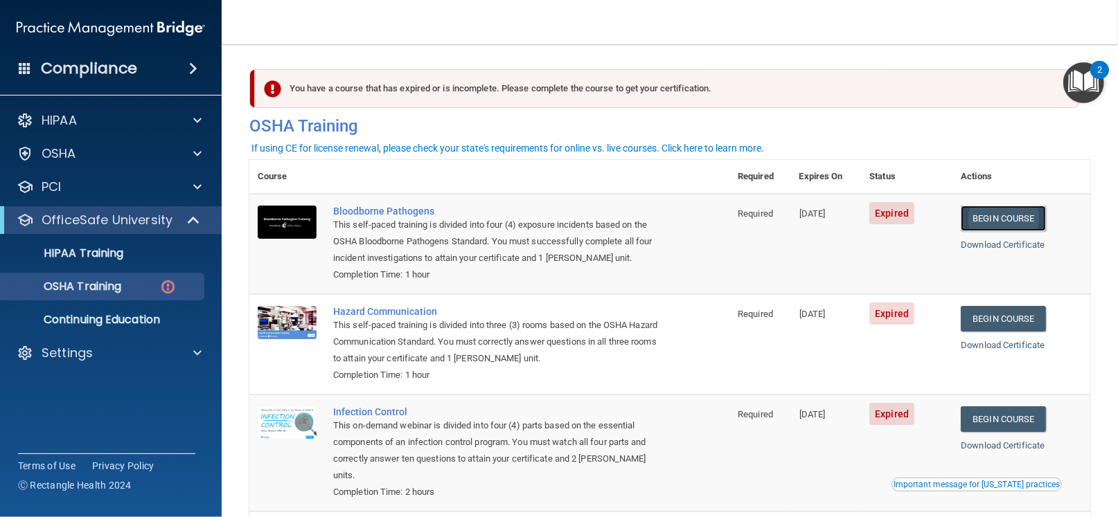
click at [989, 211] on link "Begin Course" at bounding box center [1002, 219] width 84 height 26
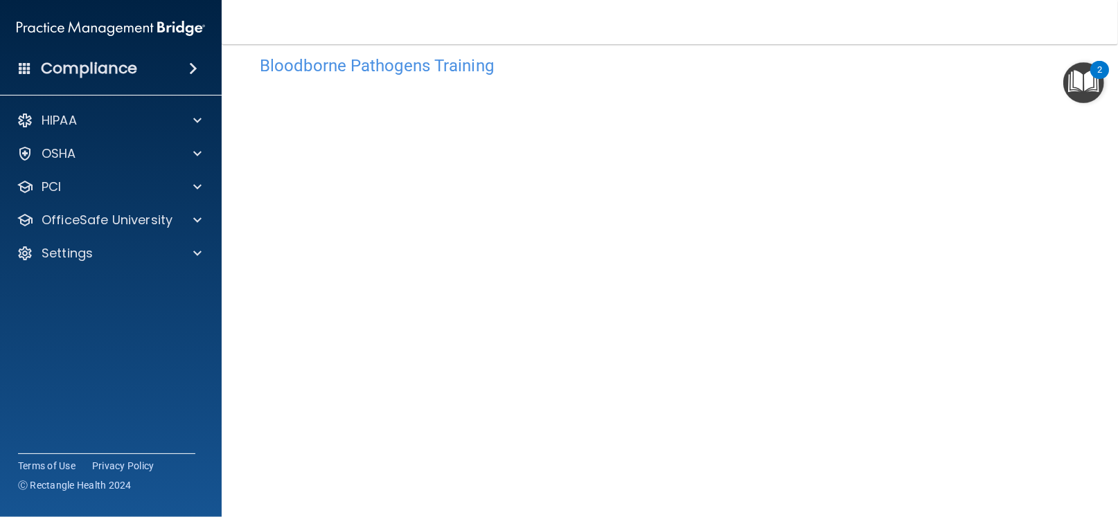
scroll to position [24, 0]
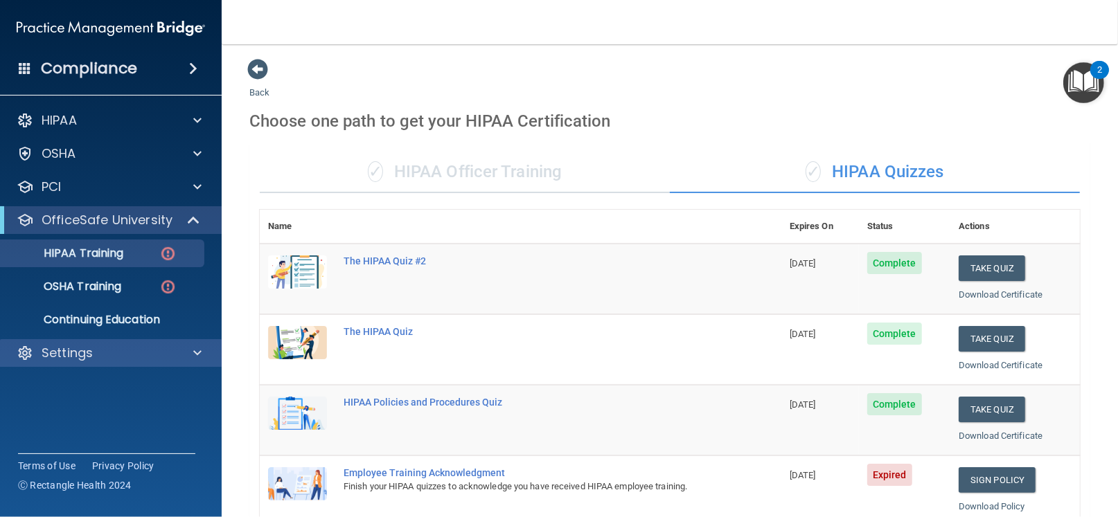
scroll to position [269, 0]
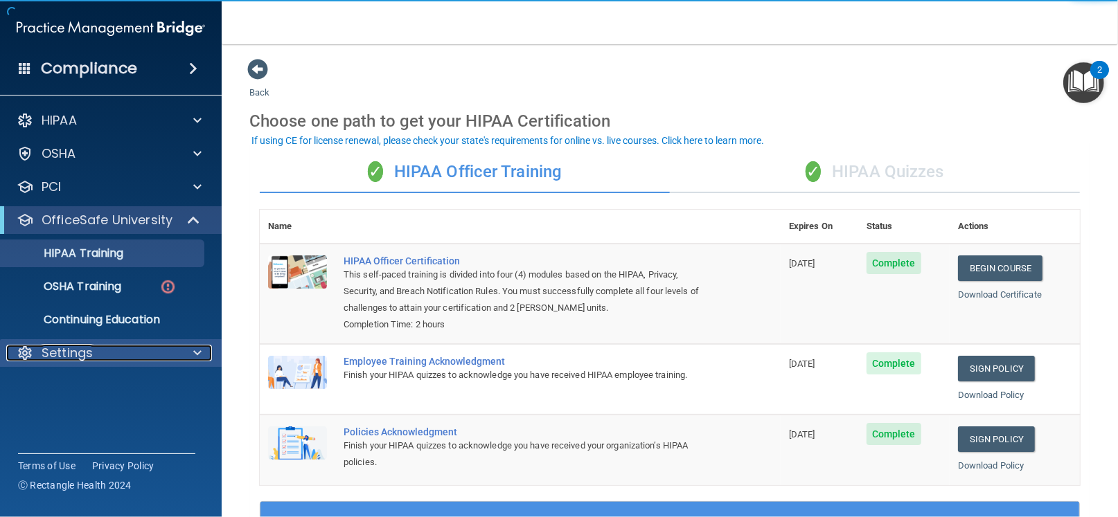
click at [94, 350] on div "Settings" at bounding box center [92, 353] width 172 height 17
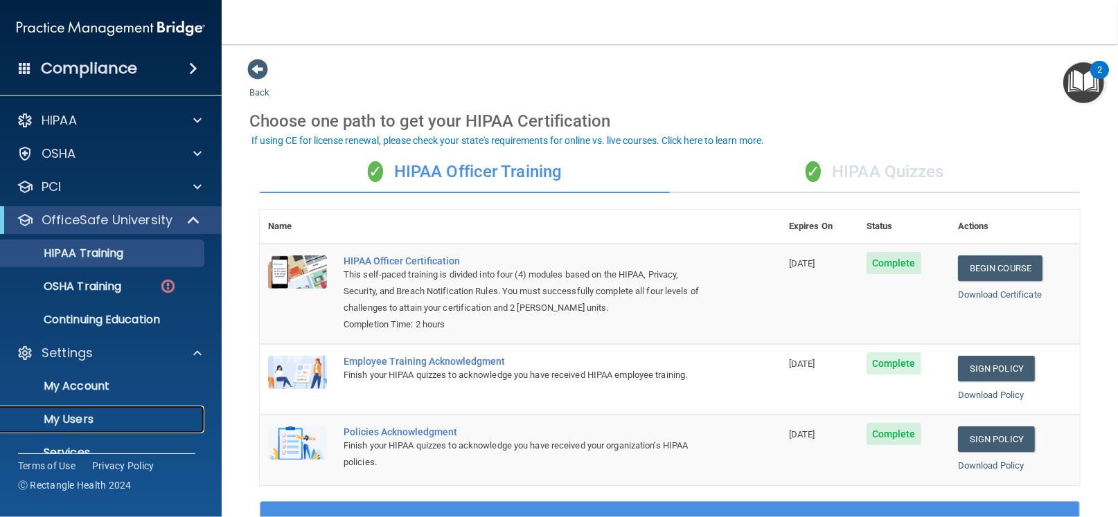
click at [76, 417] on p "My Users" at bounding box center [103, 420] width 189 height 14
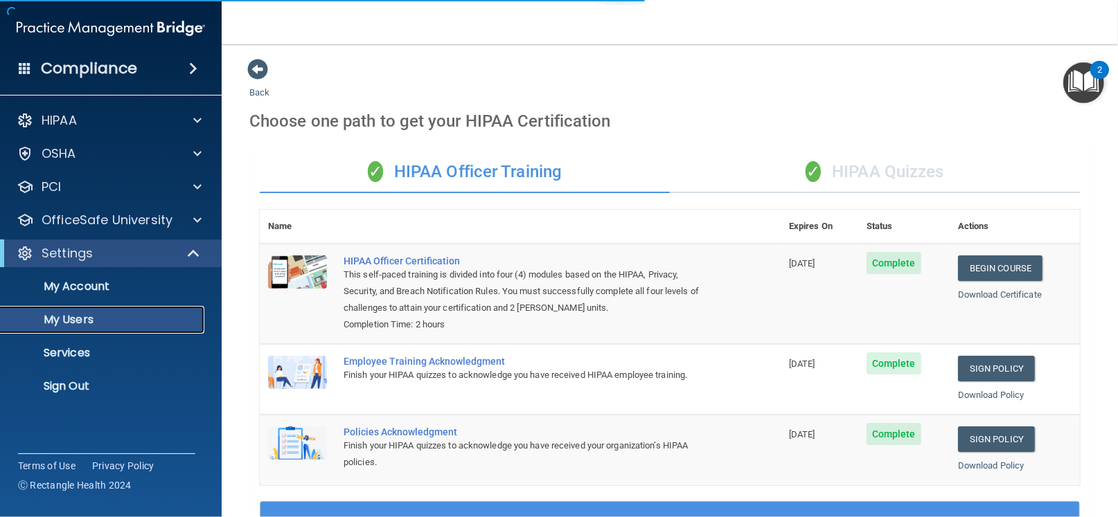
select select "20"
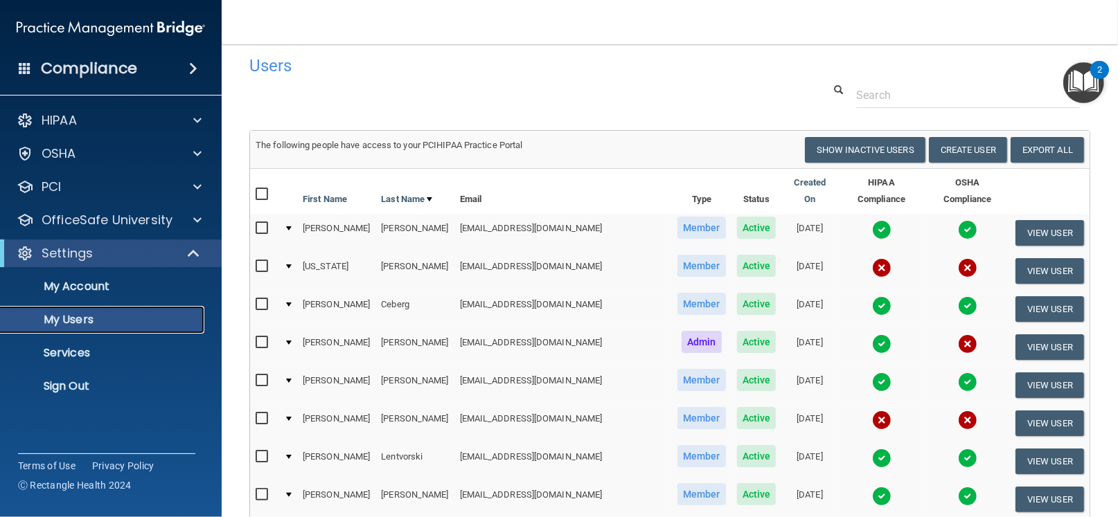
scroll to position [11, 0]
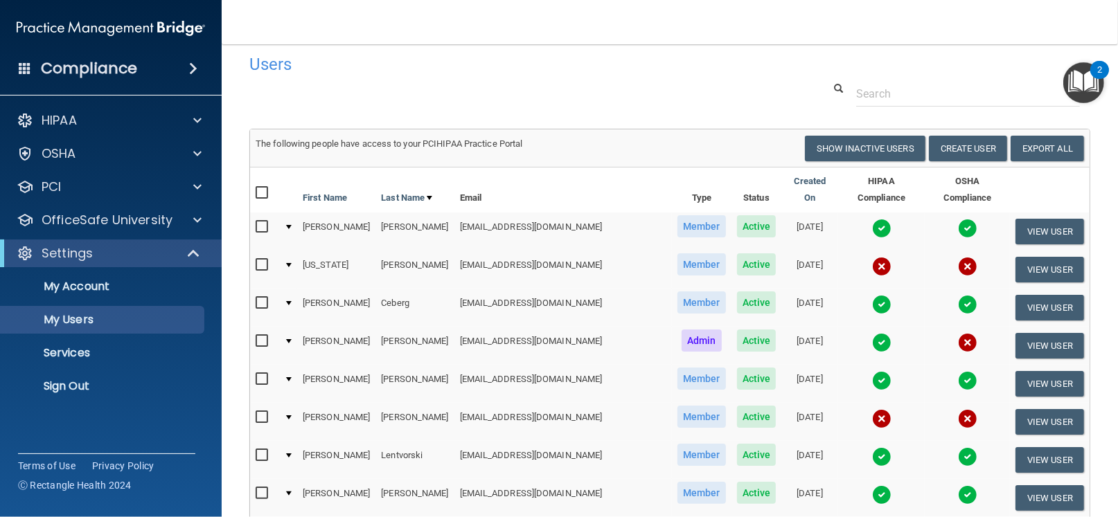
click at [289, 263] on div at bounding box center [289, 265] width 6 height 4
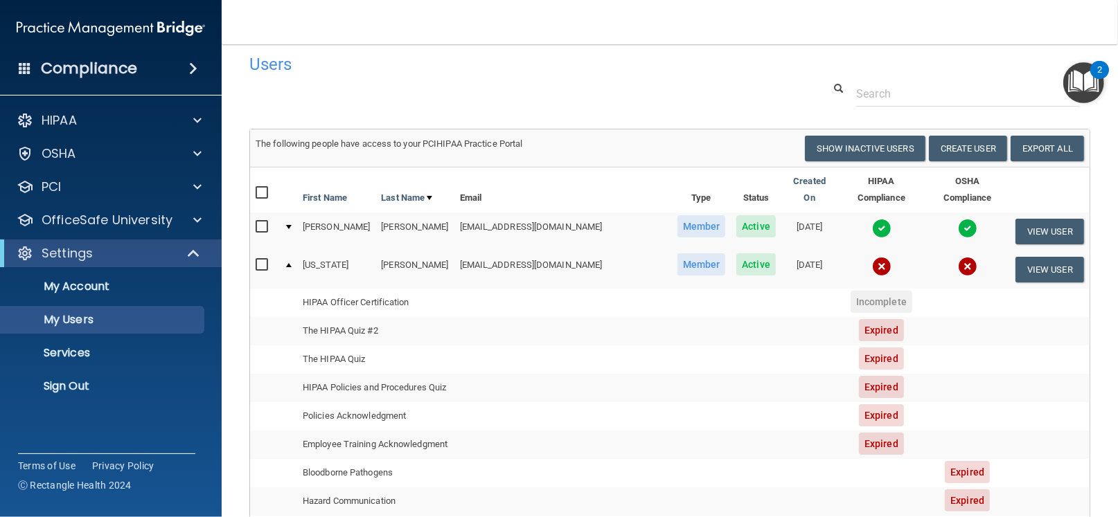
click at [293, 251] on td at bounding box center [287, 269] width 19 height 37
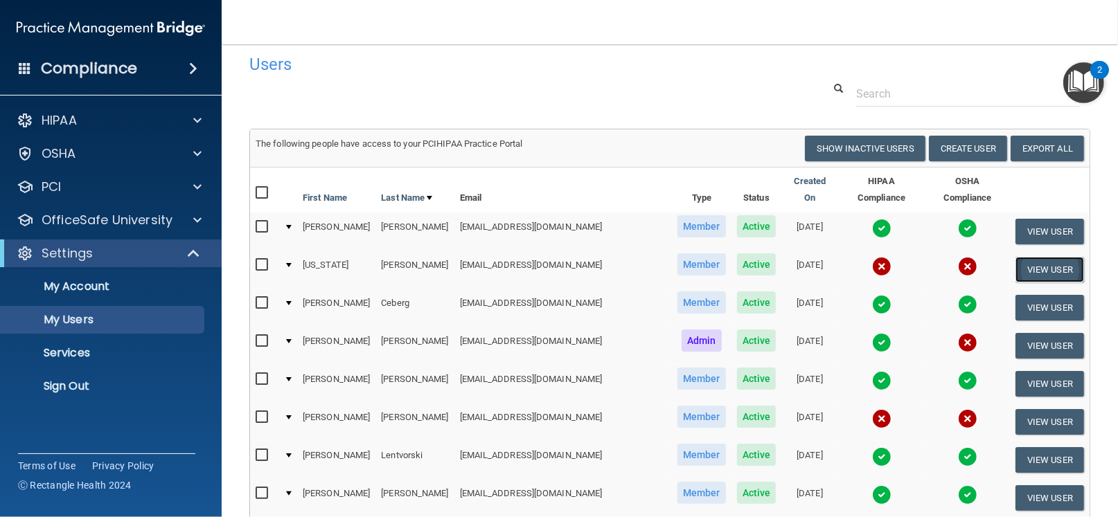
click at [1058, 258] on button "View User" at bounding box center [1049, 270] width 69 height 26
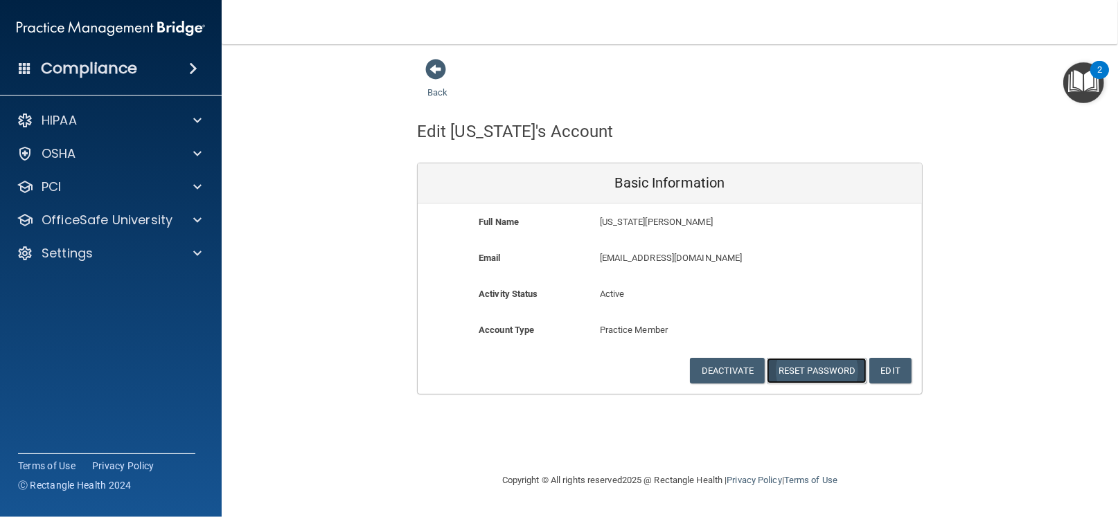
click at [850, 368] on button "Reset Password" at bounding box center [817, 371] width 100 height 26
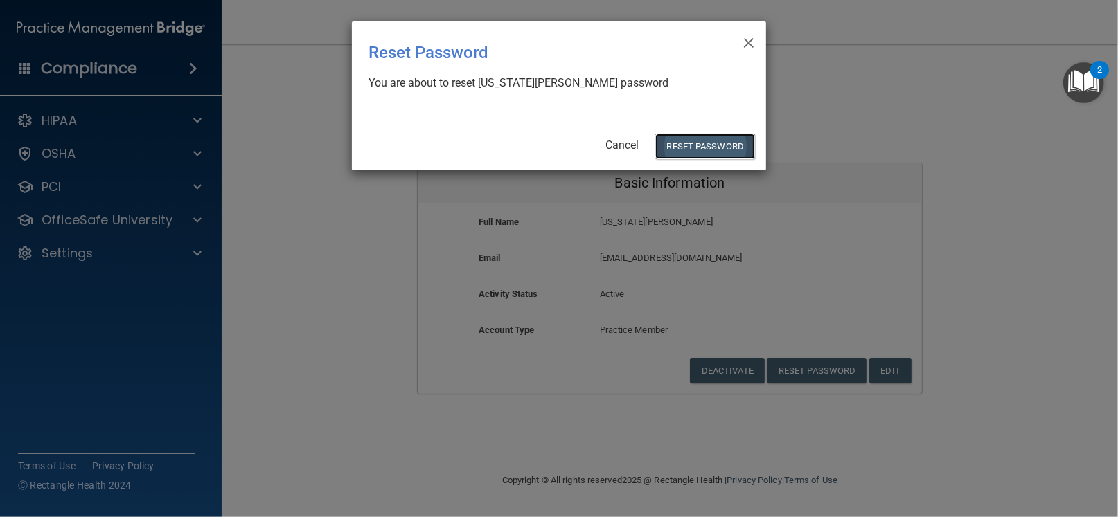
click at [707, 146] on button "Reset Password" at bounding box center [705, 147] width 100 height 26
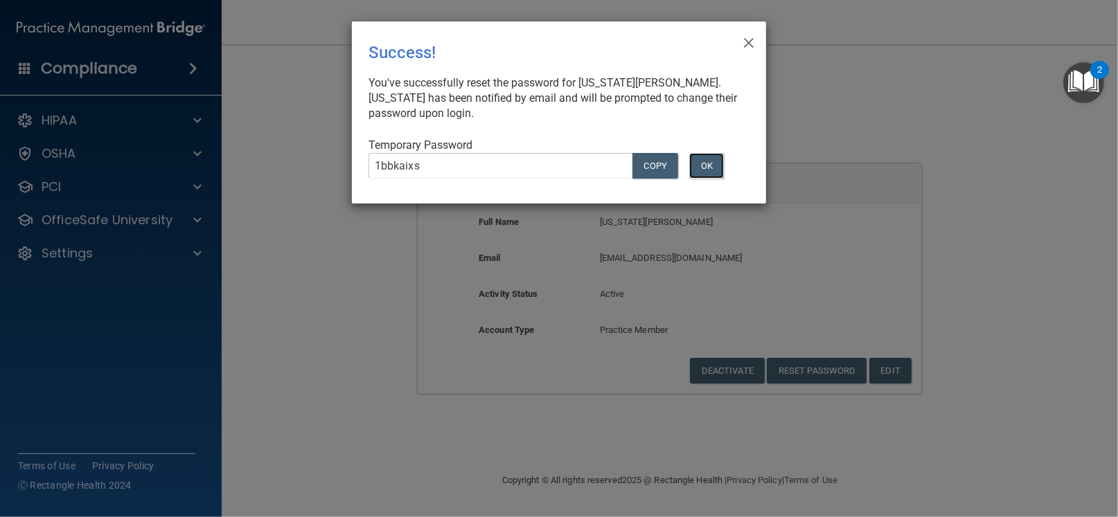
click at [710, 167] on button "OK" at bounding box center [706, 166] width 35 height 26
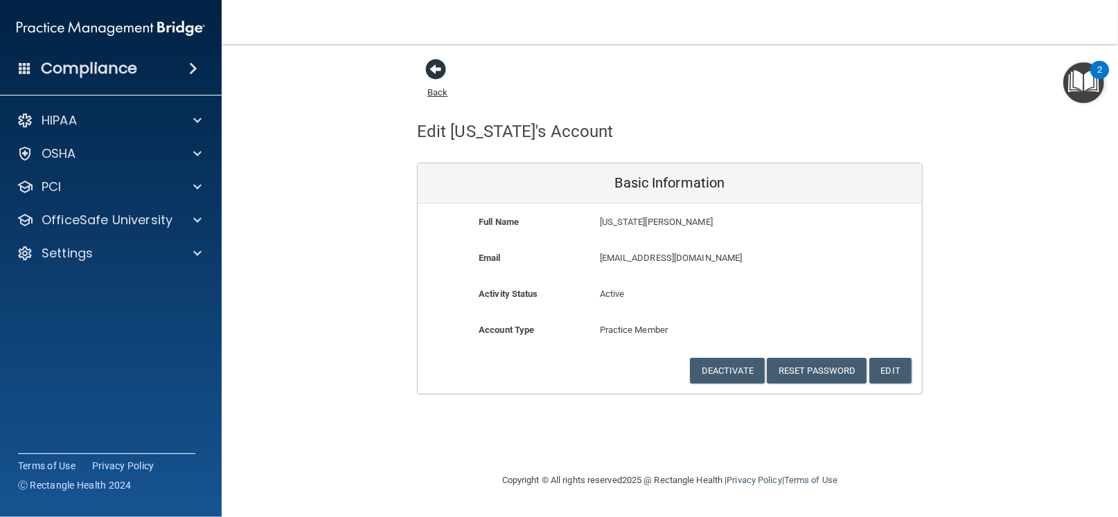
click at [435, 70] on span at bounding box center [435, 69] width 21 height 21
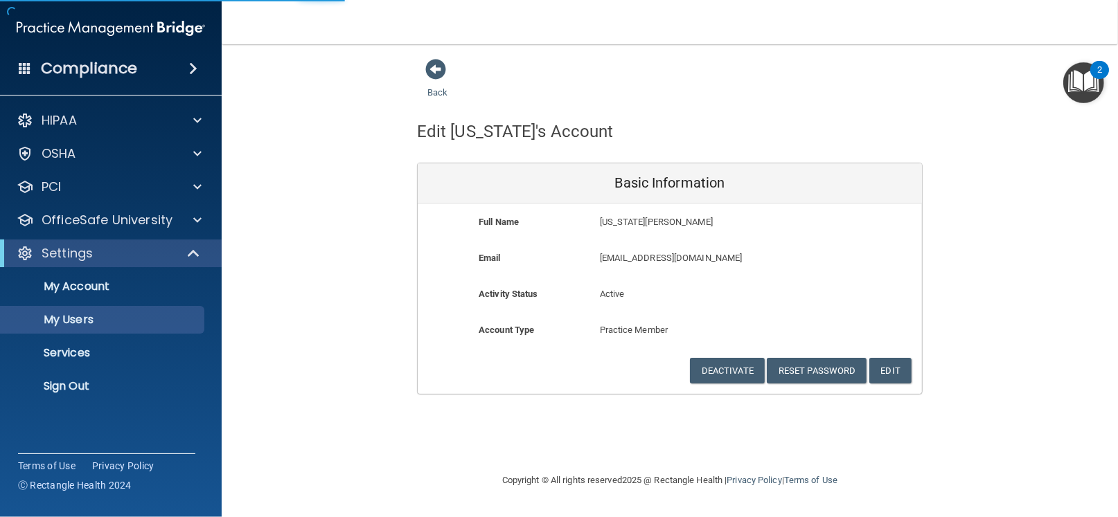
select select "20"
